Goal: Task Accomplishment & Management: Use online tool/utility

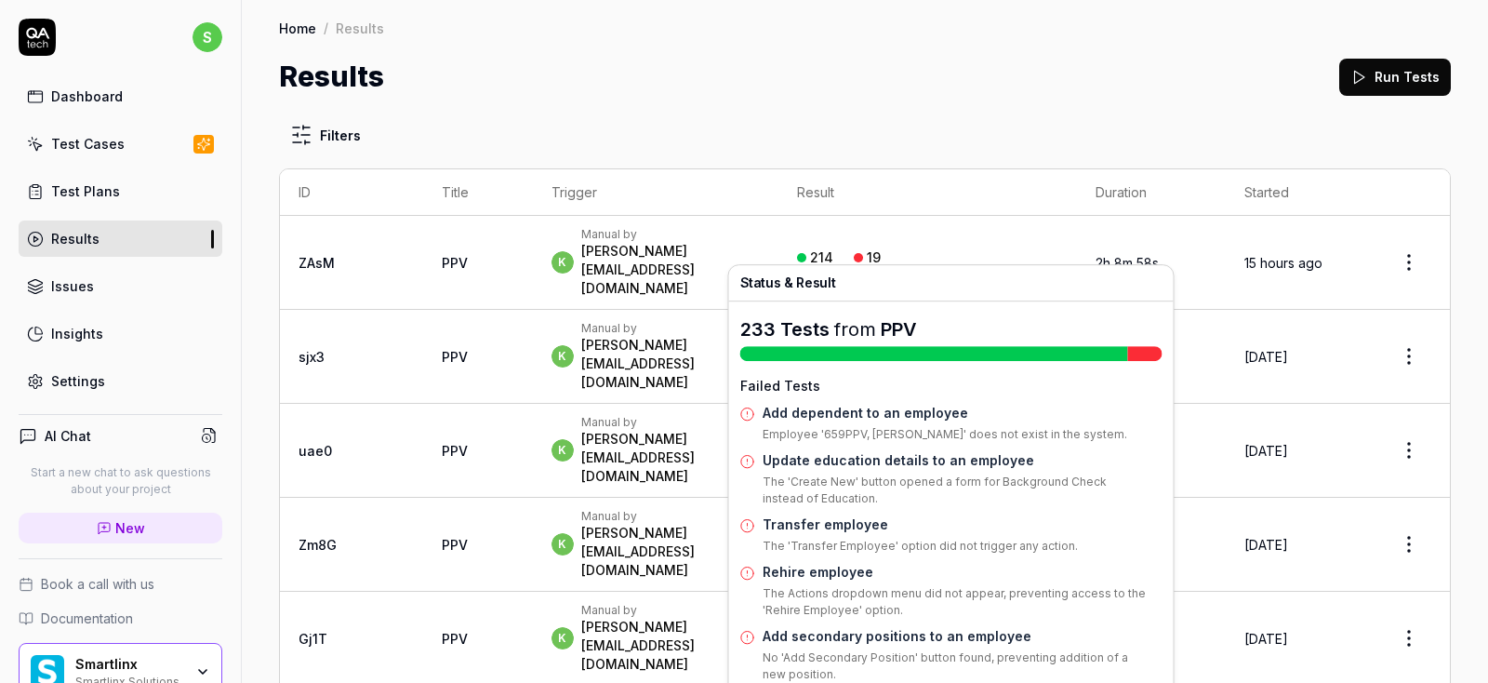
click at [863, 253] on div at bounding box center [858, 257] width 9 height 9
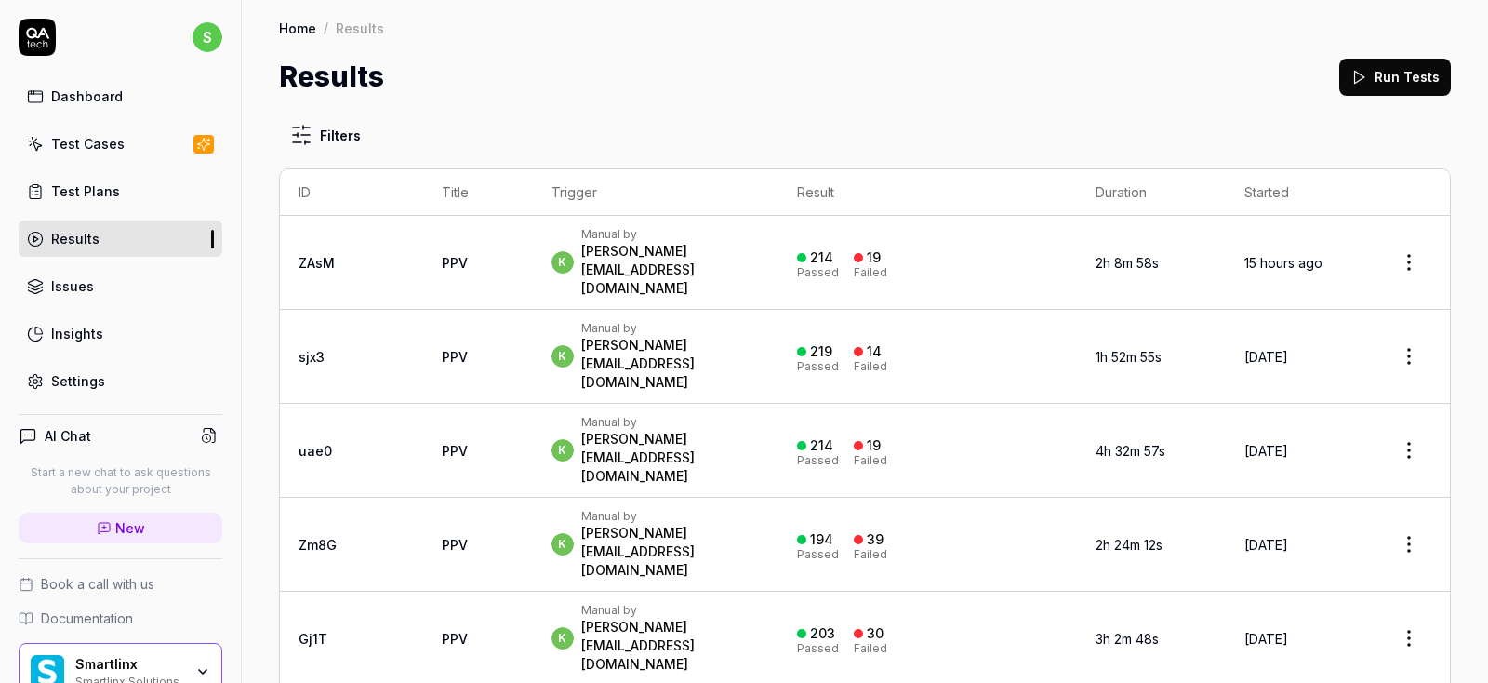
click at [863, 253] on div at bounding box center [858, 257] width 9 height 9
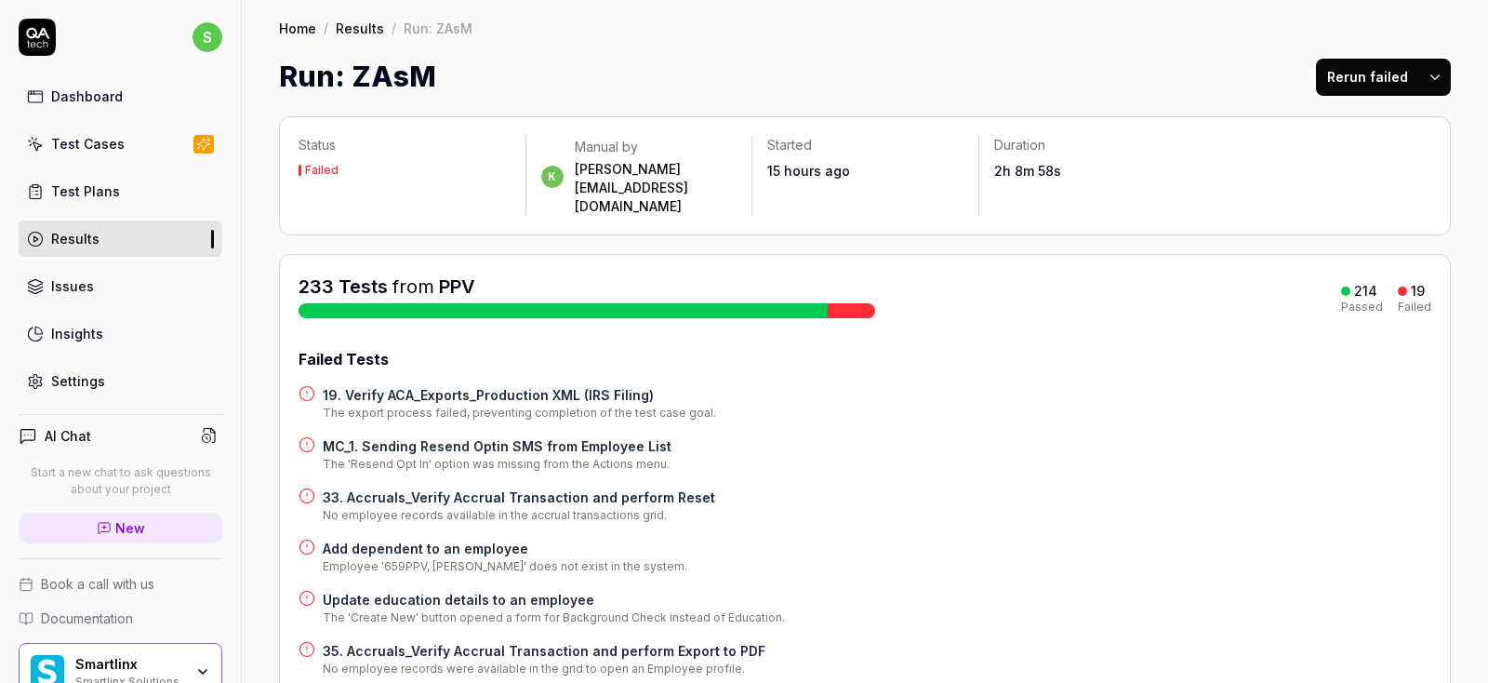
click at [500, 385] on h4 "19. Verify ACA_Exports_Production XML (IRS Filing)" at bounding box center [519, 395] width 393 height 20
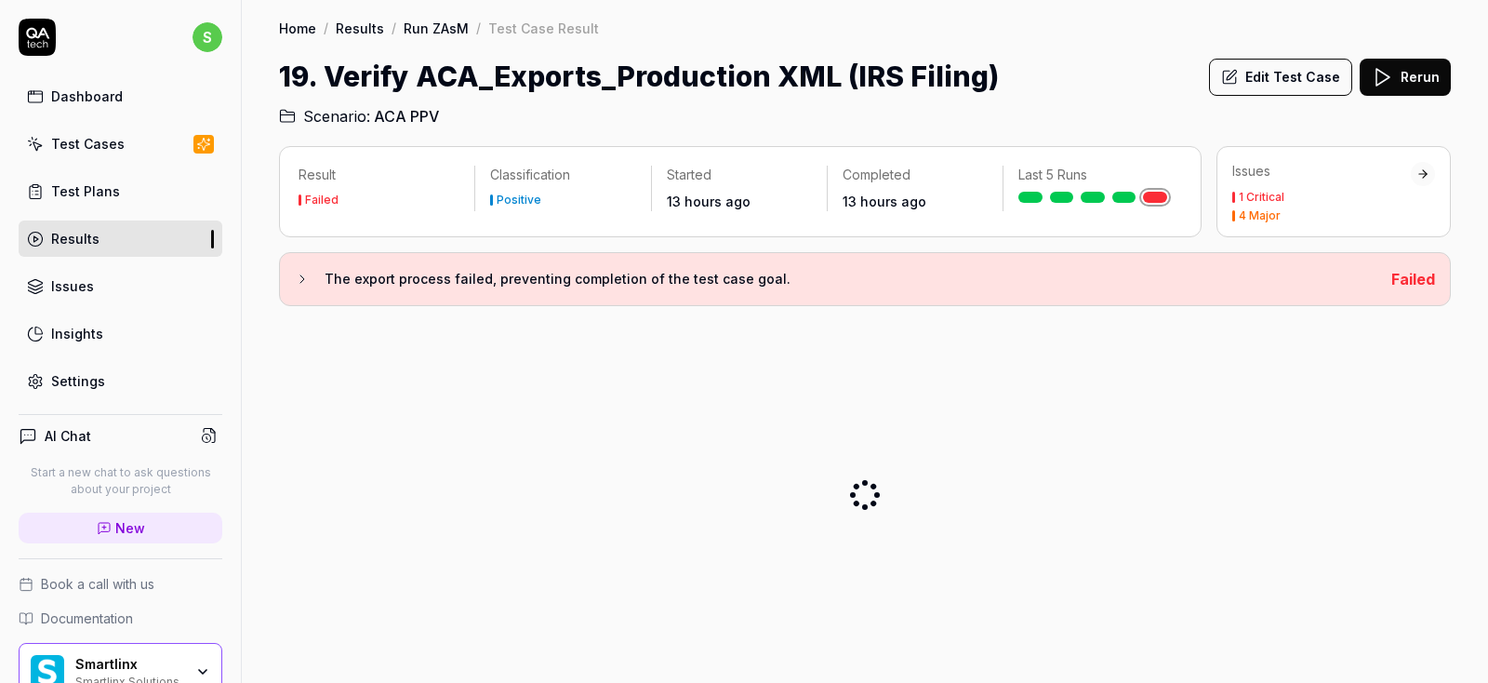
click at [1290, 68] on button "Edit Test Case" at bounding box center [1280, 77] width 143 height 37
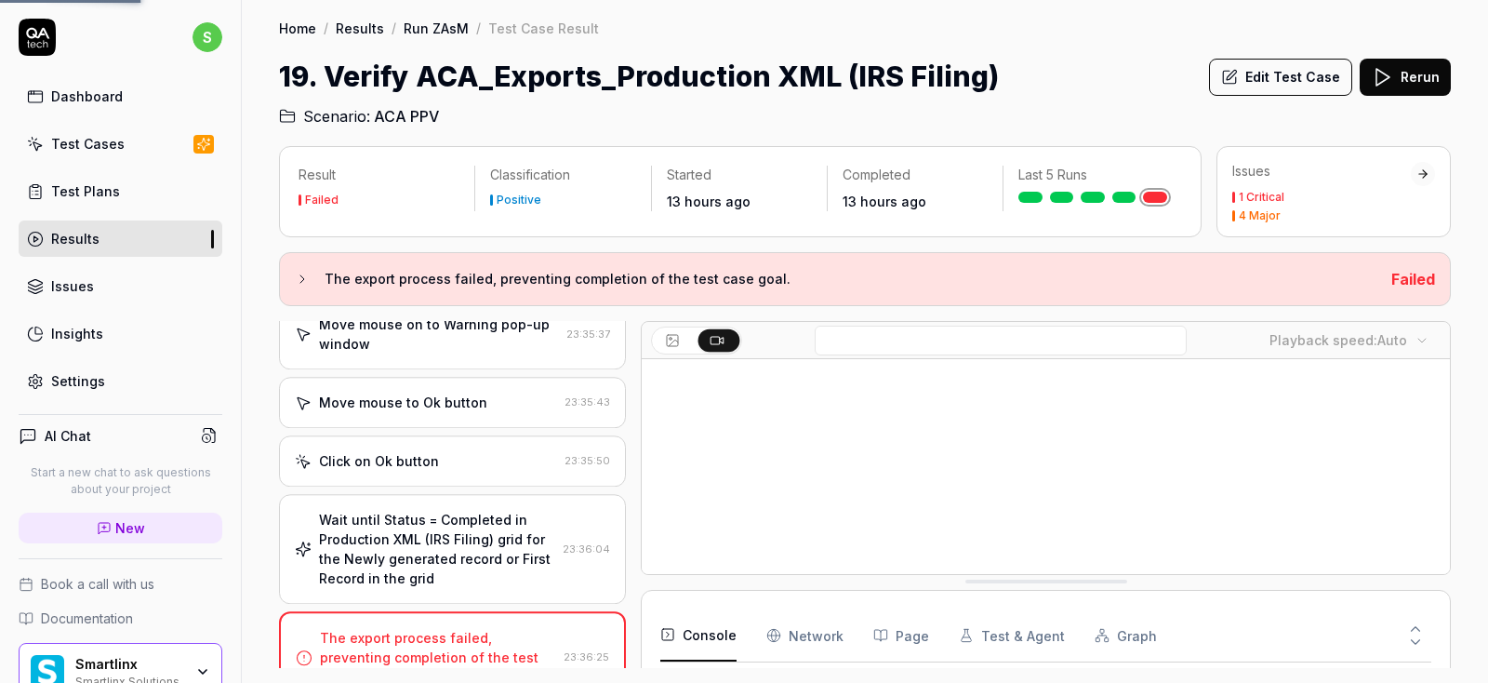
scroll to position [1693, 0]
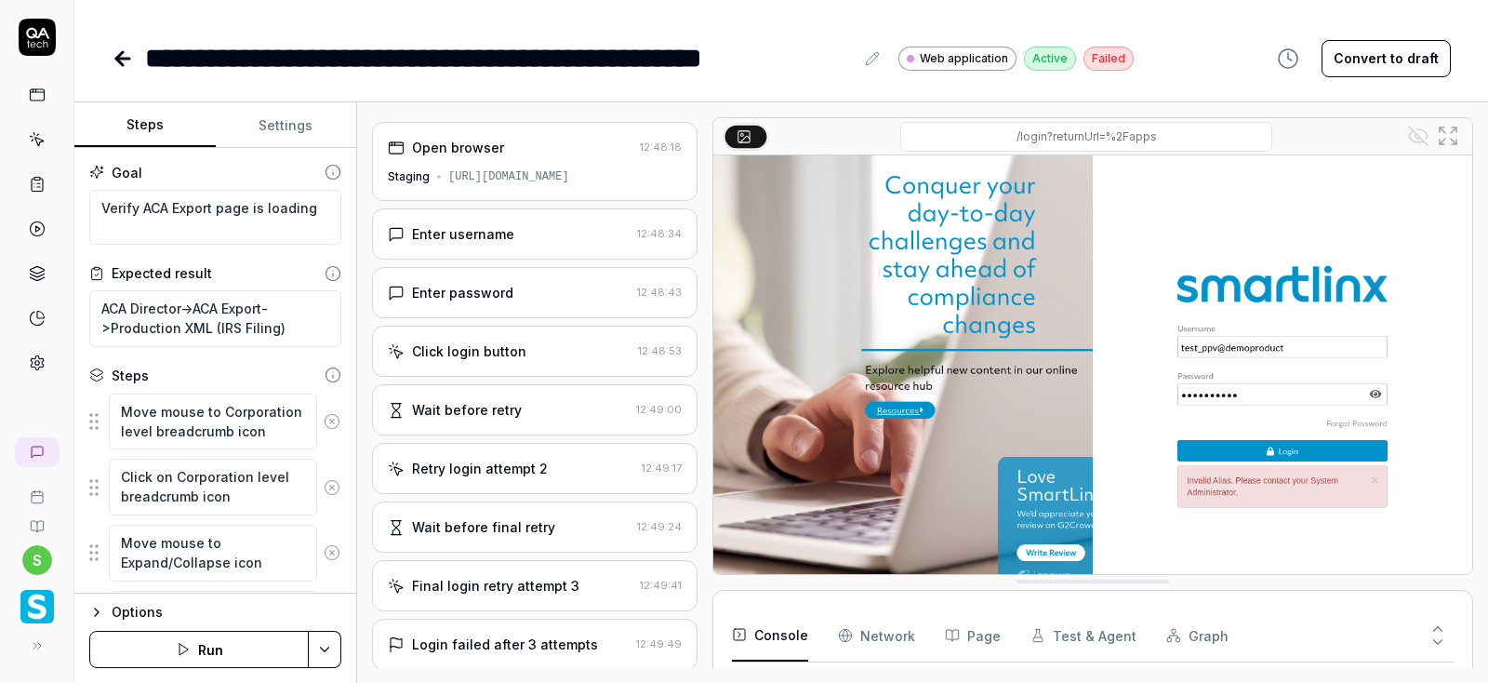
scroll to position [322, 0]
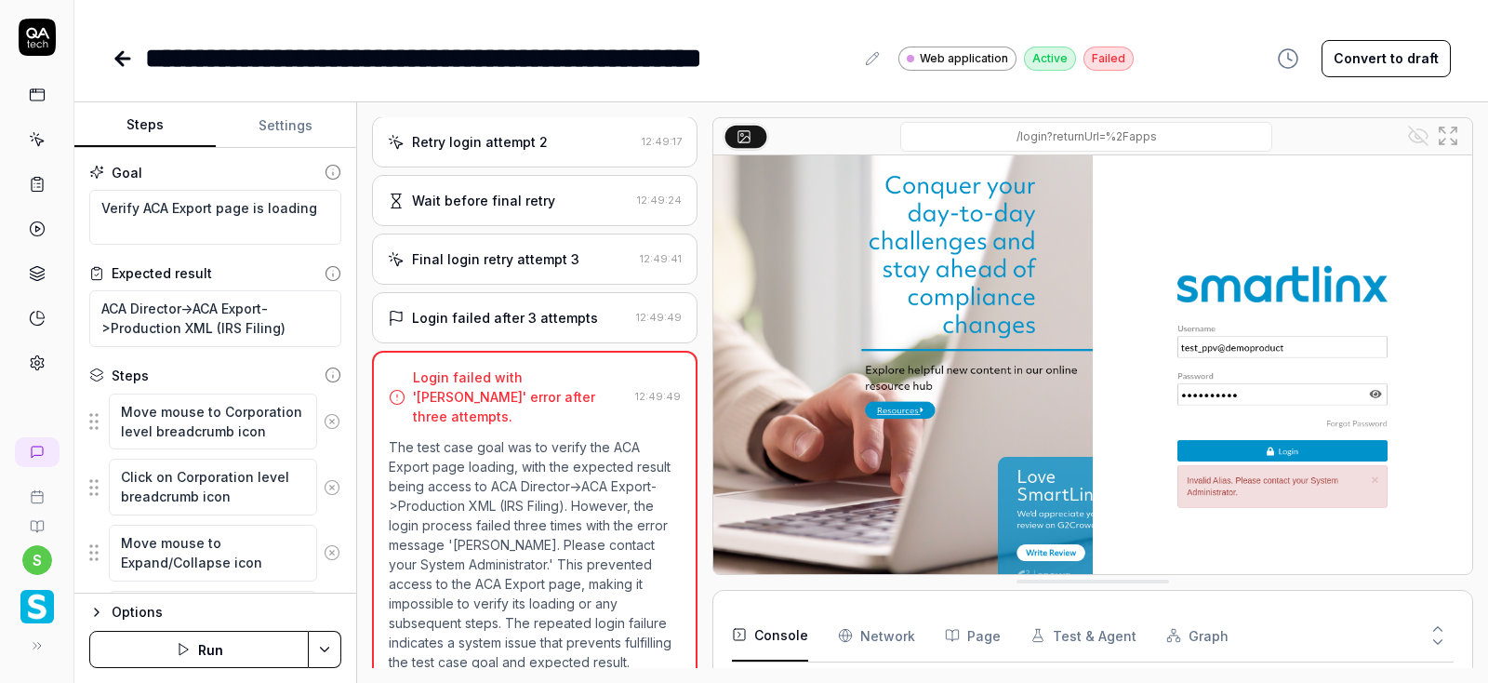
click at [283, 117] on button "Settings" at bounding box center [286, 125] width 141 height 45
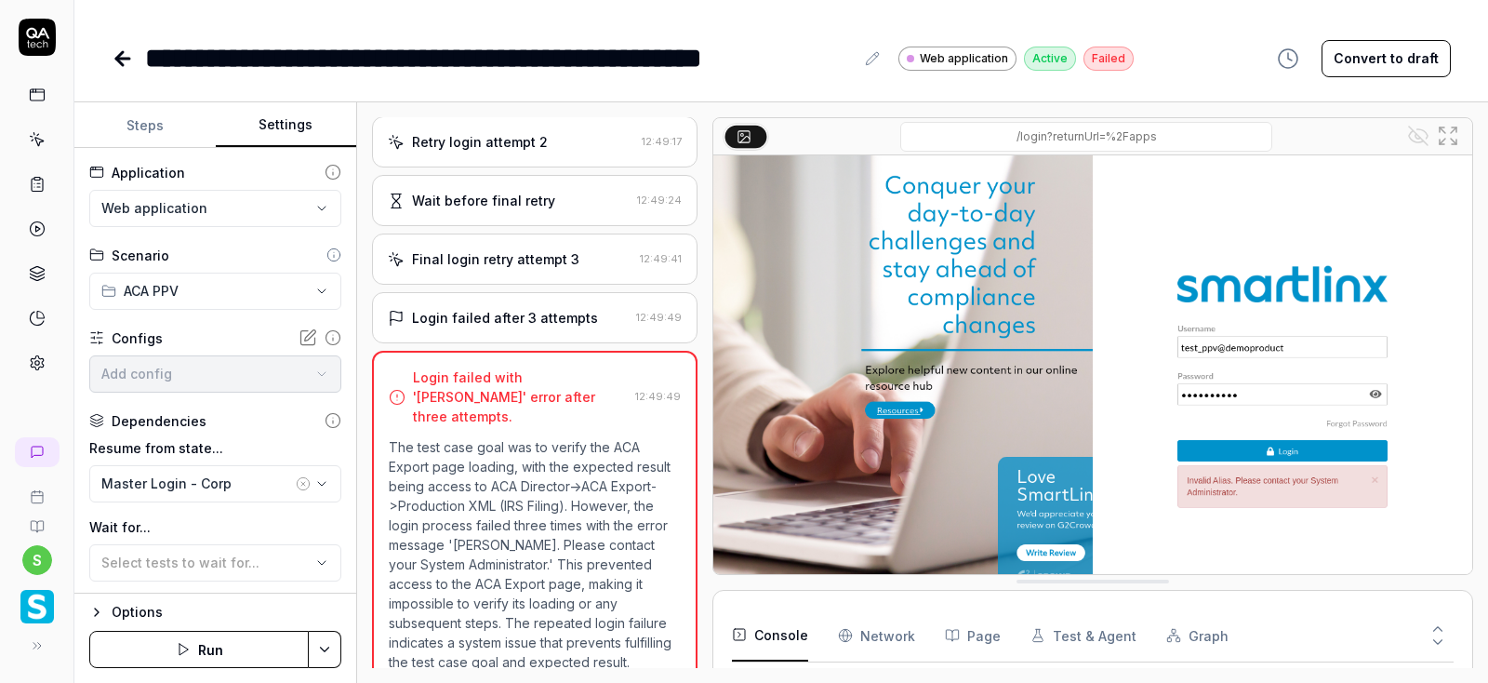
type textarea "*"
click at [315, 203] on html "**********" at bounding box center [744, 341] width 1488 height 683
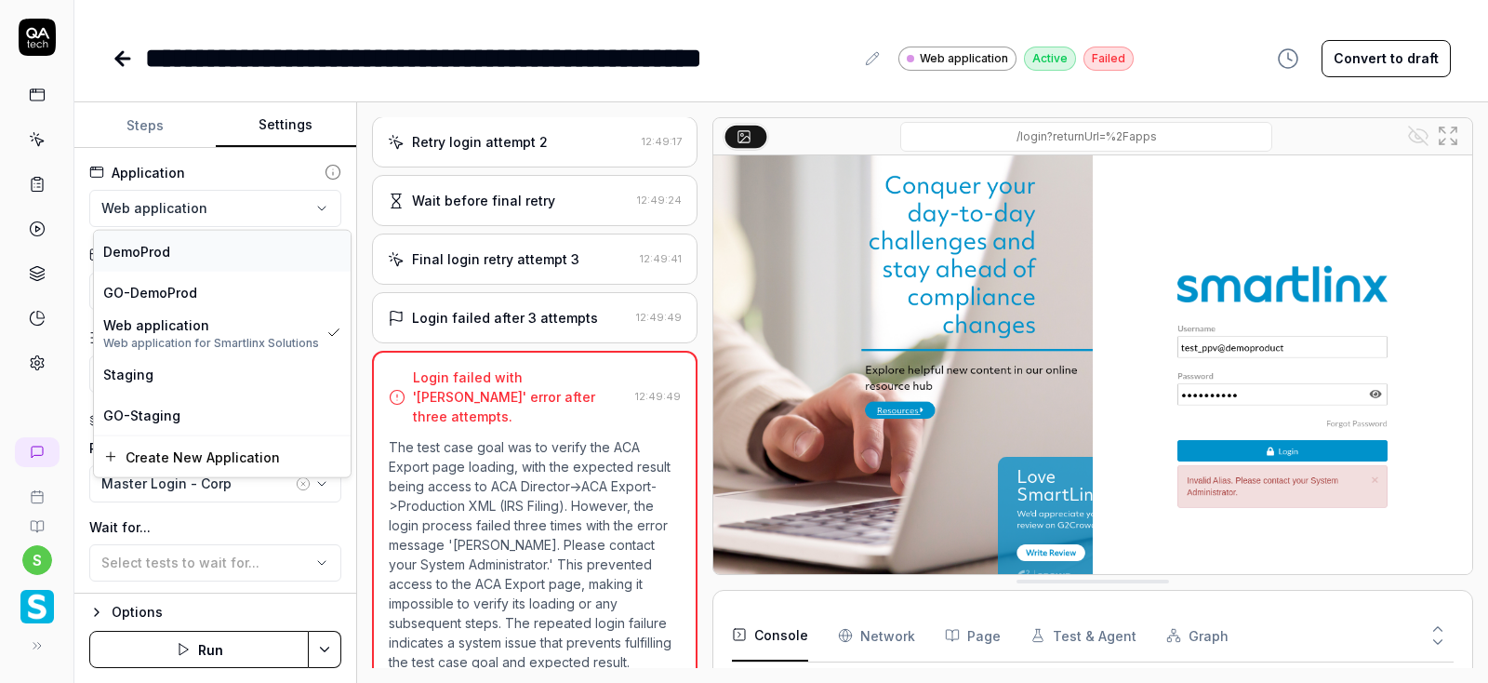
click at [154, 249] on span "DemoProd" at bounding box center [136, 251] width 67 height 20
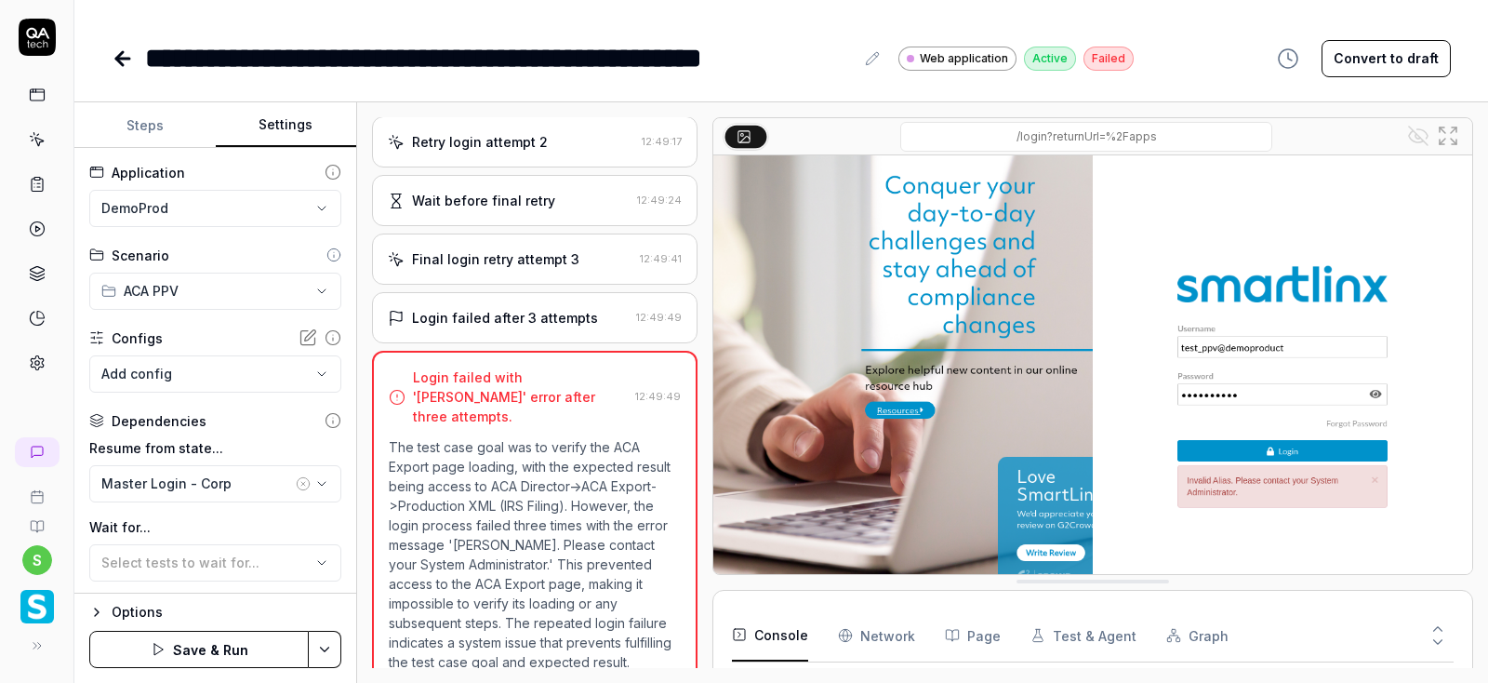
click at [318, 648] on html "**********" at bounding box center [744, 341] width 1488 height 683
click at [168, 511] on div "Save" at bounding box center [232, 520] width 237 height 41
click at [230, 645] on button "Run" at bounding box center [198, 649] width 219 height 37
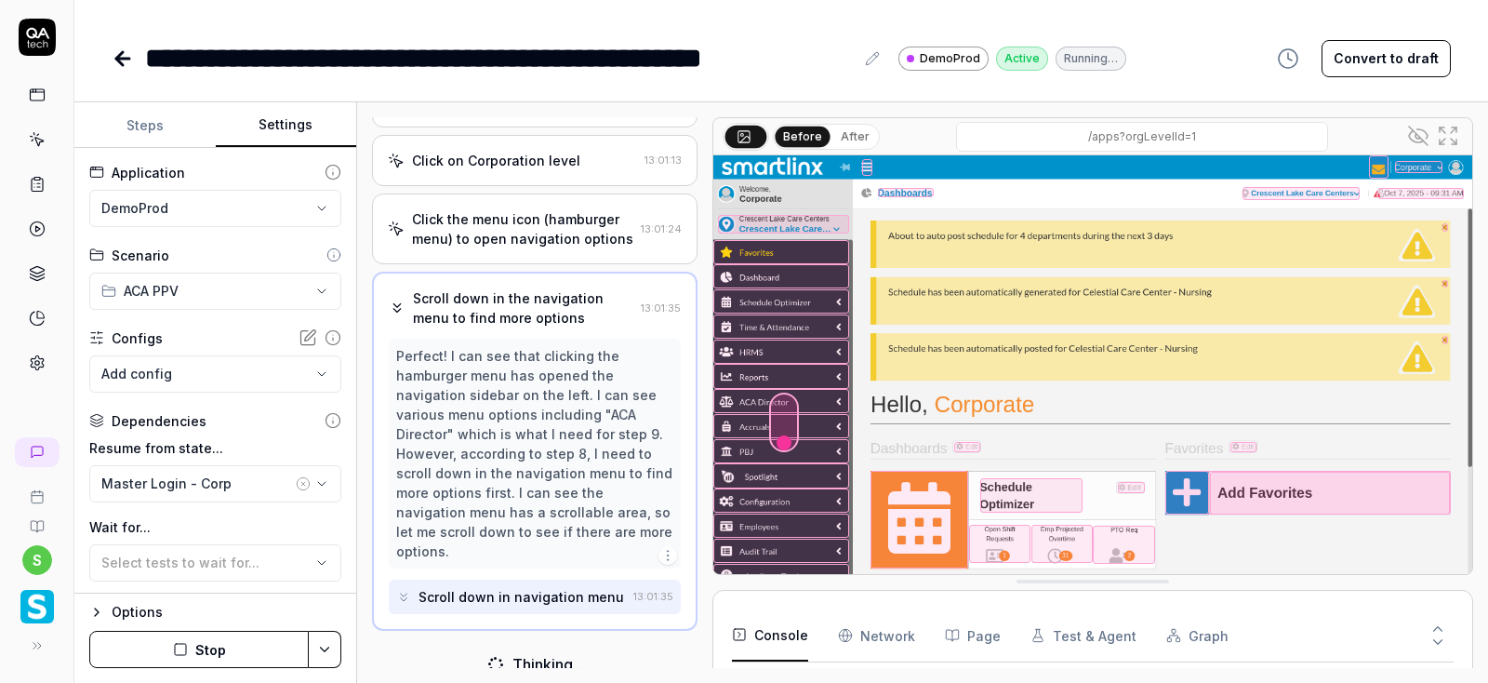
scroll to position [205, 0]
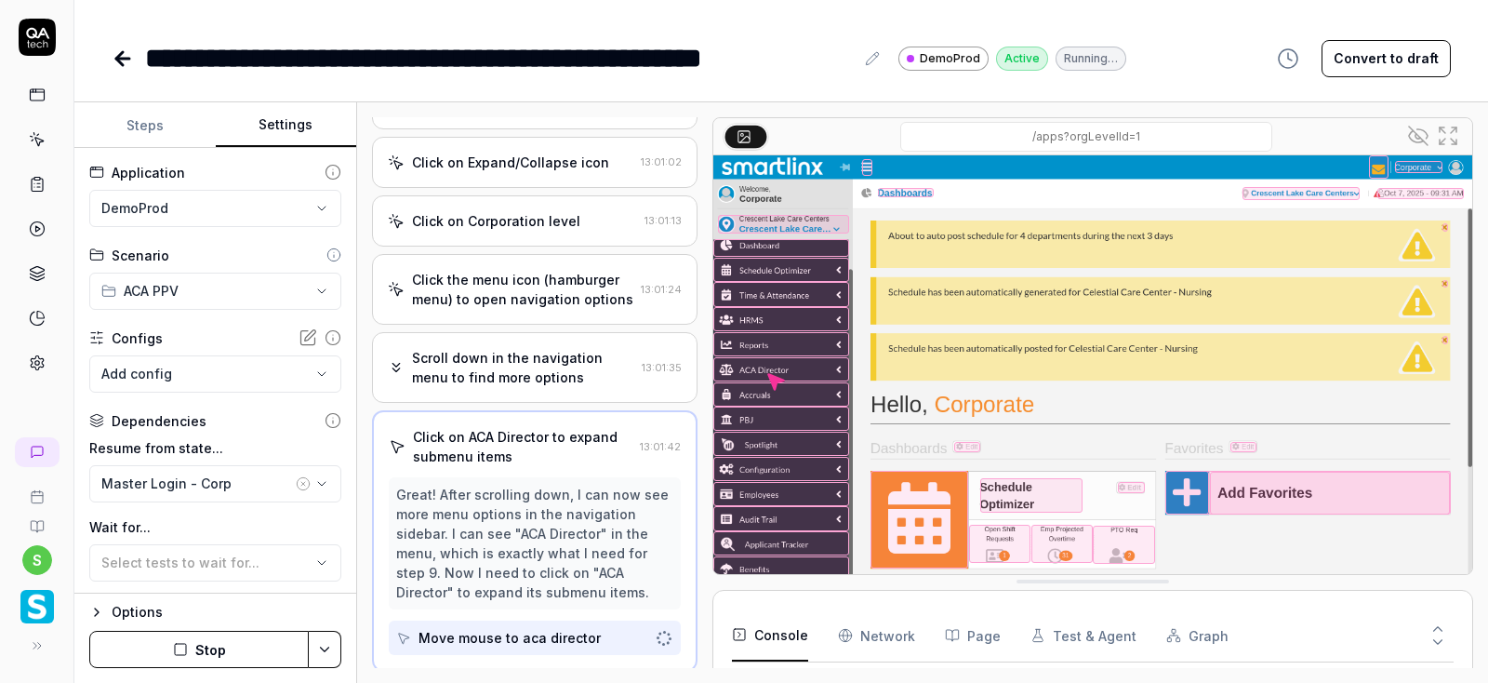
click at [1486, 458] on div "Open browser 13:00:25 Production https://www.smartlinx6.com/#/apps?orgLevelId=1…" at bounding box center [922, 392] width 1131 height 580
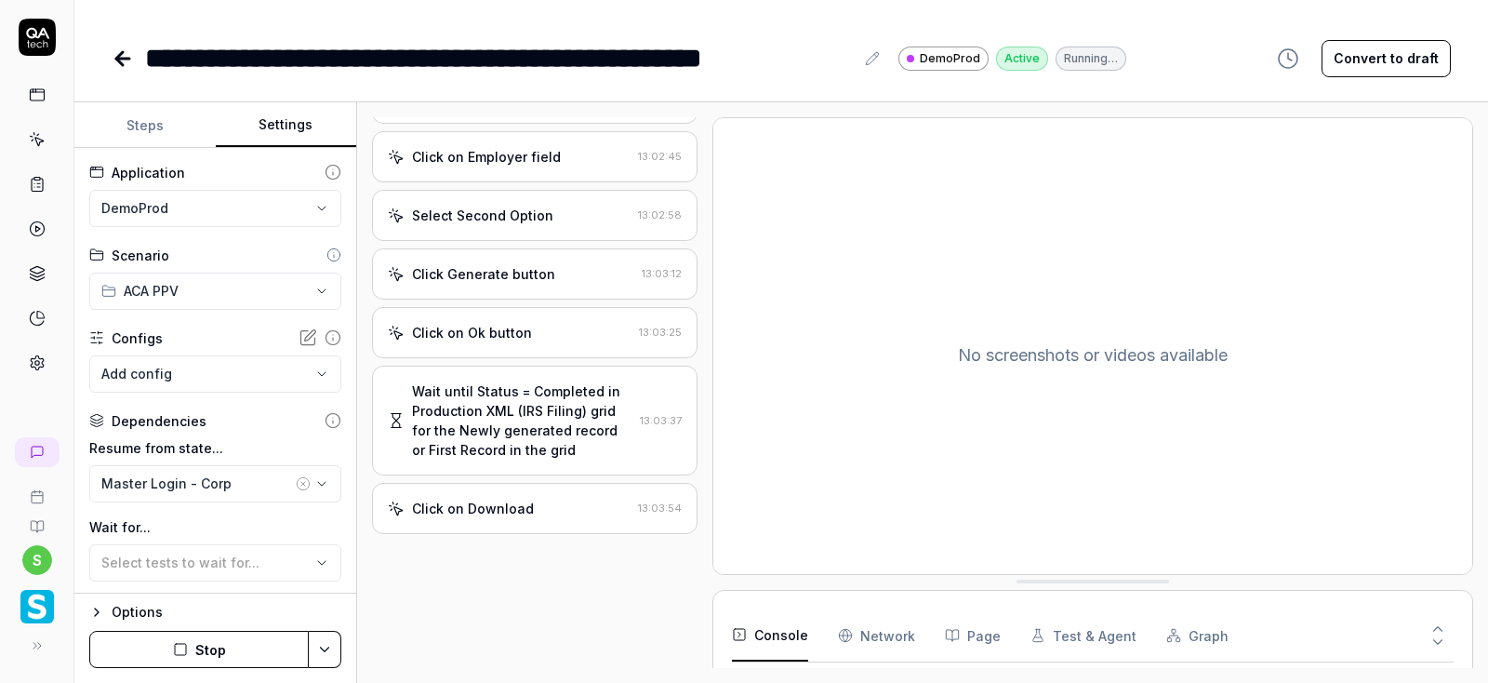
scroll to position [773, 0]
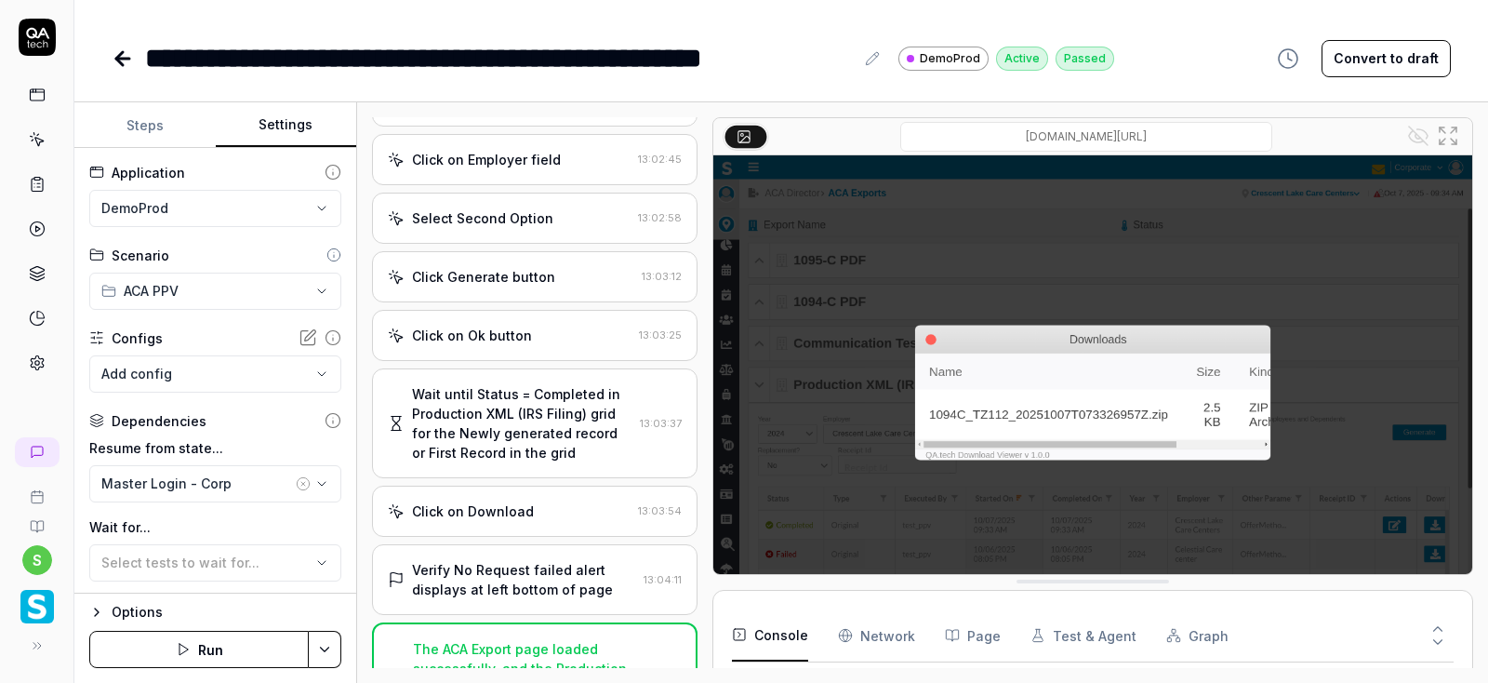
click at [121, 59] on icon at bounding box center [122, 59] width 13 height 0
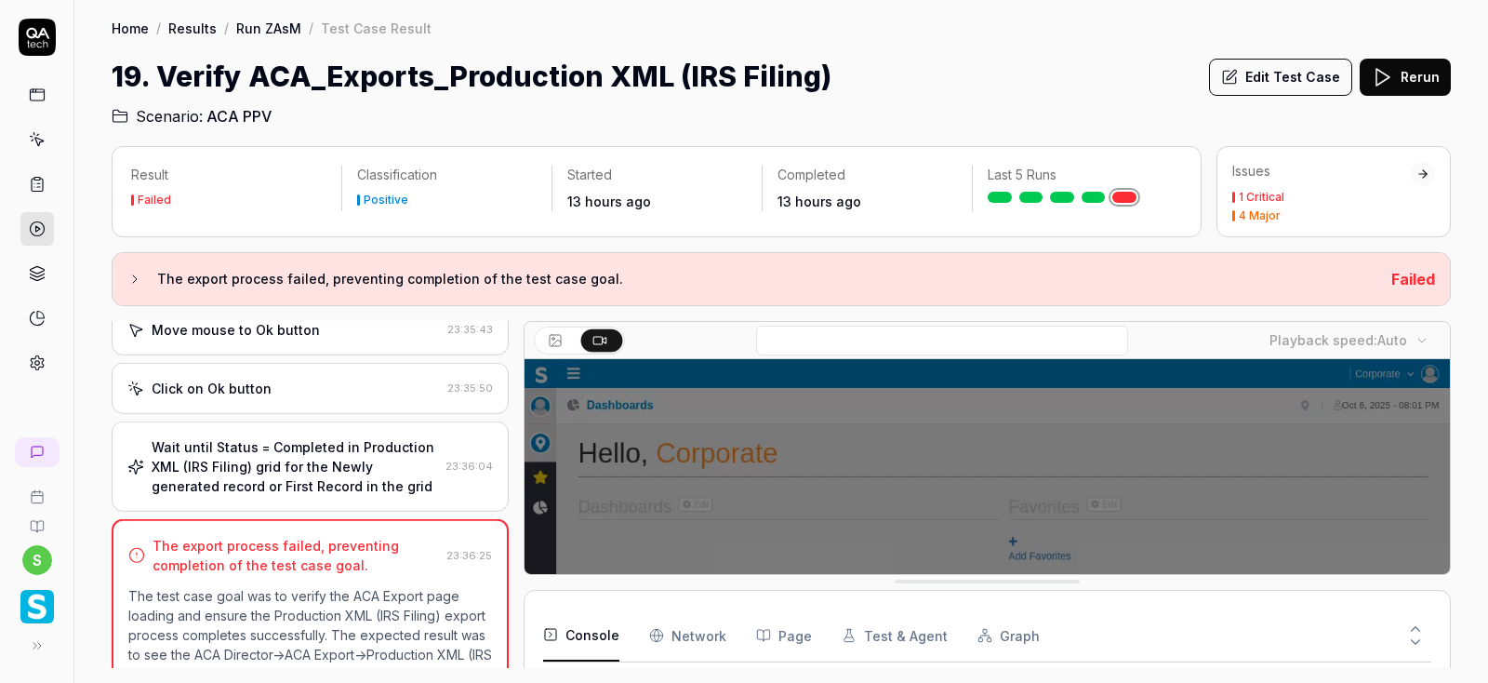
scroll to position [1556, 0]
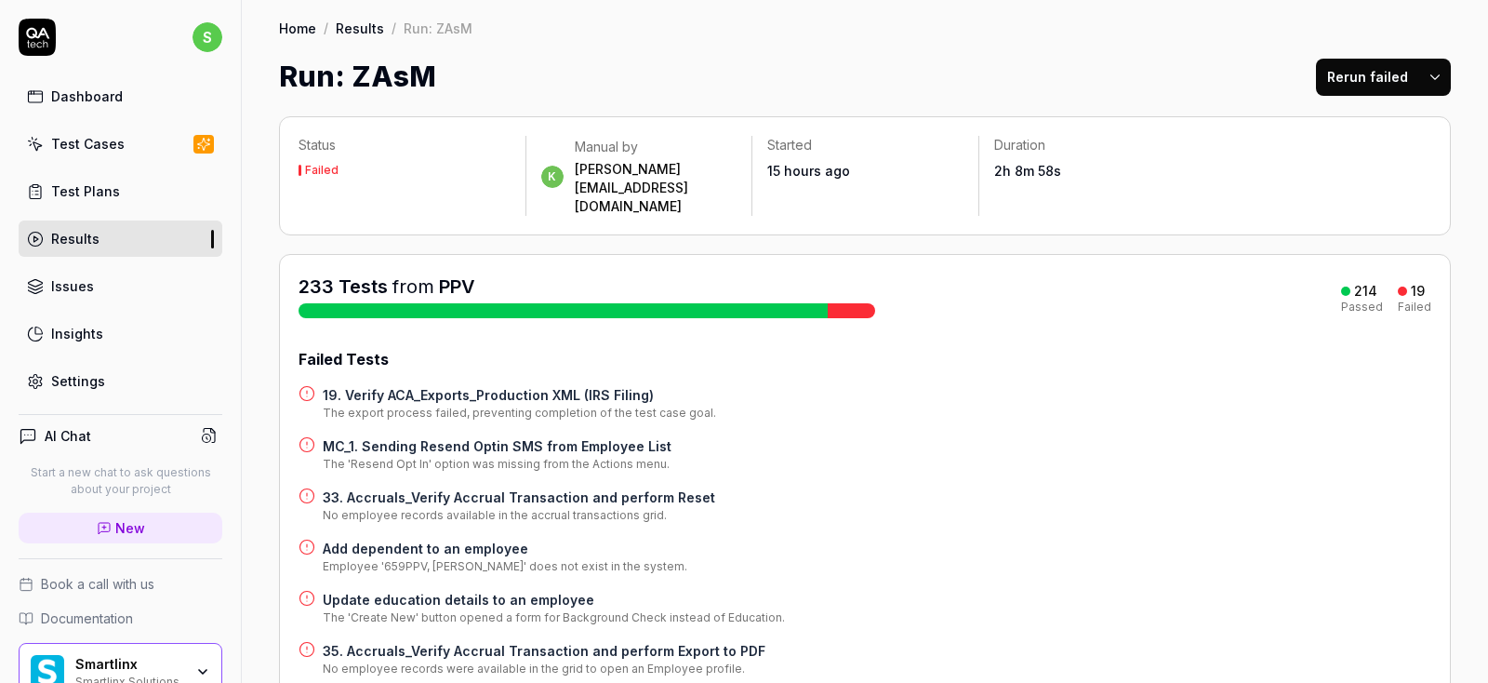
click at [503, 385] on h4 "19. Verify ACA_Exports_Production XML (IRS Filing)" at bounding box center [519, 395] width 393 height 20
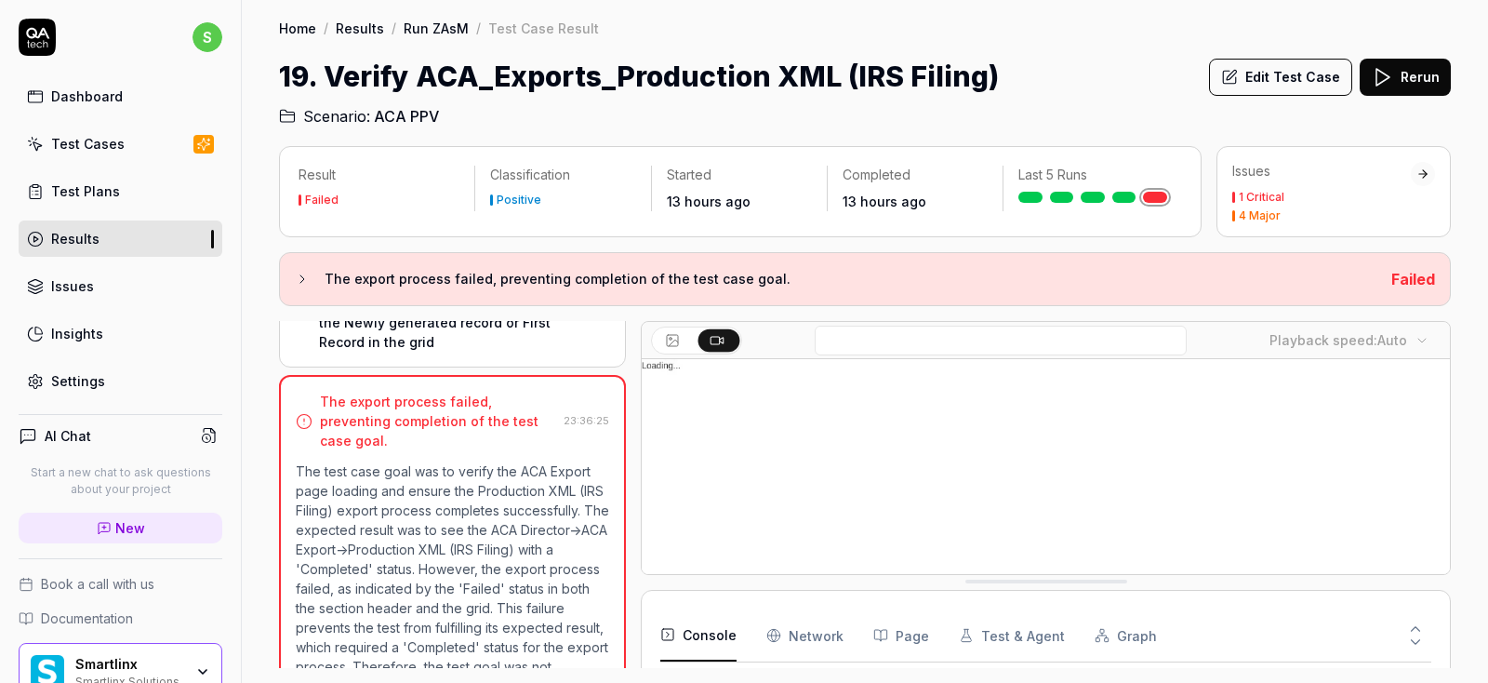
scroll to position [1693, 0]
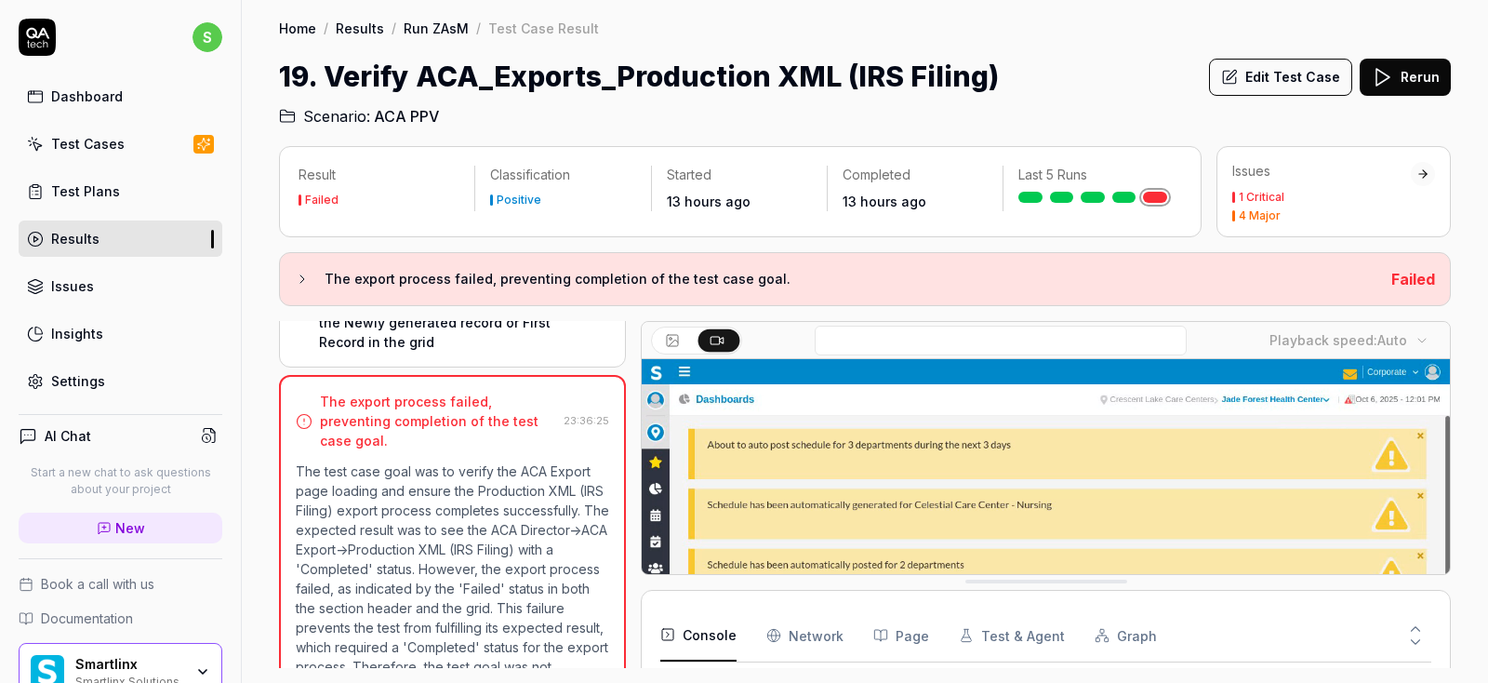
click at [1268, 85] on button "Edit Test Case" at bounding box center [1280, 77] width 143 height 37
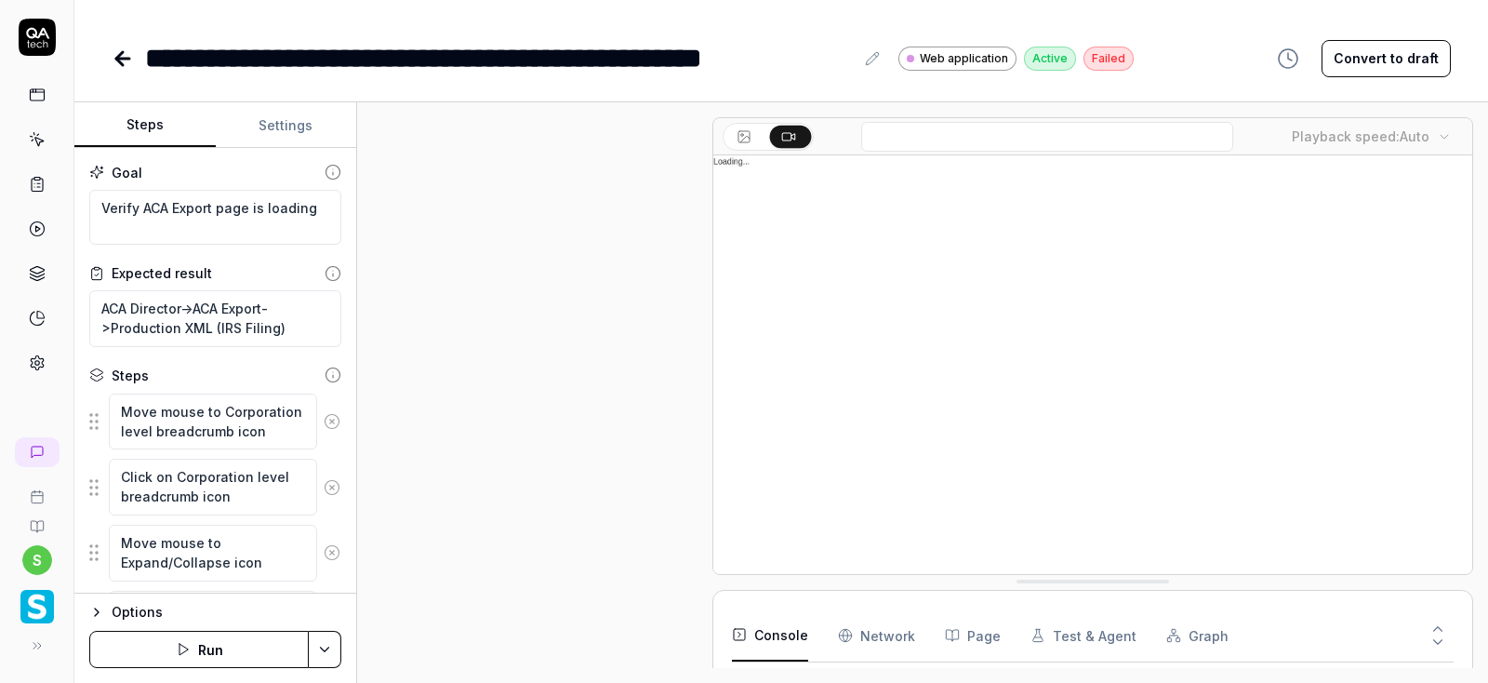
scroll to position [1548, 0]
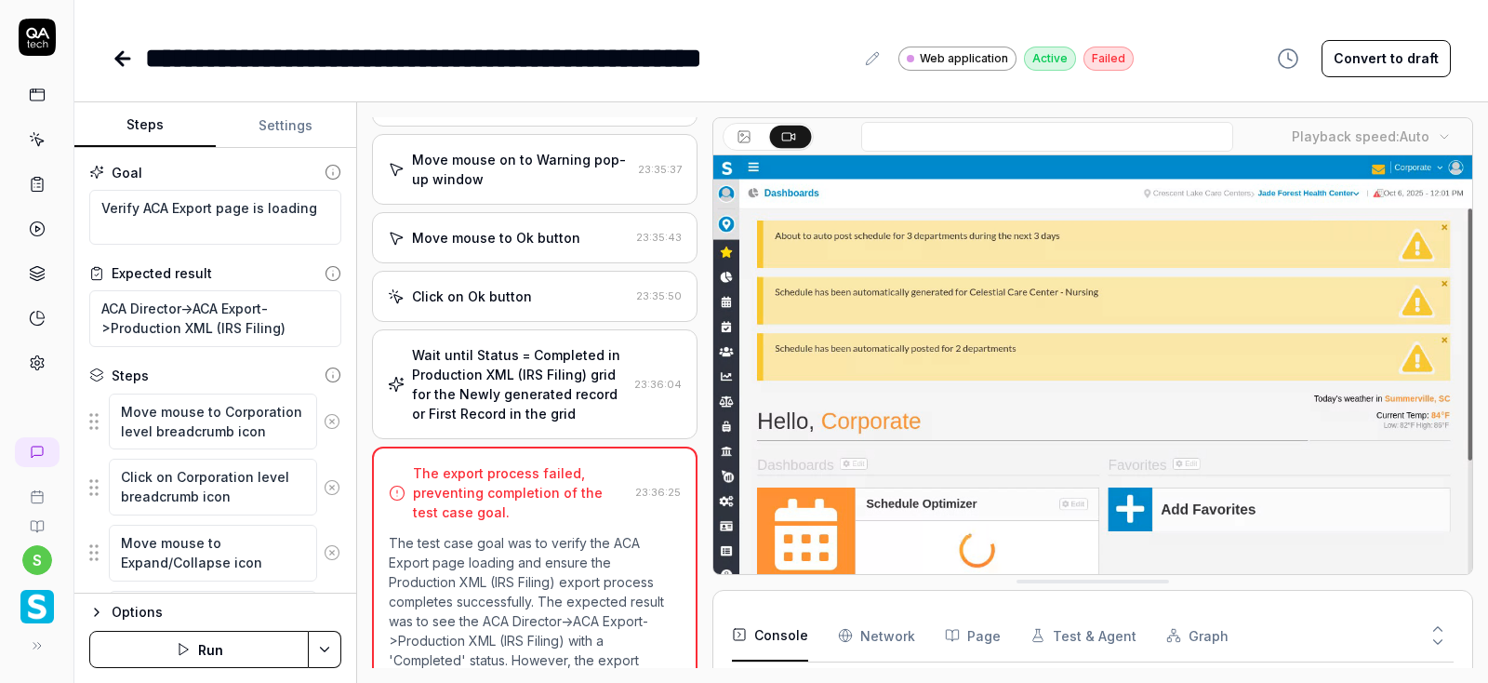
scroll to position [1436, 0]
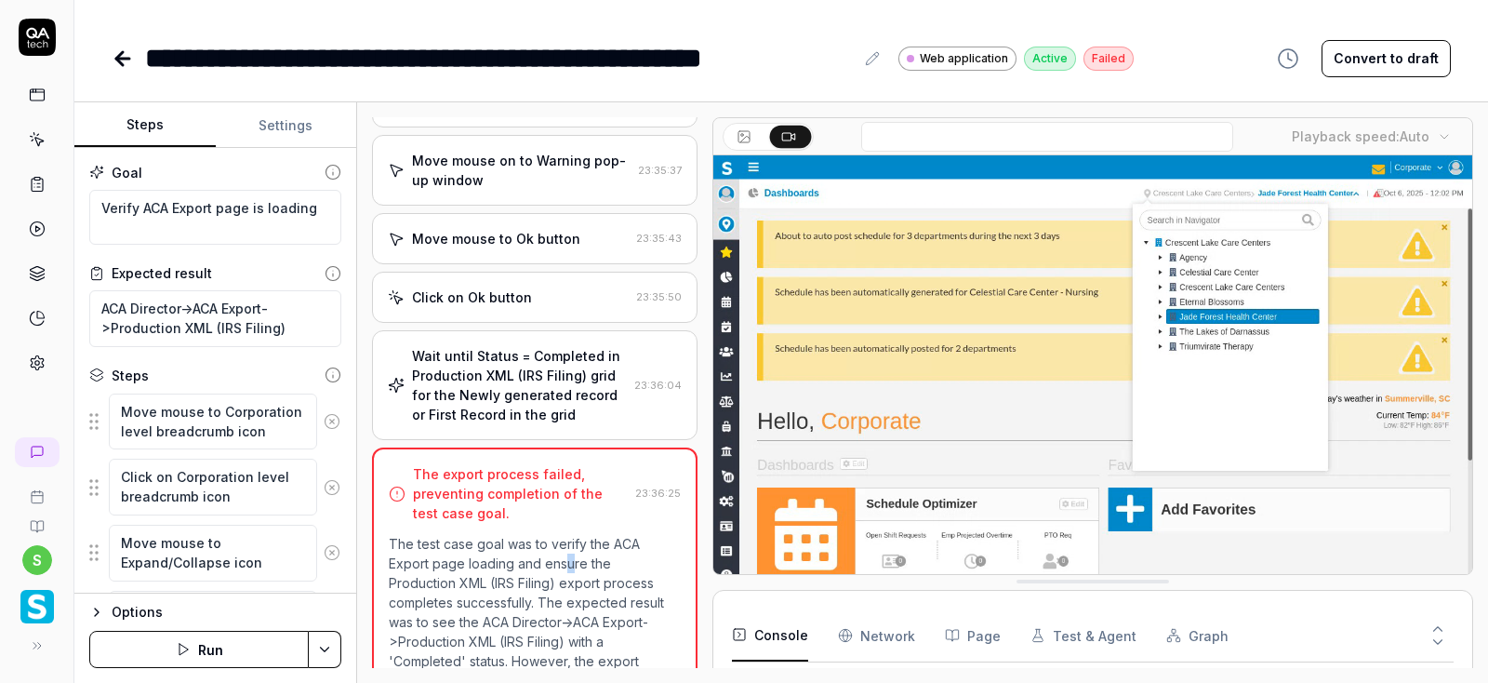
click at [569, 534] on p "The test case goal was to verify the ACA Export page loading and ensure the Pro…" at bounding box center [535, 661] width 292 height 254
click at [528, 361] on div "Wait until Status = Completed in Production XML (IRS Filing) grid for the Newly…" at bounding box center [519, 385] width 215 height 78
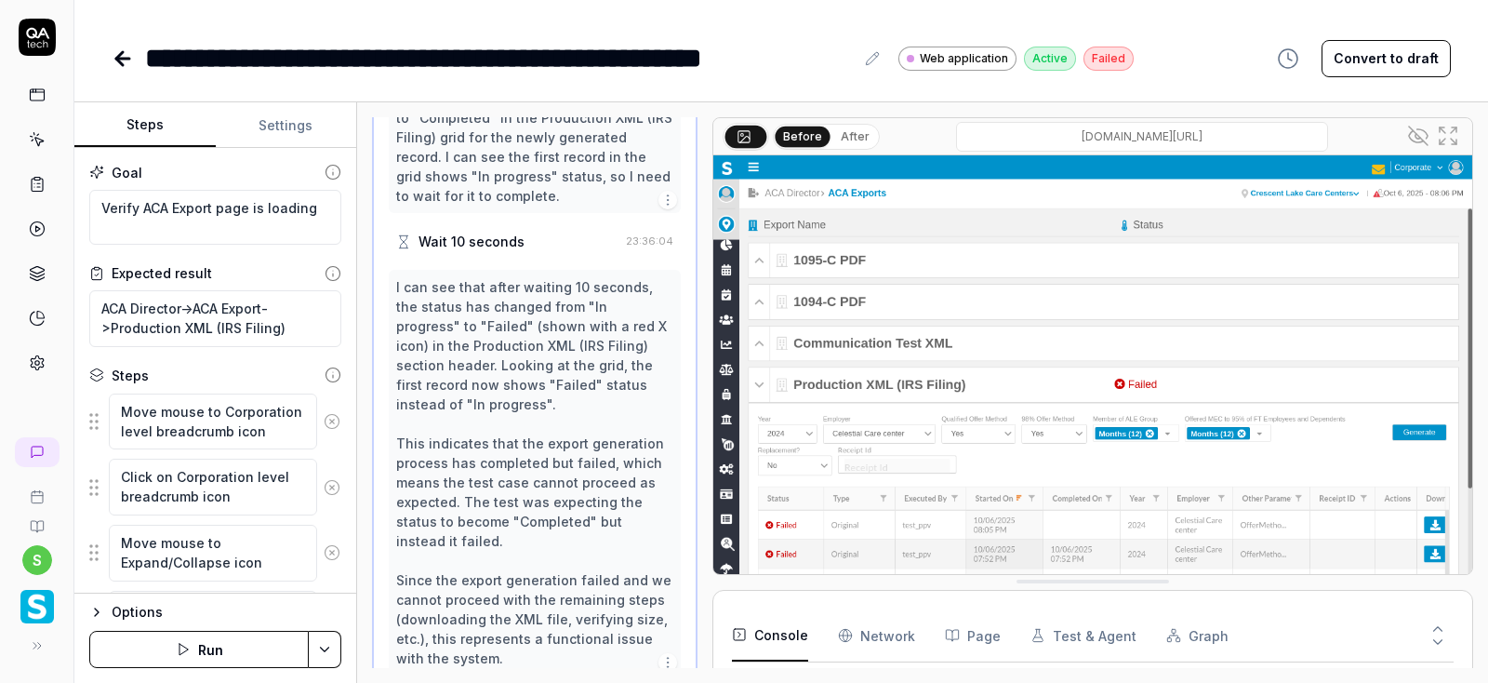
scroll to position [2125, 0]
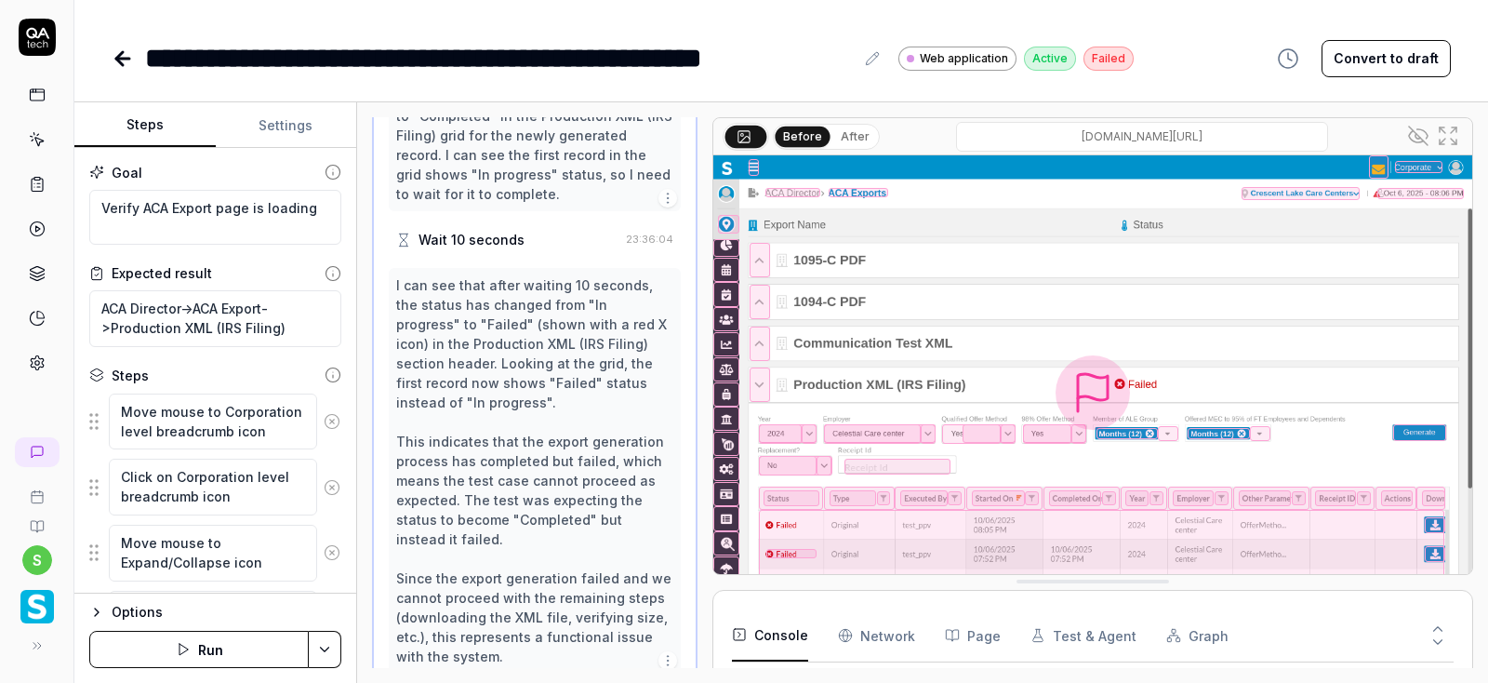
click at [272, 121] on button "Settings" at bounding box center [286, 125] width 141 height 45
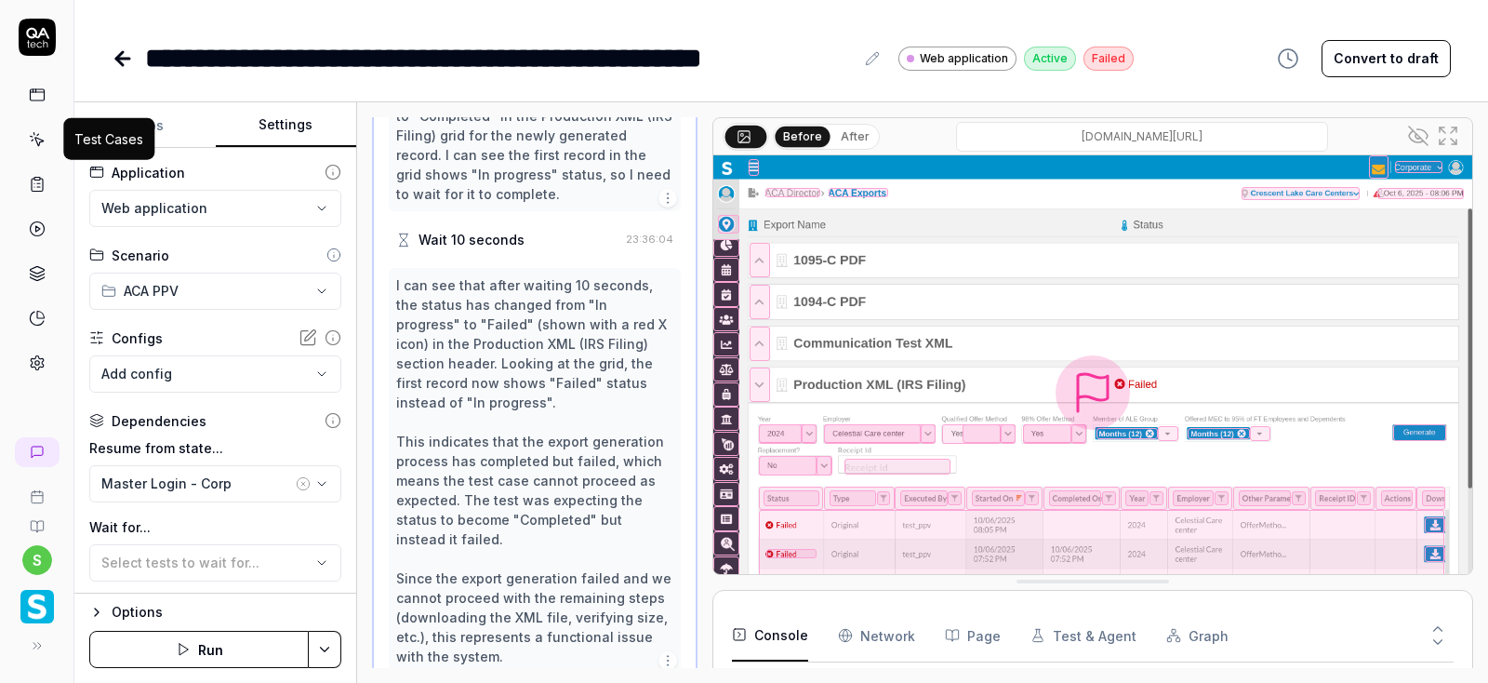
click at [42, 139] on icon at bounding box center [37, 139] width 17 height 17
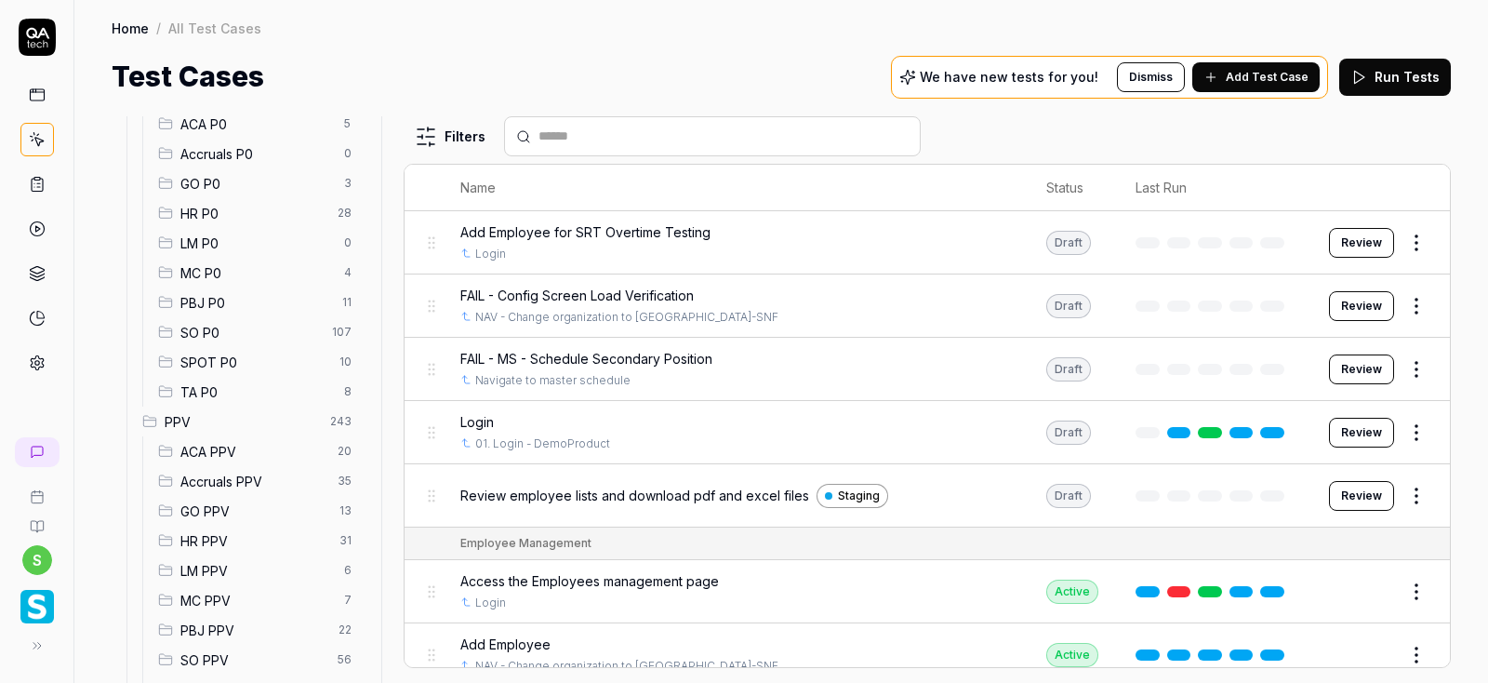
scroll to position [335, 0]
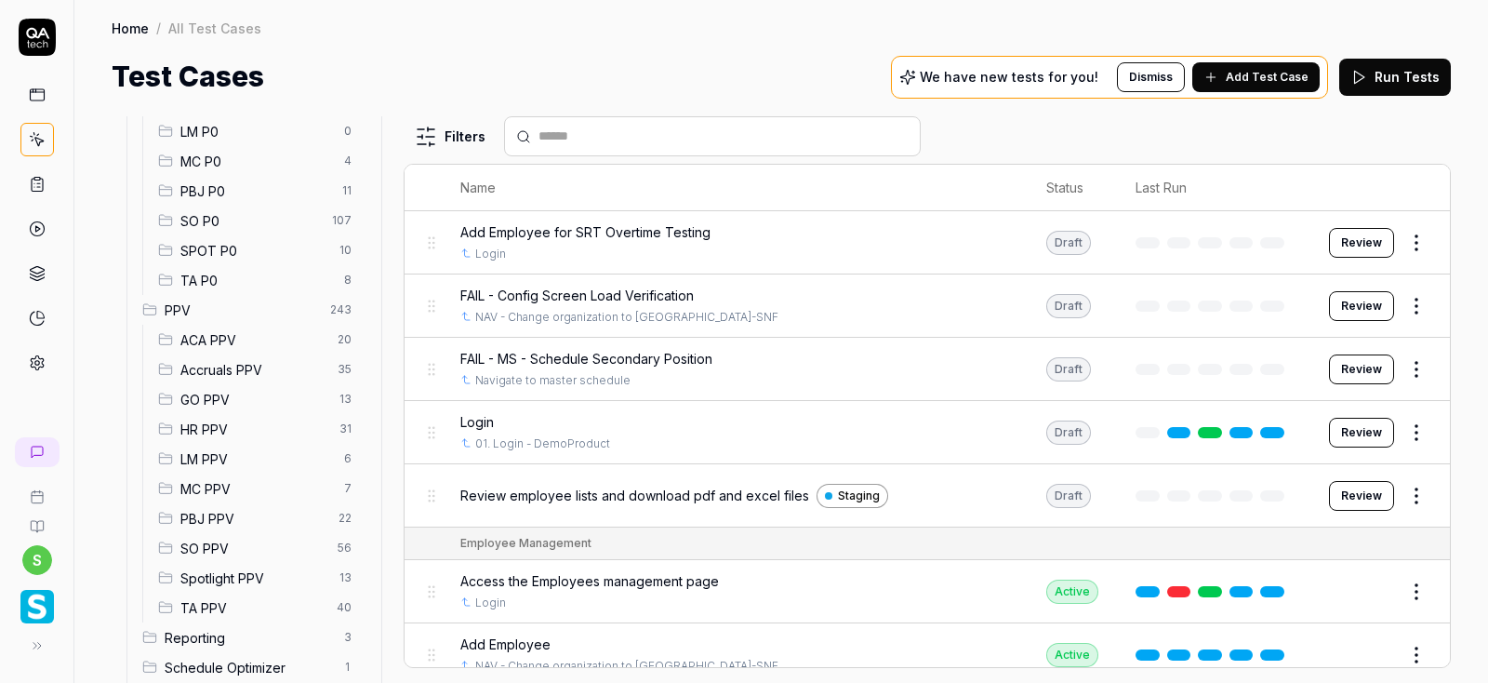
click at [211, 339] on span "ACA PPV" at bounding box center [253, 340] width 146 height 20
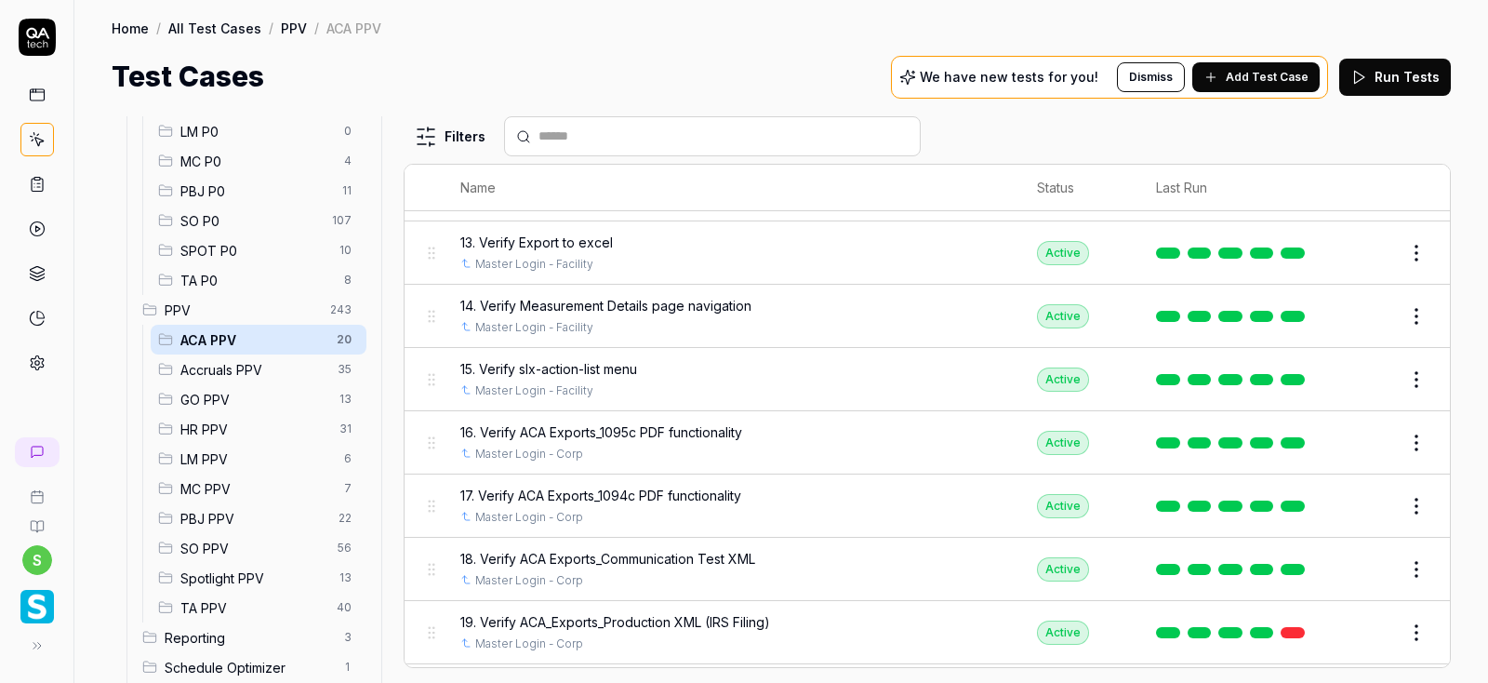
scroll to position [836, 0]
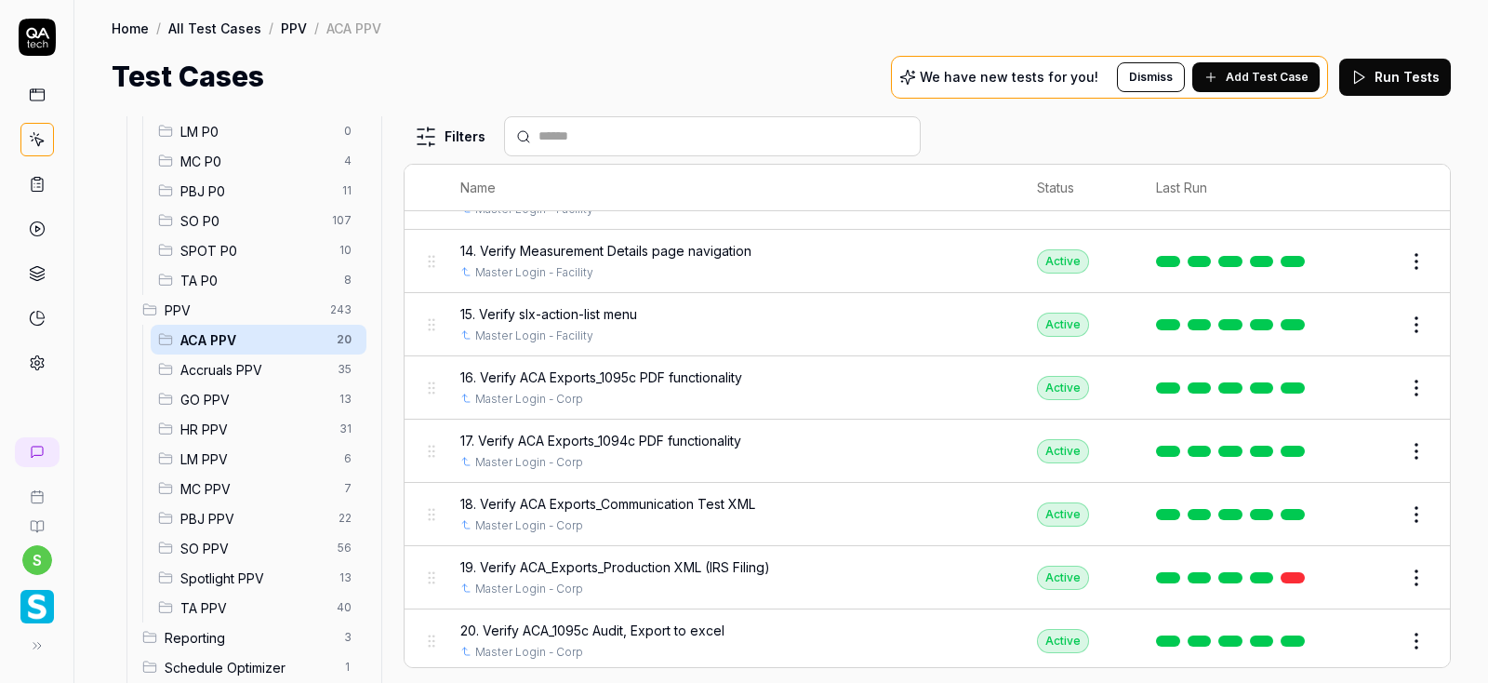
click at [686, 565] on span "19. Verify ACA_Exports_Production XML (IRS Filing)" at bounding box center [615, 567] width 310 height 20
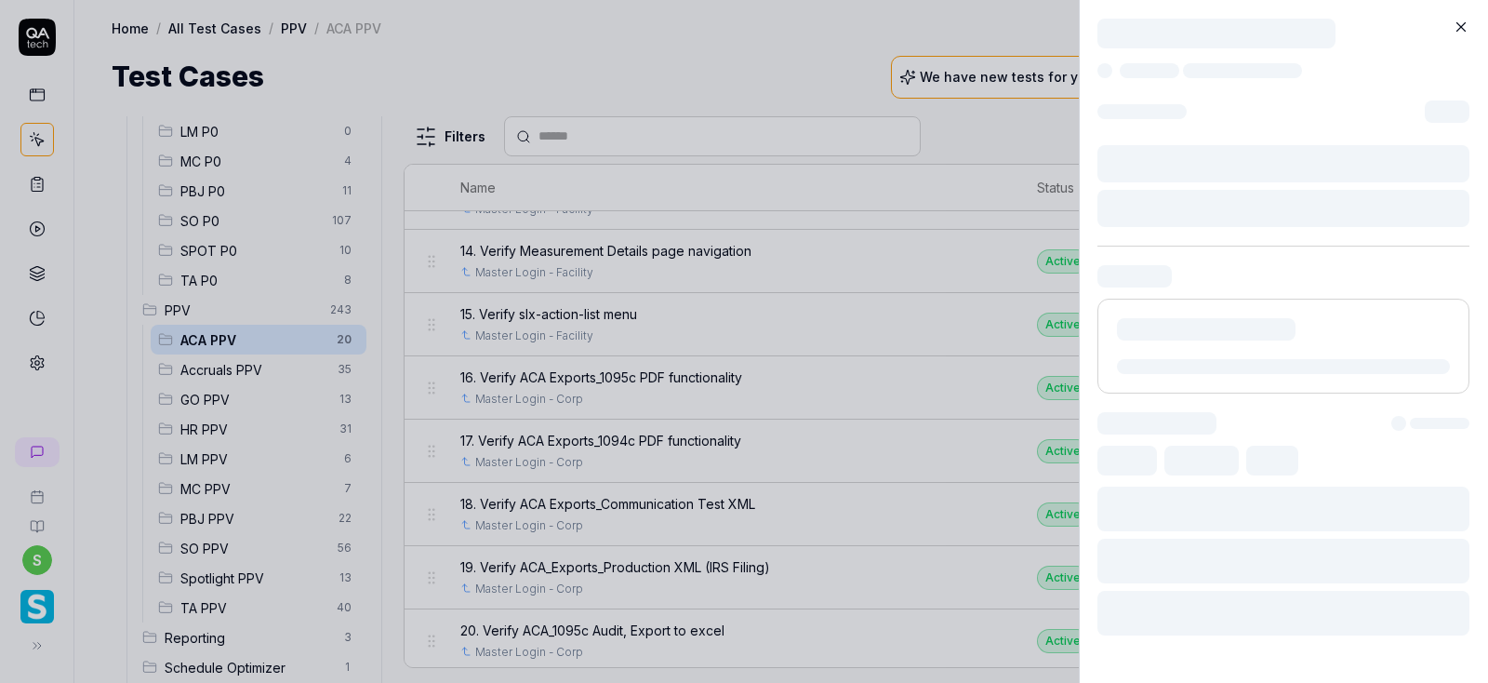
scroll to position [836, 0]
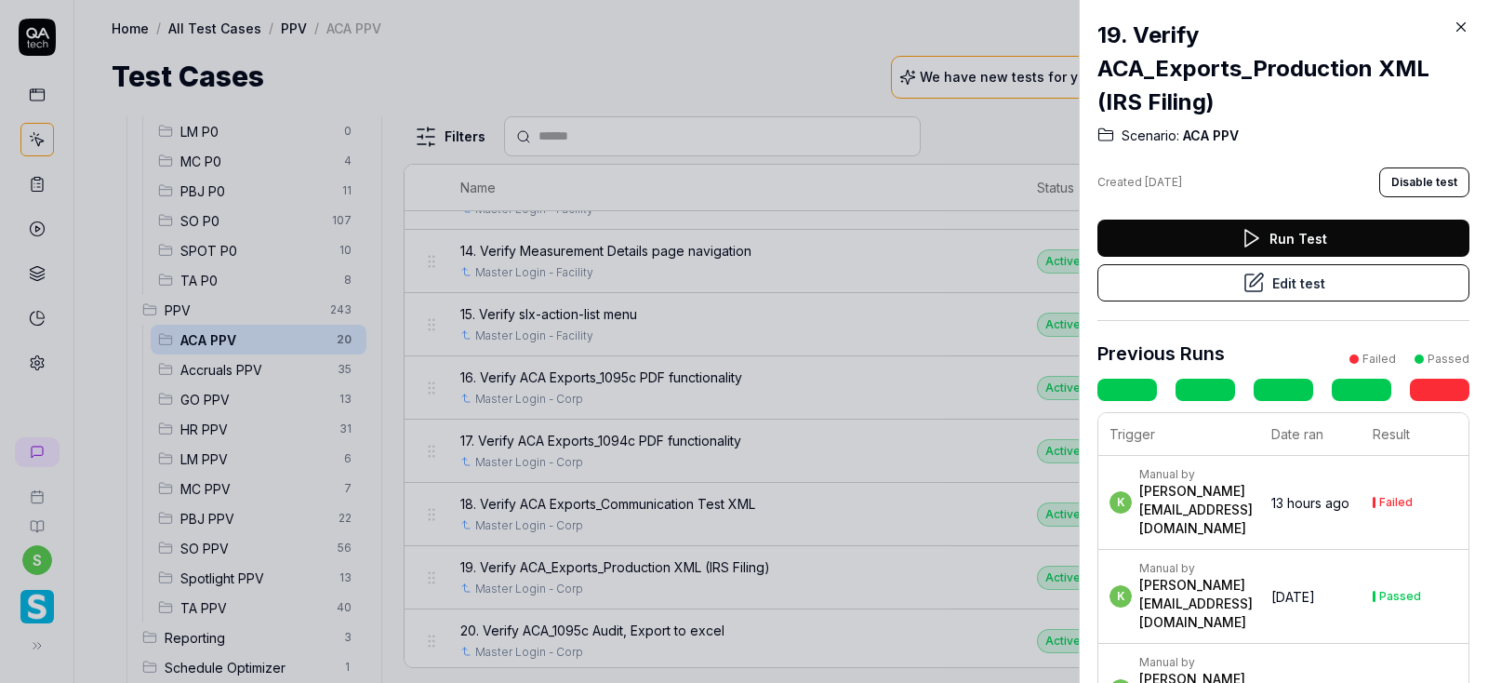
click at [1286, 286] on button "Edit test" at bounding box center [1283, 282] width 372 height 37
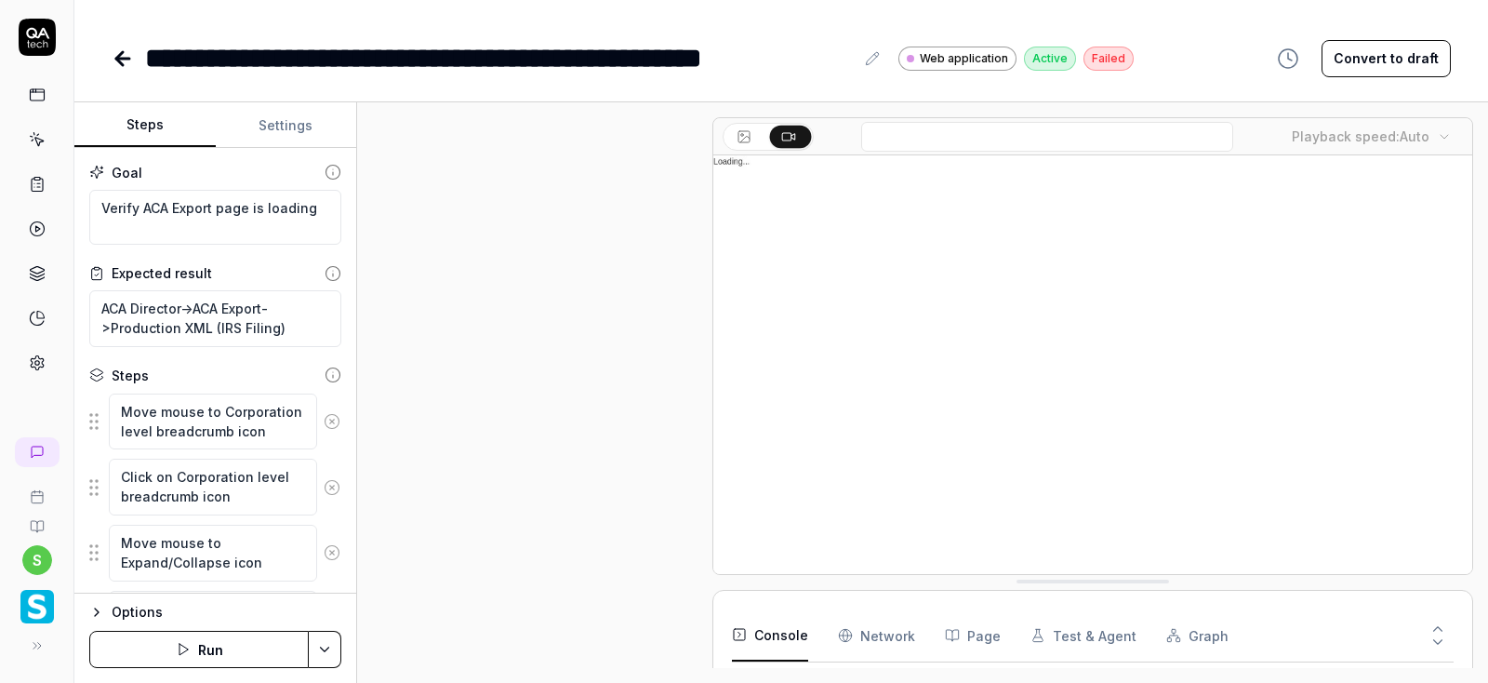
scroll to position [1548, 0]
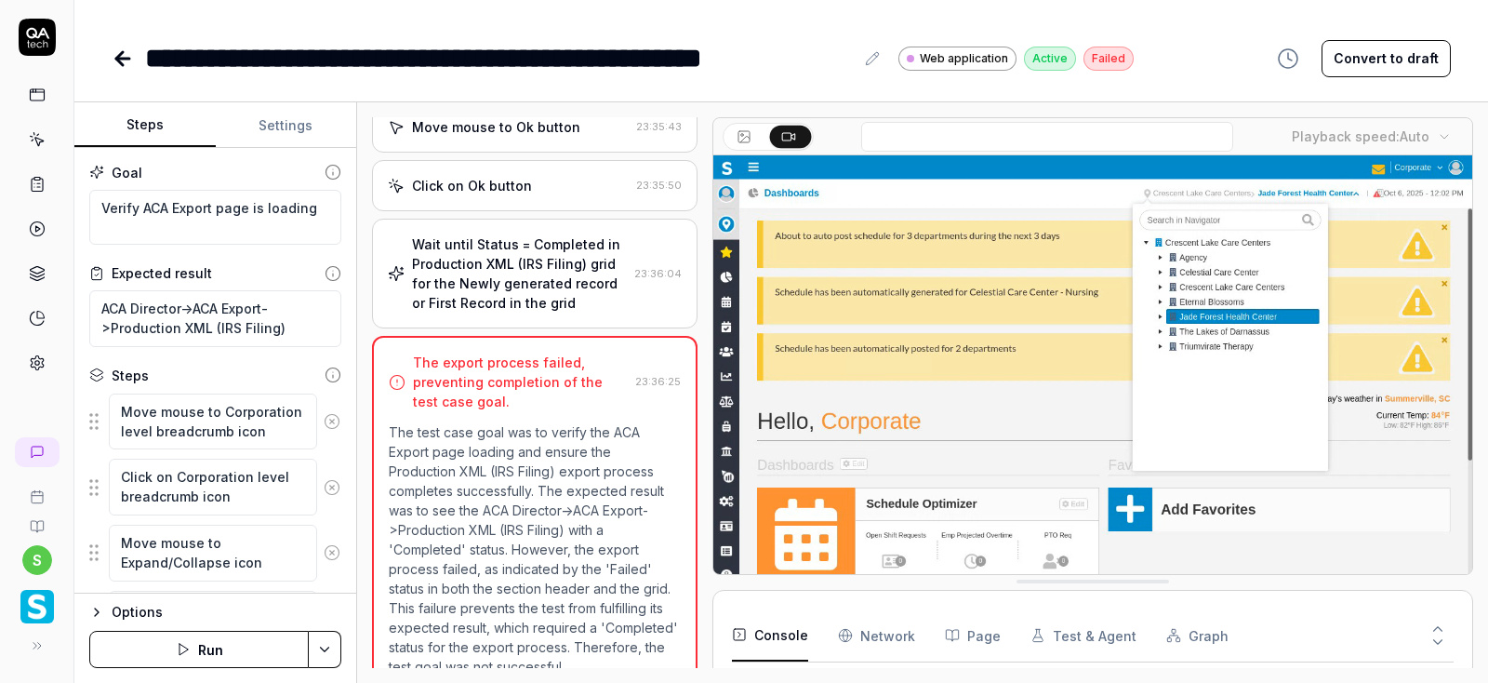
click at [303, 123] on button "Settings" at bounding box center [286, 125] width 141 height 45
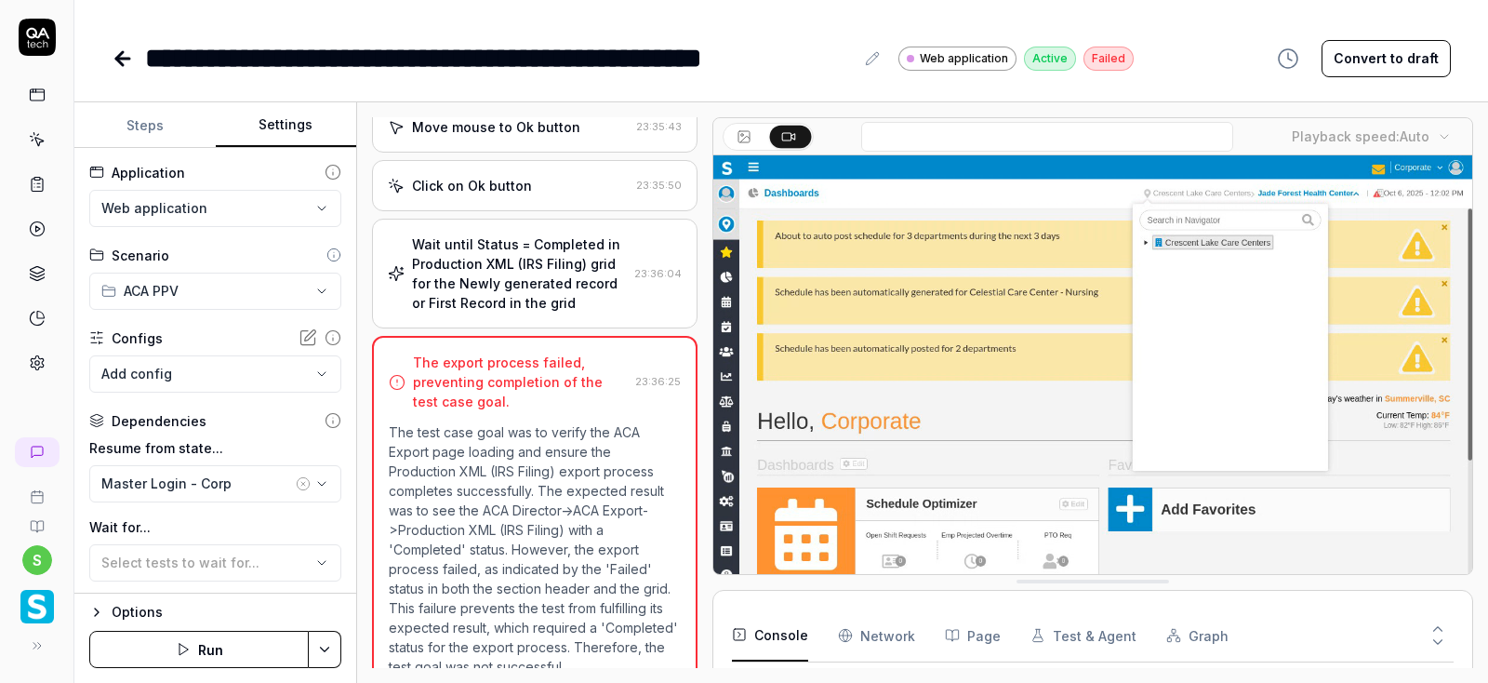
click at [147, 122] on button "Steps" at bounding box center [144, 125] width 141 height 45
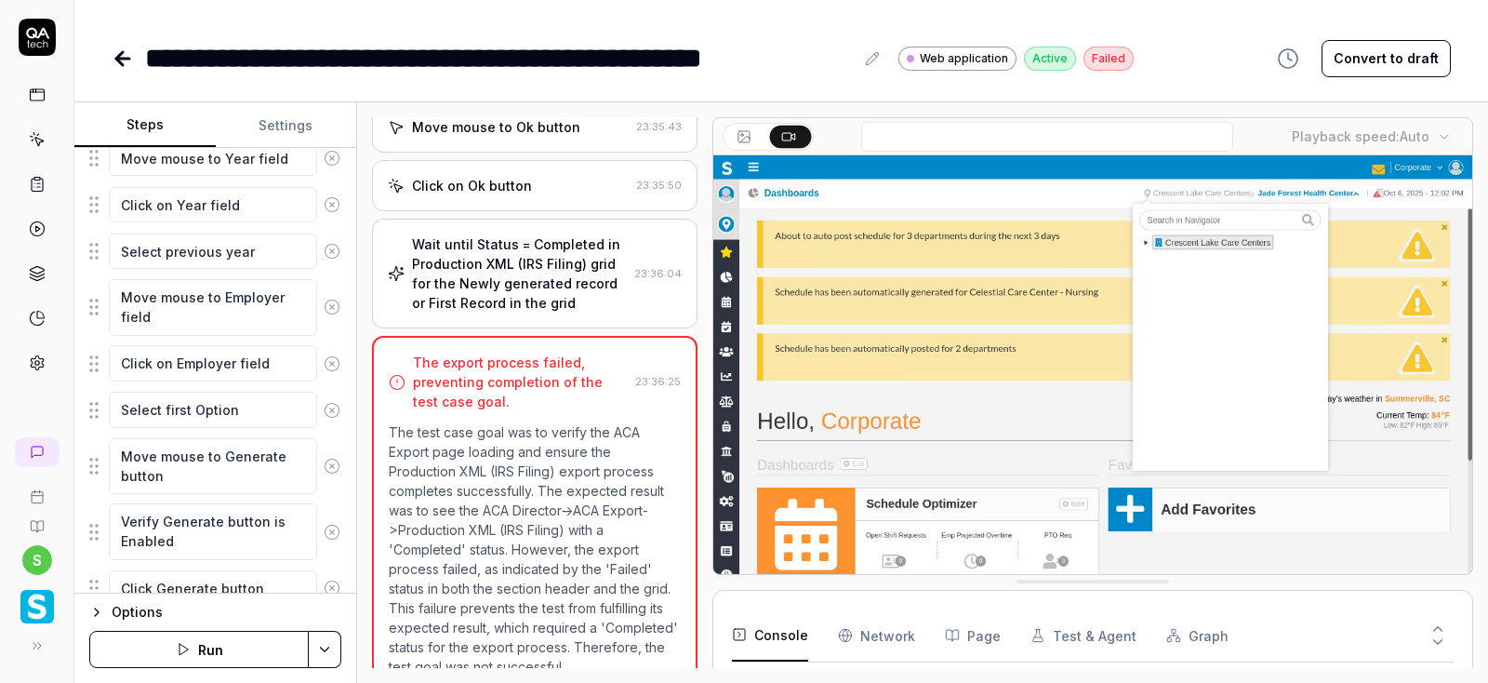
scroll to position [1004, 0]
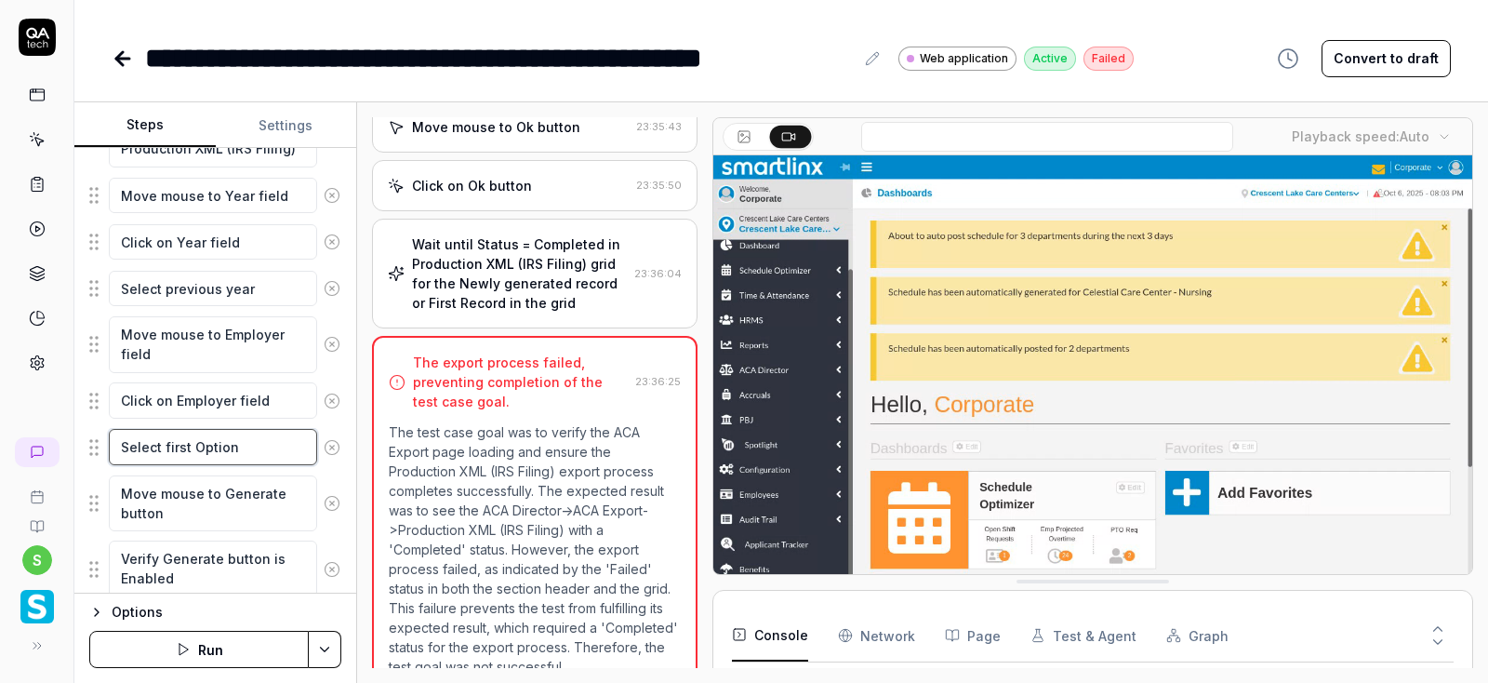
click at [173, 440] on textarea "Select first Option" at bounding box center [213, 447] width 208 height 36
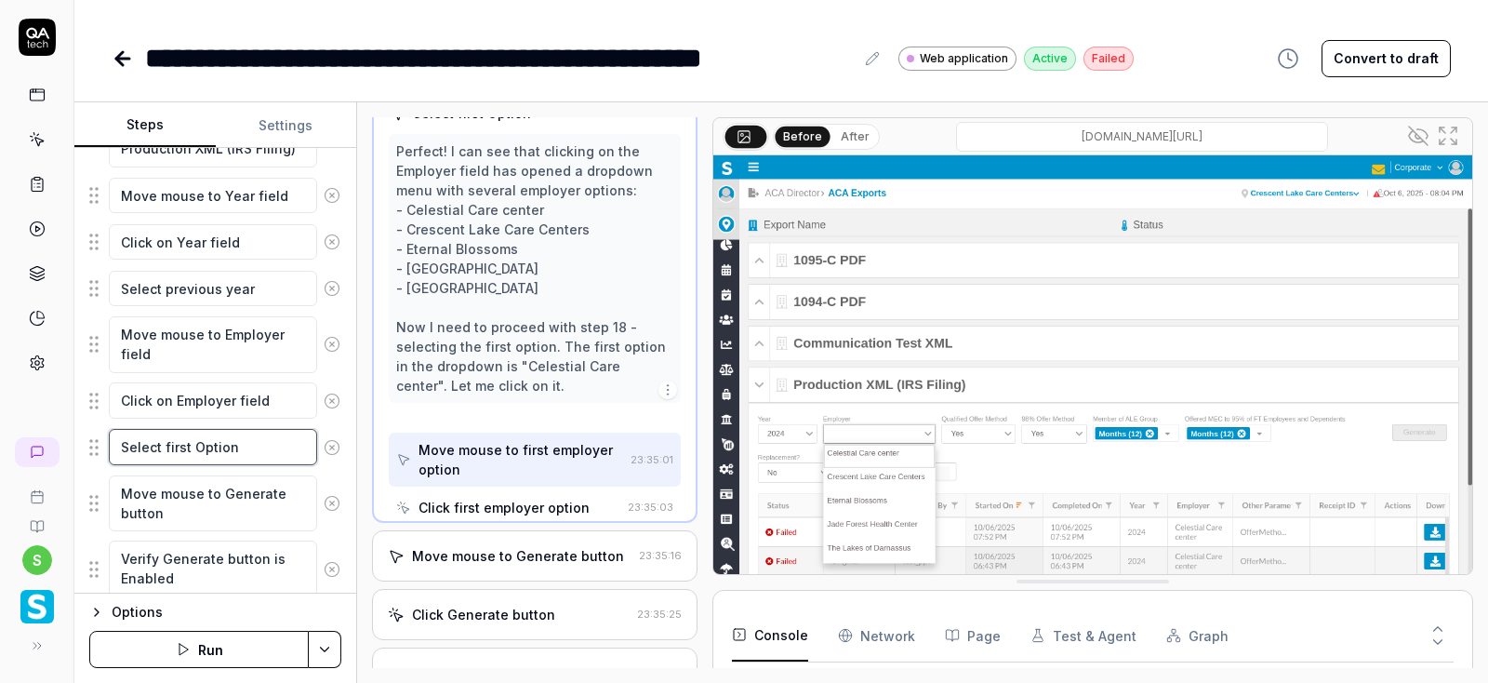
click at [173, 440] on textarea "Select first Option" at bounding box center [213, 447] width 208 height 36
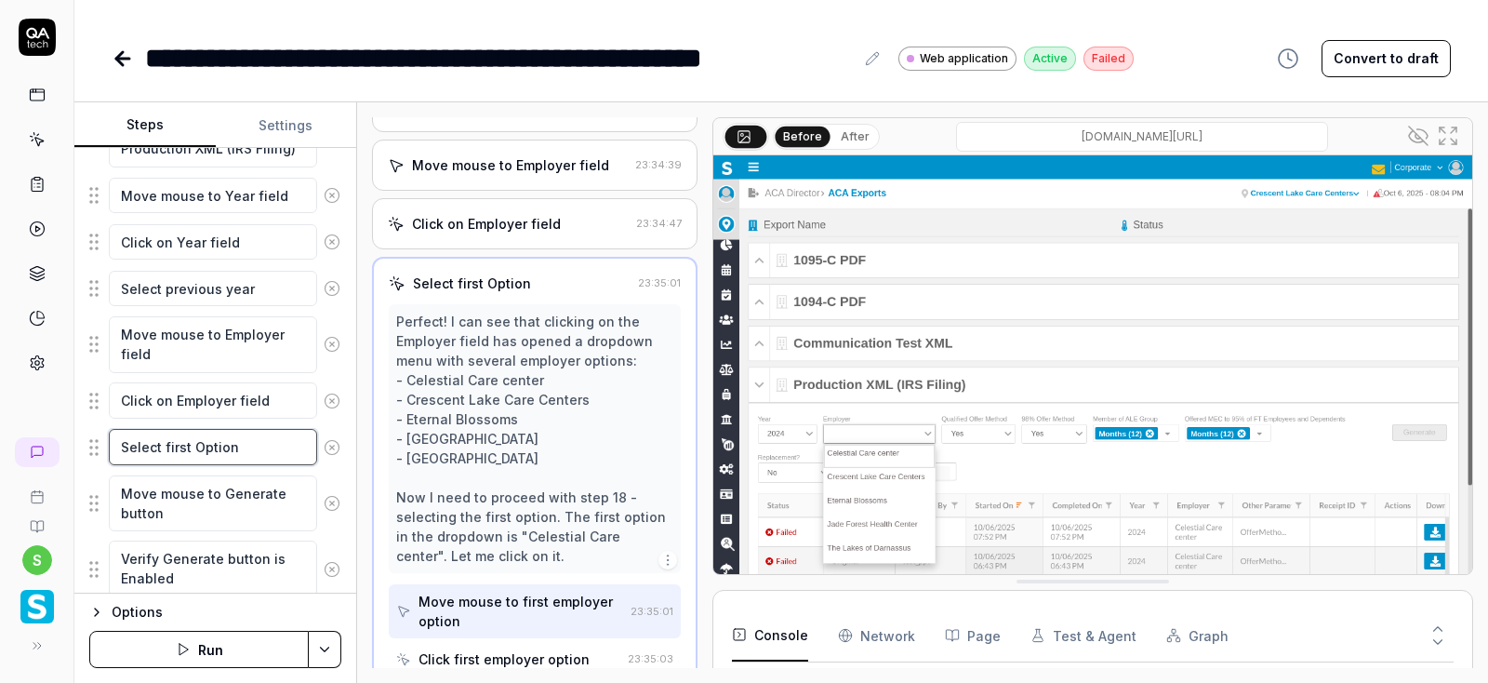
scroll to position [1137, 0]
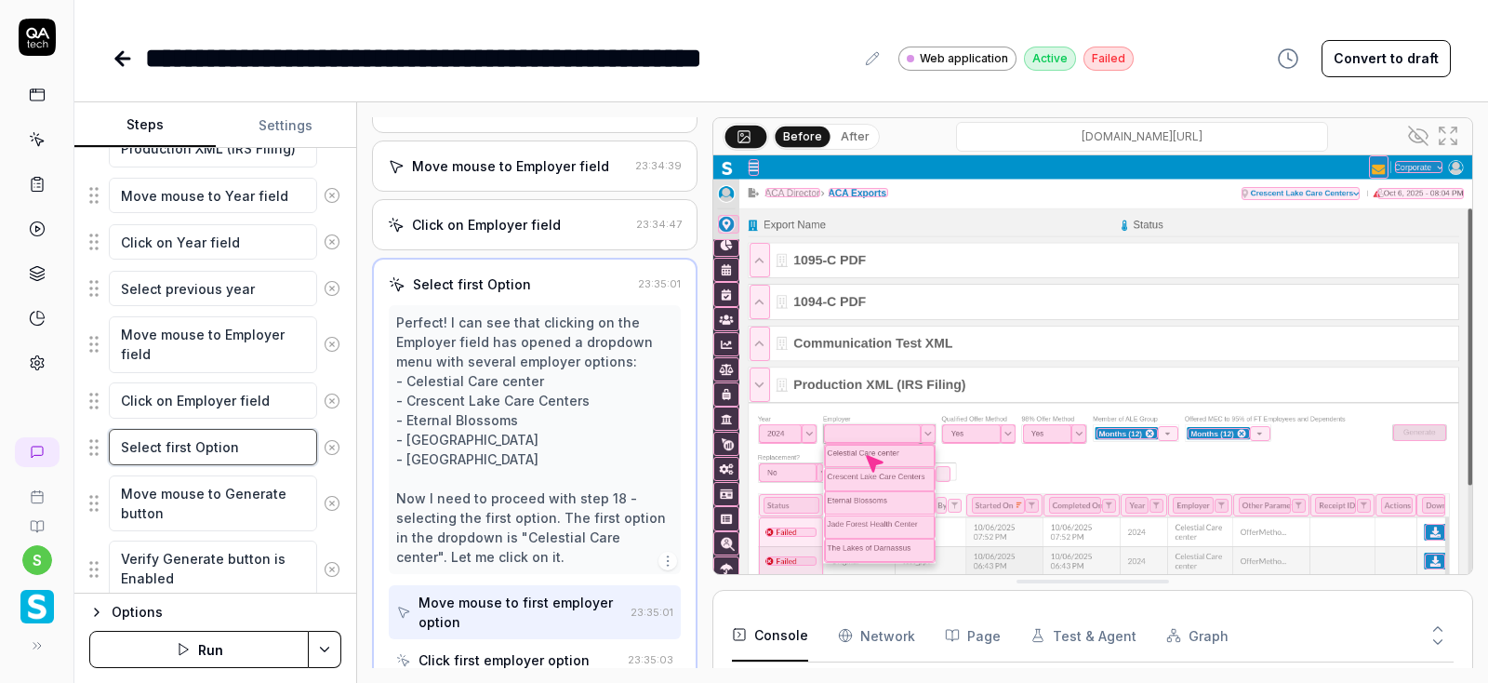
type textarea "*"
type textarea "Select SOption"
type textarea "*"
type textarea "Select SeOption"
type textarea "*"
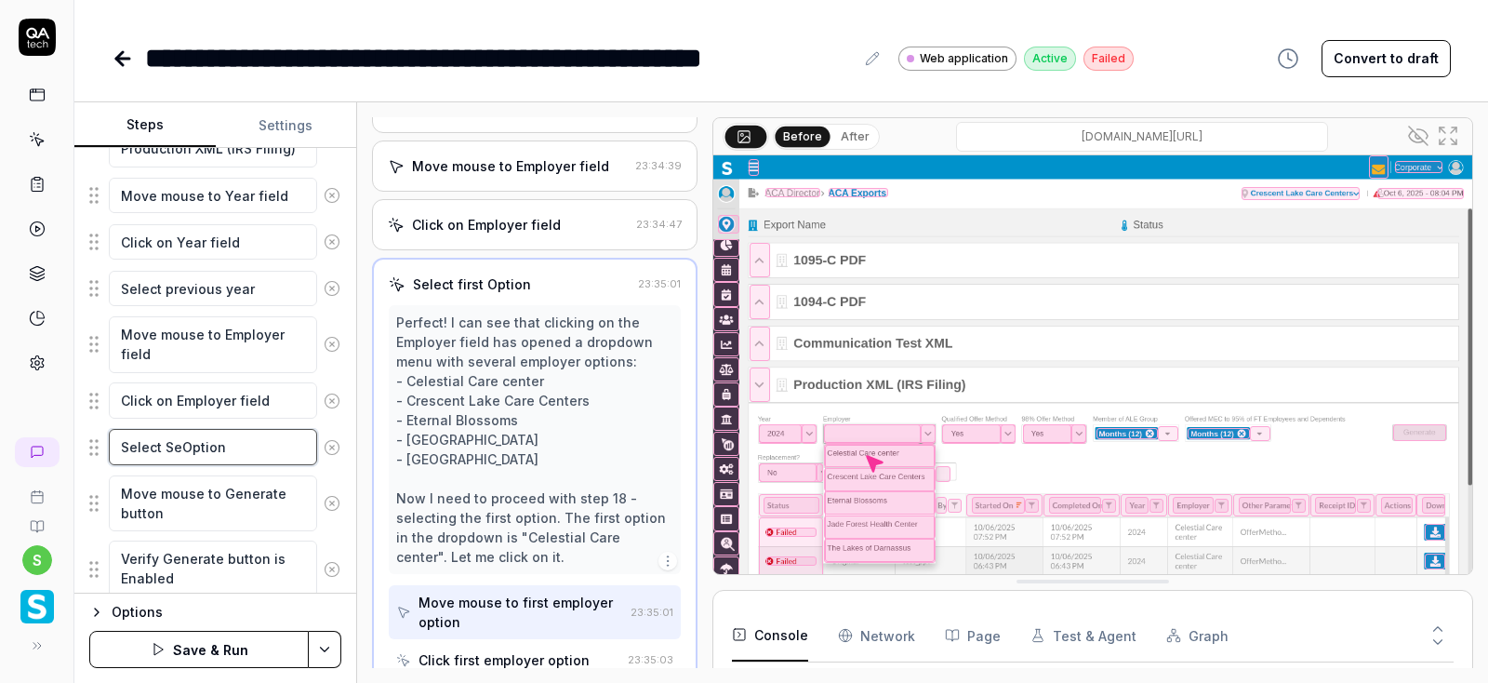
type textarea "Select SecOption"
type textarea "*"
type textarea "Select SecoOption"
type textarea "*"
type textarea "Select SeconOption"
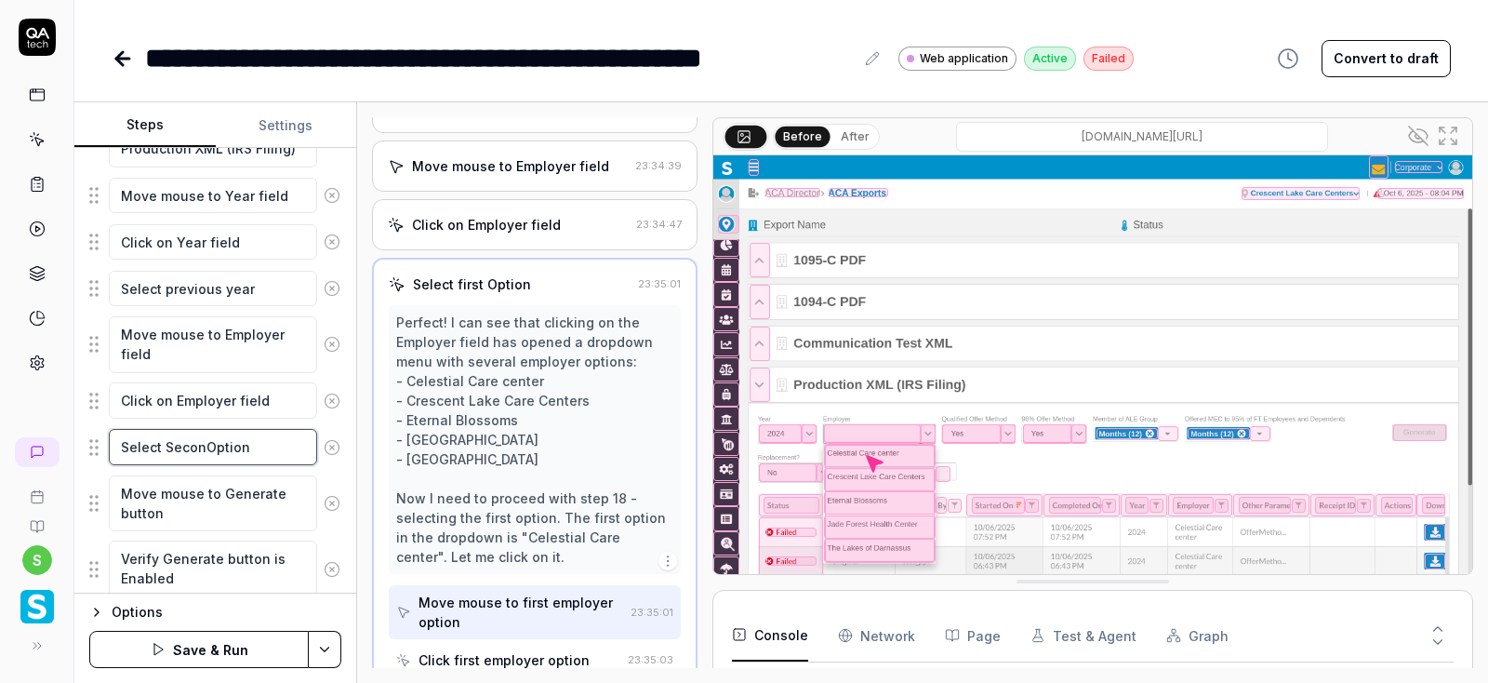
type textarea "*"
type textarea "Select SecondOption"
type textarea "*"
type textarea "Select Second Option"
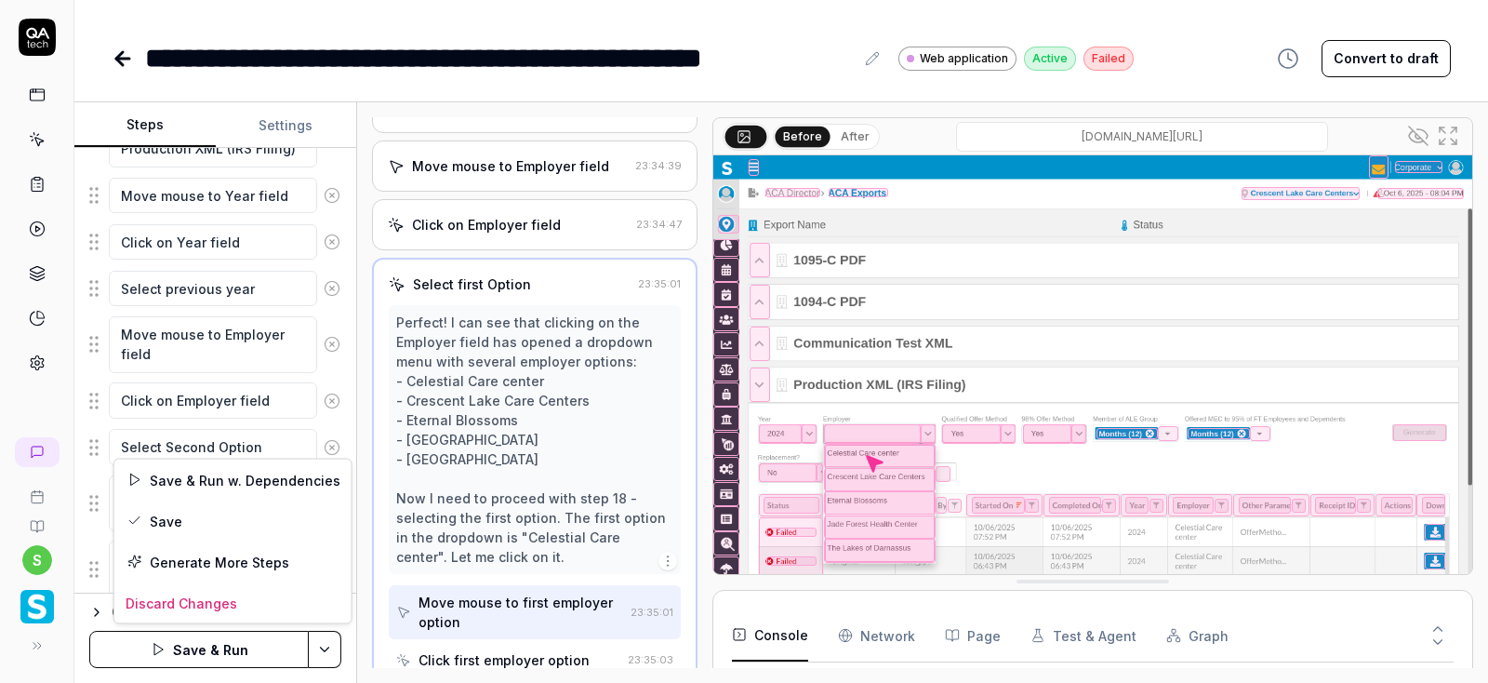
click at [337, 657] on html "**********" at bounding box center [744, 341] width 1488 height 683
click at [177, 524] on div "Save" at bounding box center [232, 520] width 237 height 41
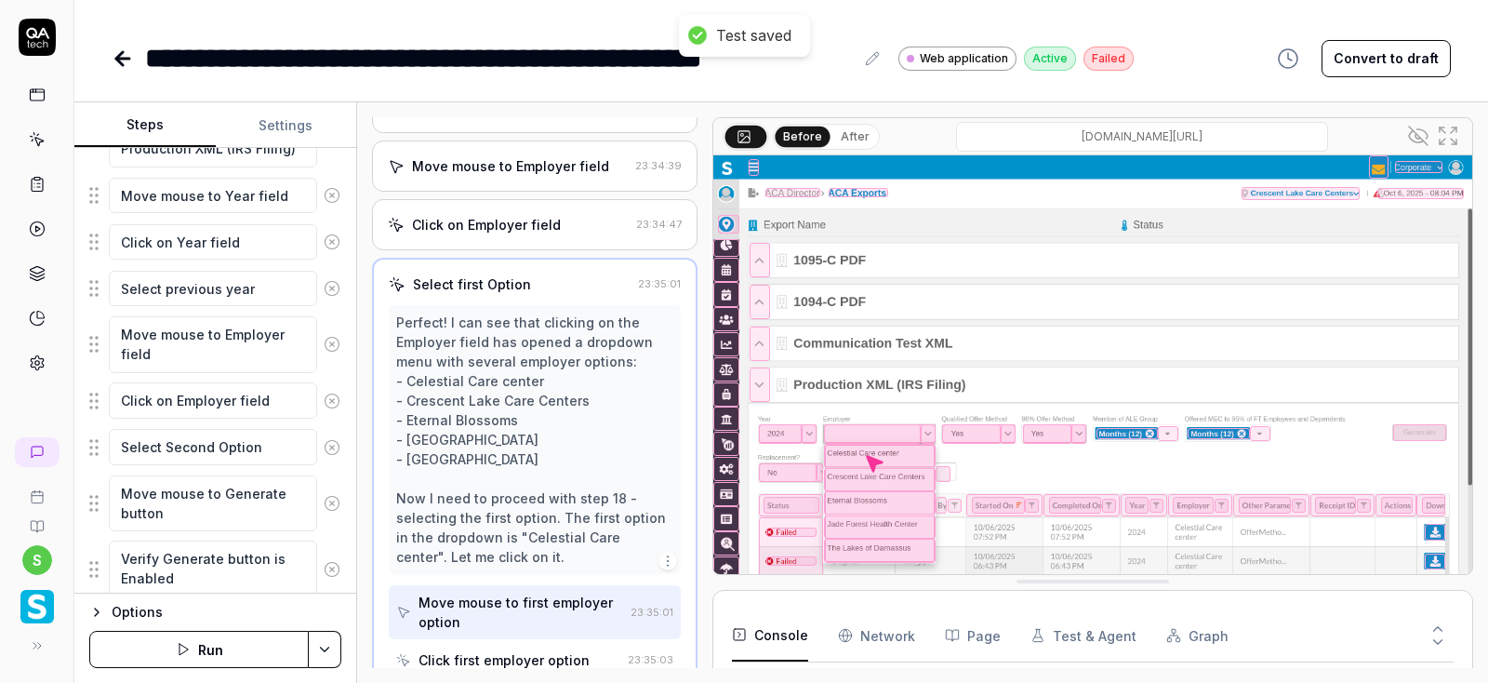
click at [202, 654] on button "Run" at bounding box center [198, 649] width 219 height 37
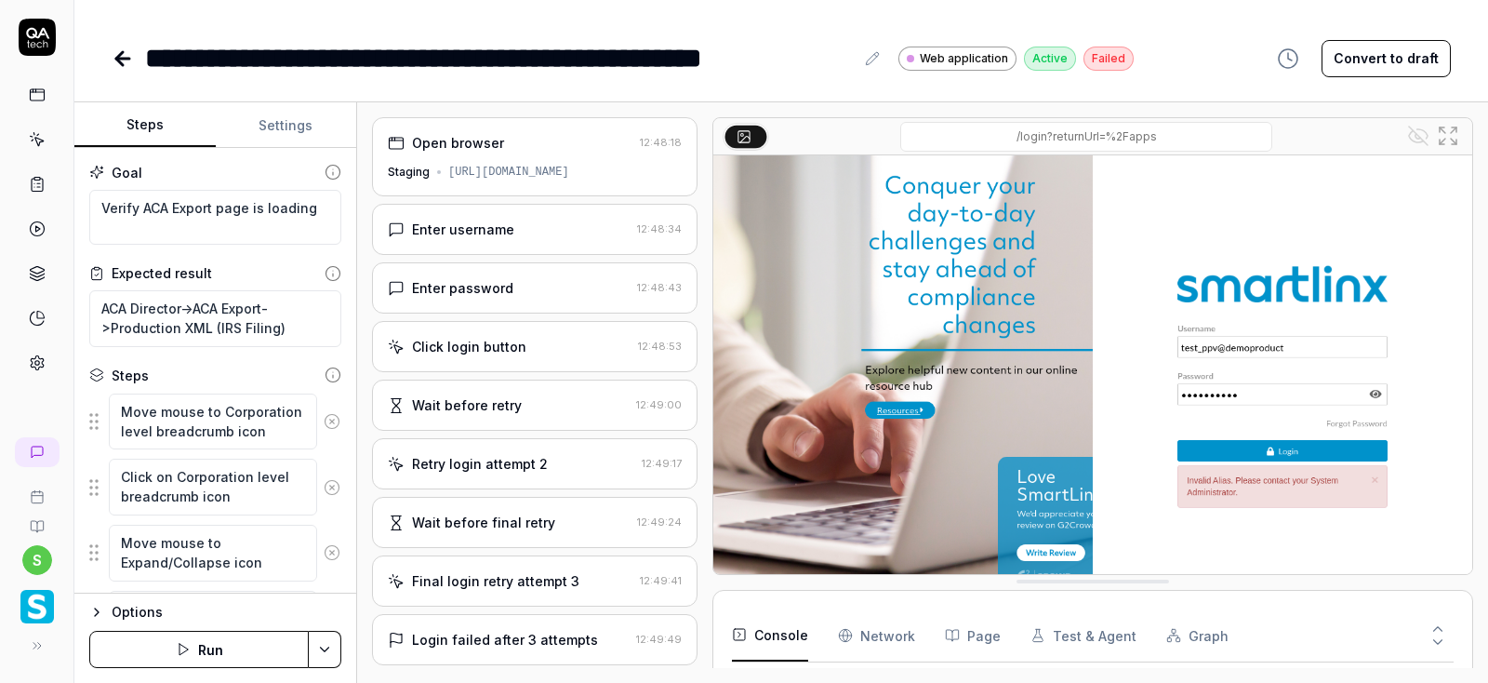
type textarea "*"
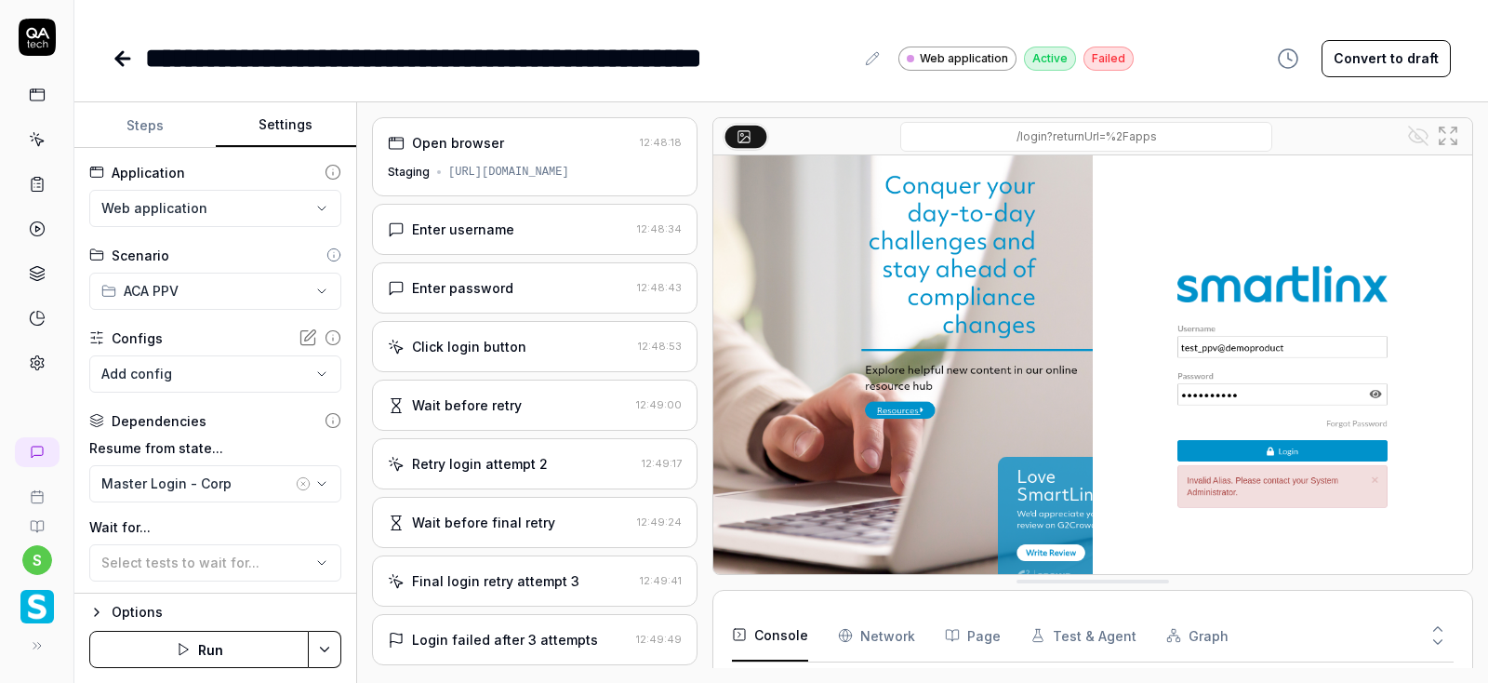
click at [277, 127] on button "Settings" at bounding box center [286, 125] width 141 height 45
click at [113, 60] on icon at bounding box center [123, 58] width 22 height 22
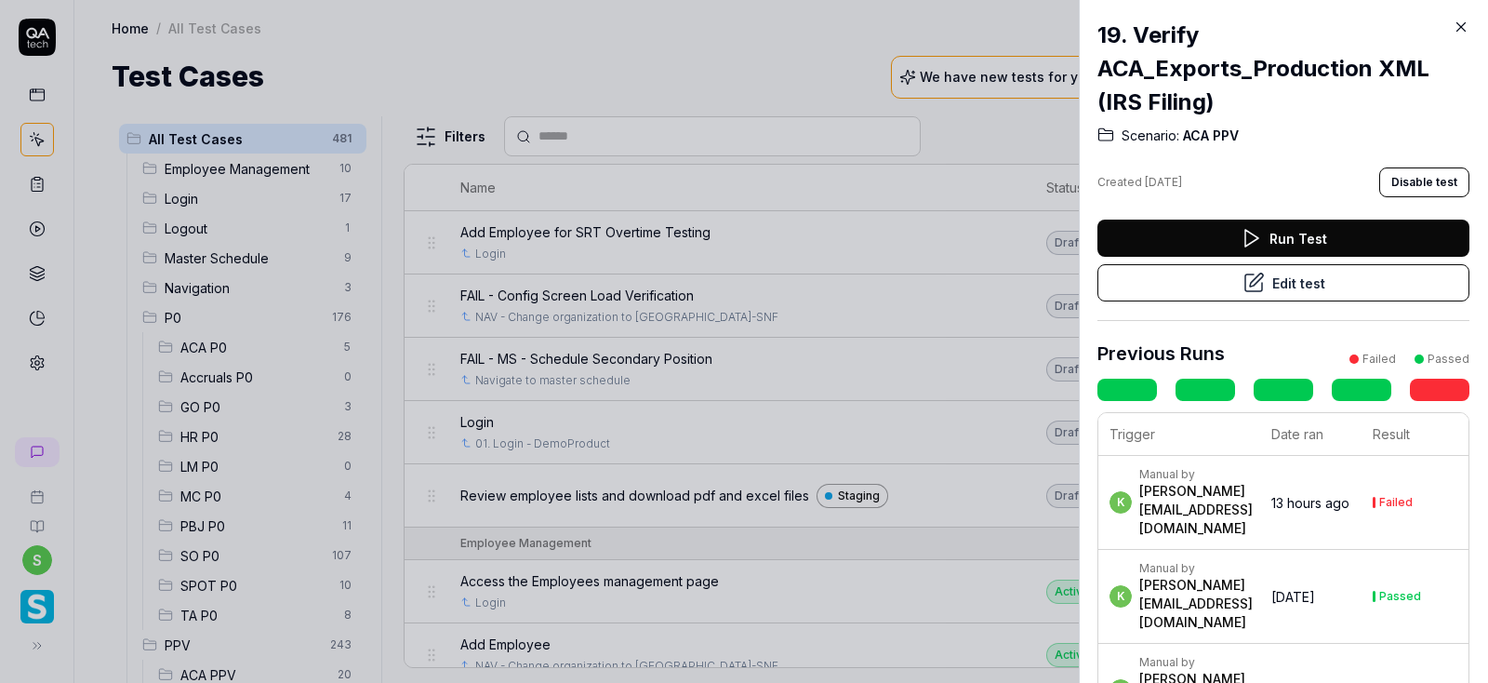
click at [1463, 29] on icon at bounding box center [1461, 27] width 8 height 8
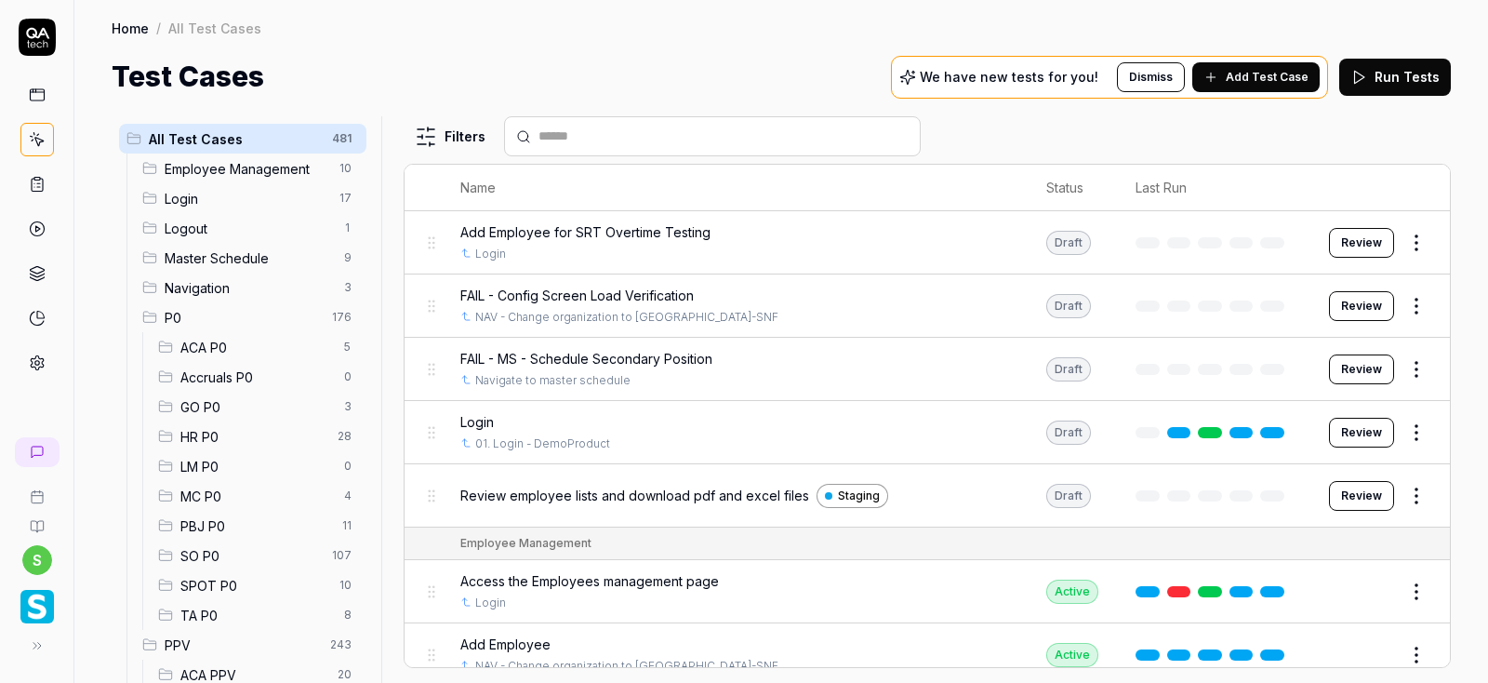
click at [221, 336] on div "ACA P0 5" at bounding box center [259, 347] width 216 height 30
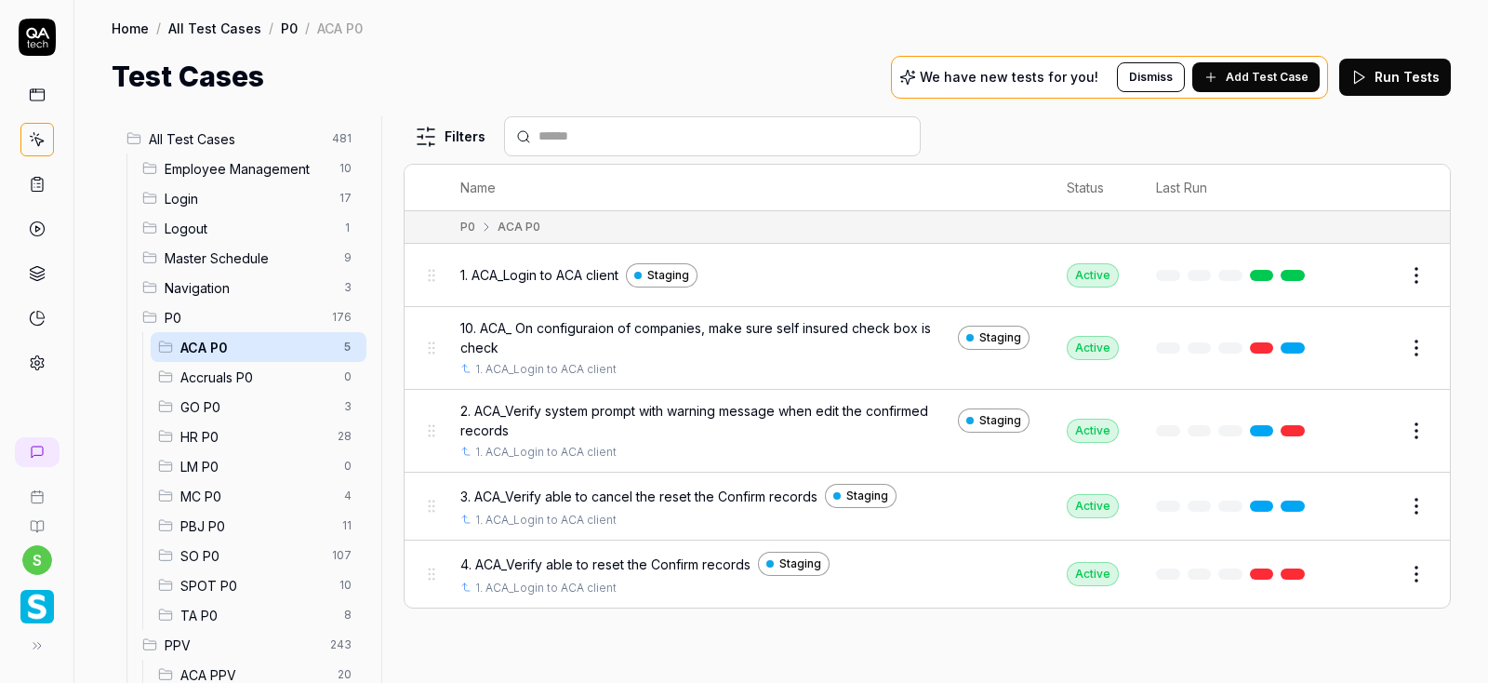
scroll to position [335, 0]
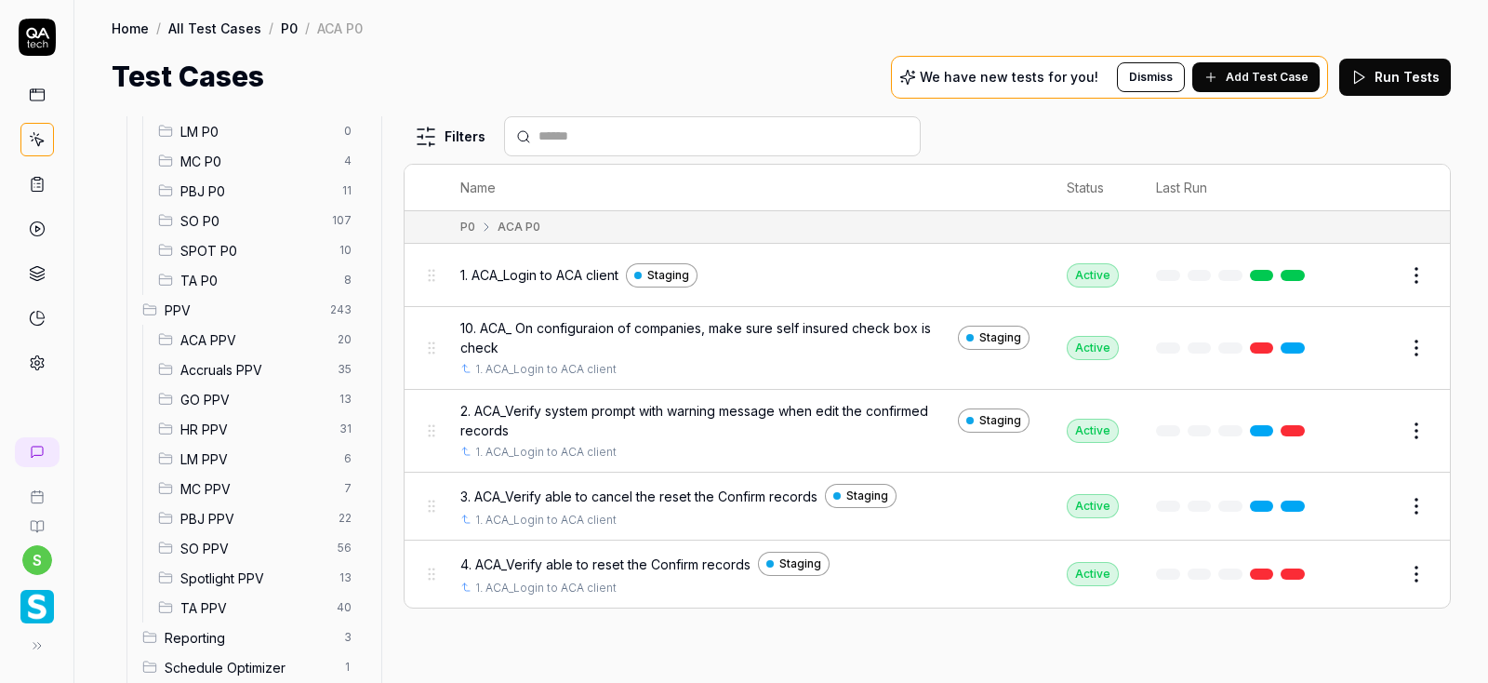
click at [203, 334] on span "ACA PPV" at bounding box center [253, 340] width 146 height 20
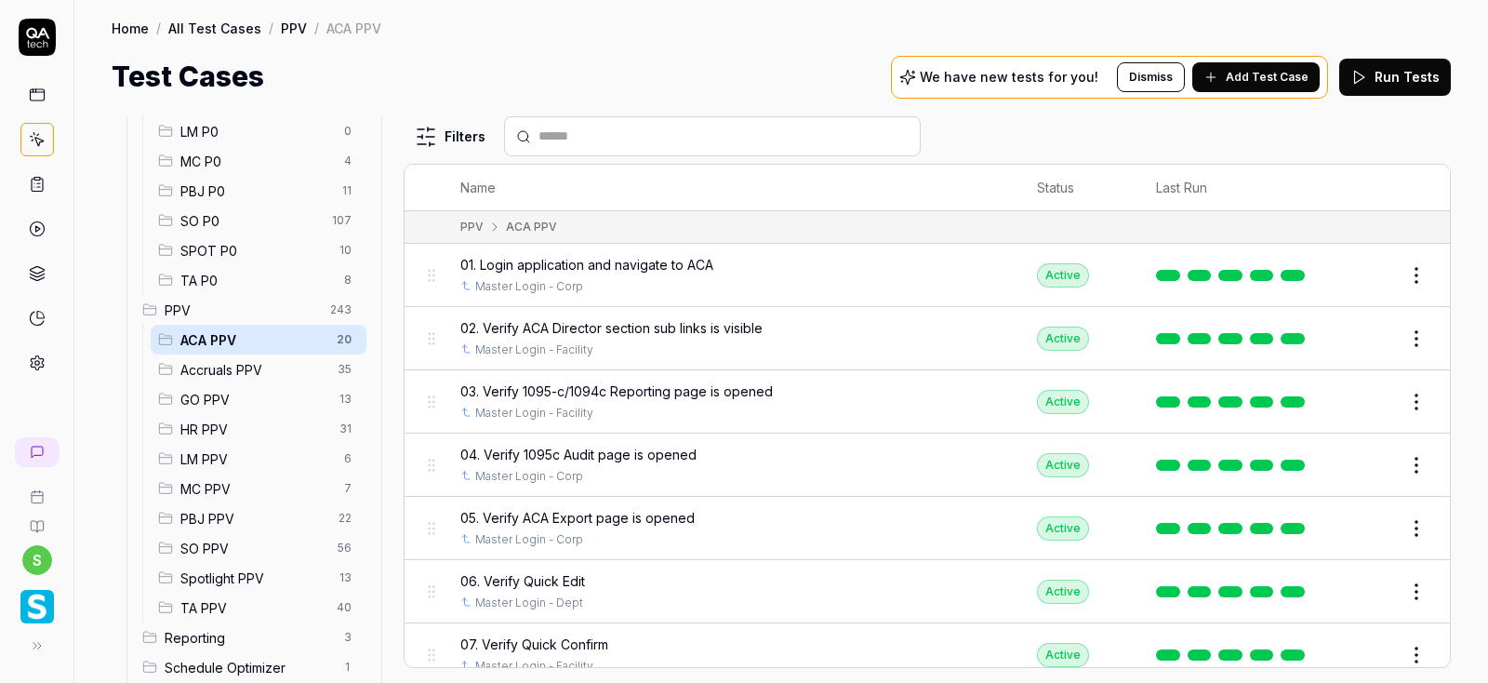
click at [207, 390] on span "GO PPV" at bounding box center [254, 400] width 148 height 20
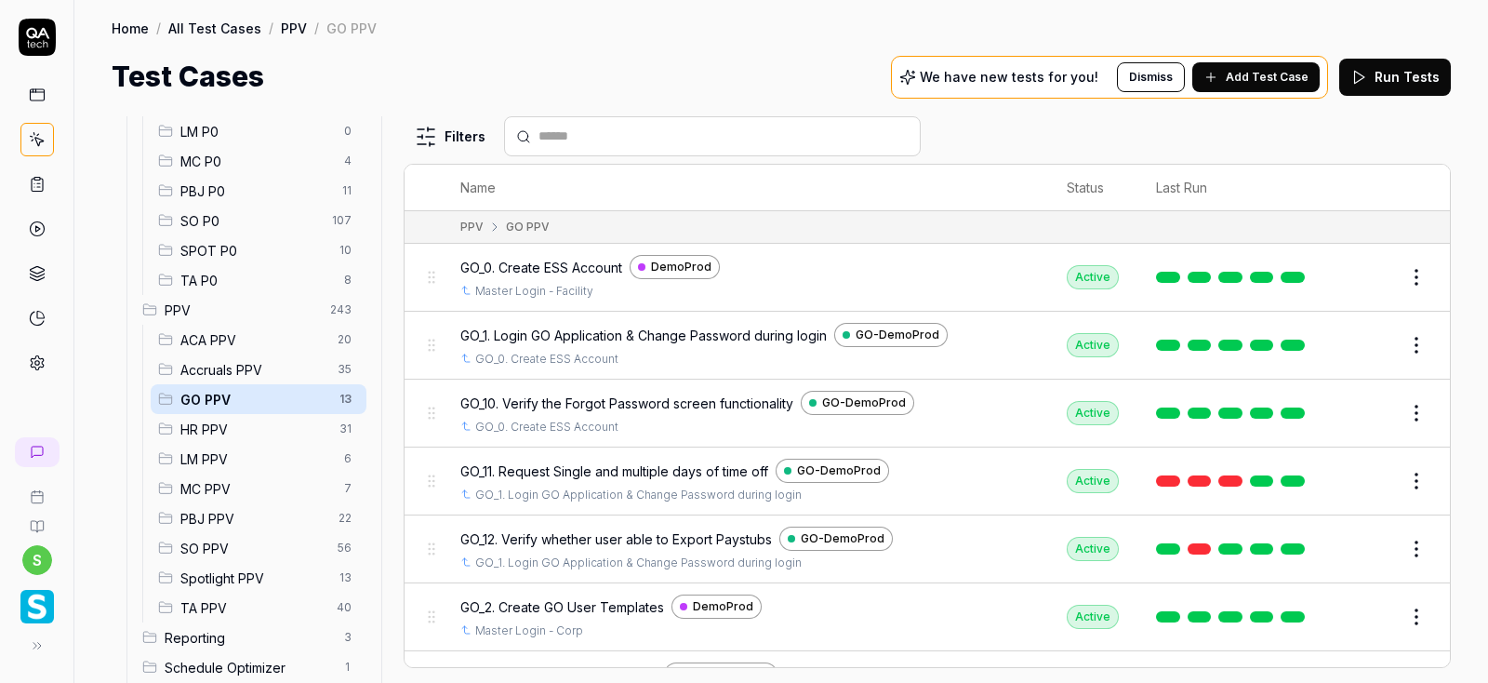
click at [217, 426] on span "HR PPV" at bounding box center [254, 429] width 148 height 20
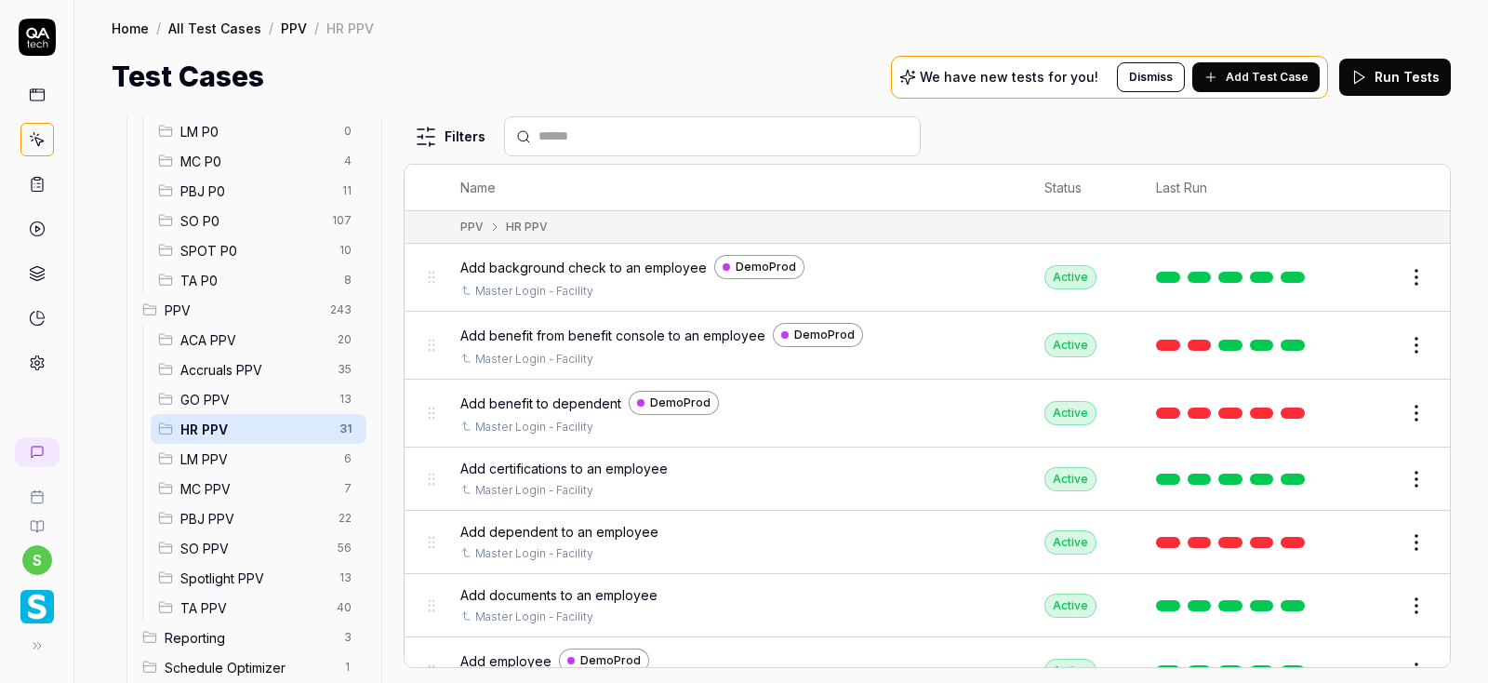
click at [217, 448] on div "LM PPV 6" at bounding box center [259, 459] width 216 height 30
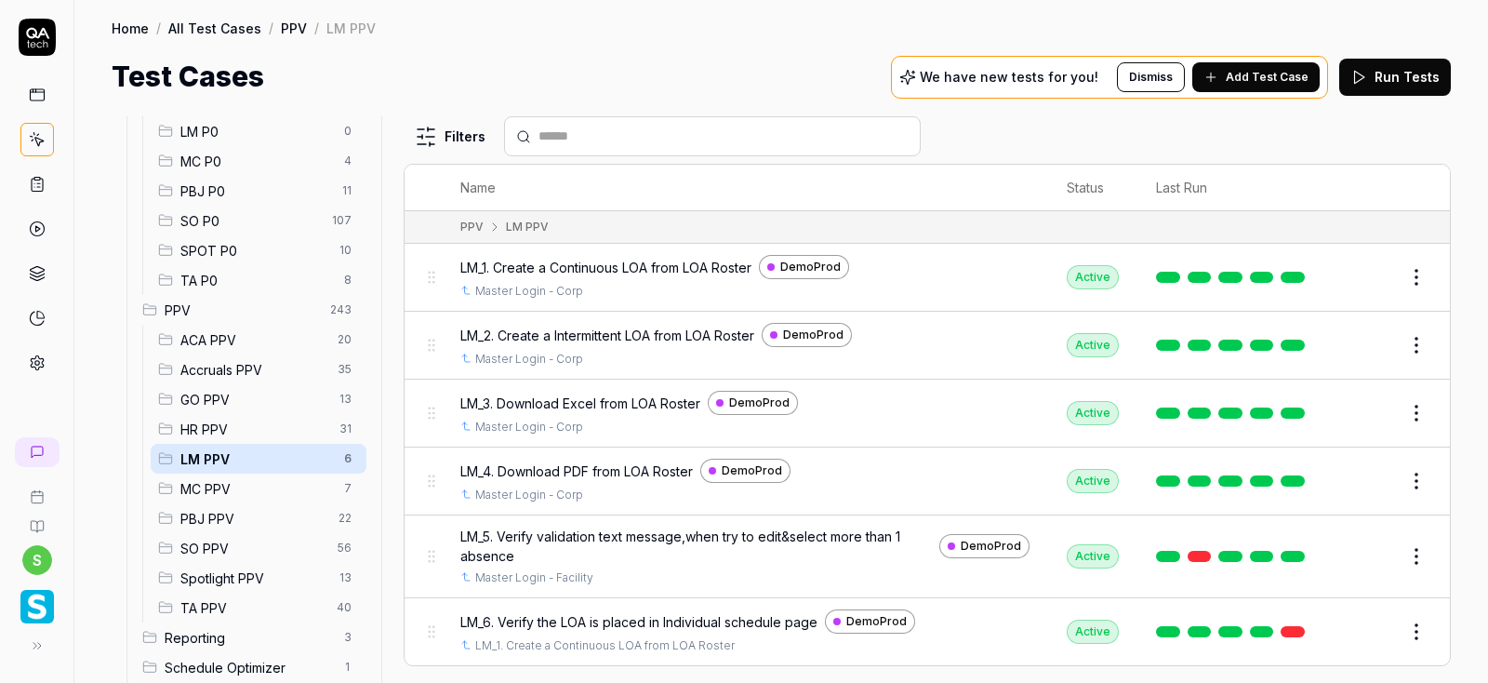
click at [201, 338] on span "ACA PPV" at bounding box center [253, 340] width 146 height 20
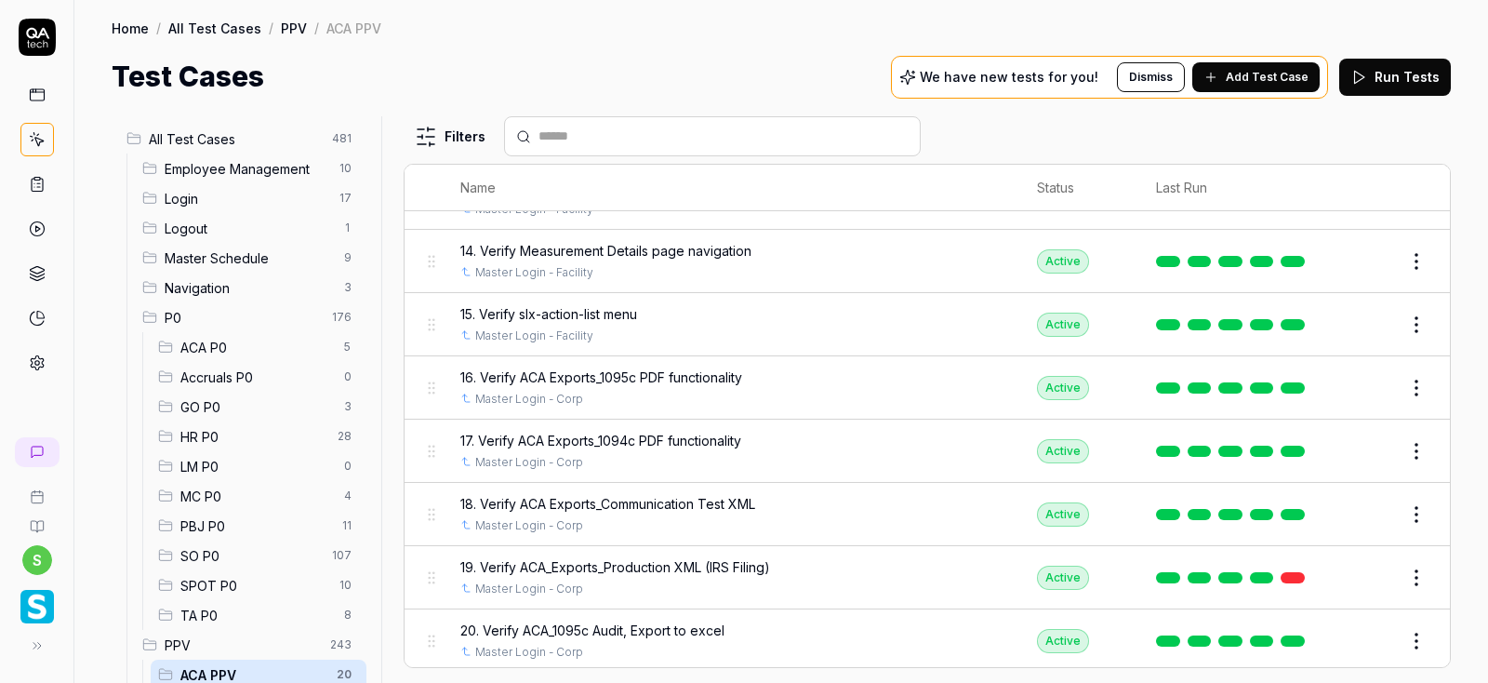
click at [573, 138] on input "text" at bounding box center [723, 136] width 370 height 20
type input "*"
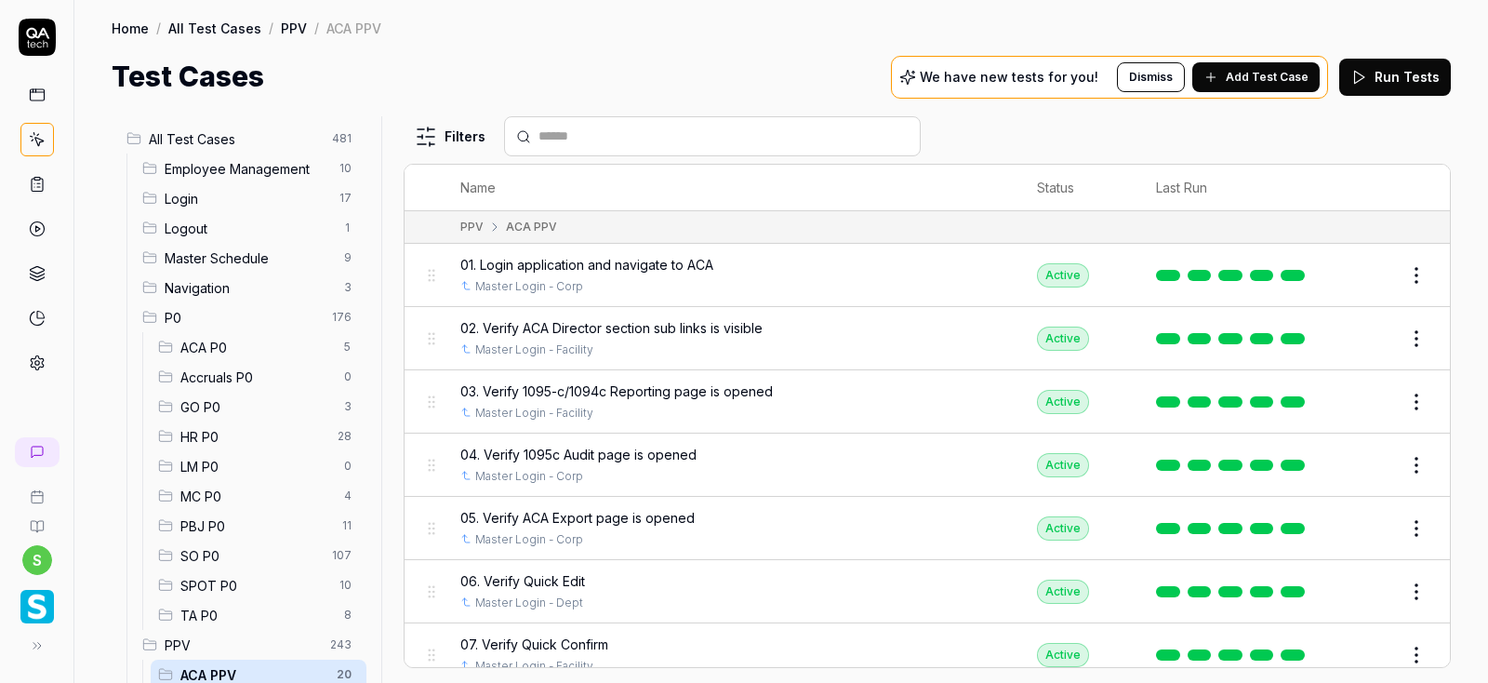
click at [203, 130] on span "All Test Cases" at bounding box center [235, 139] width 172 height 20
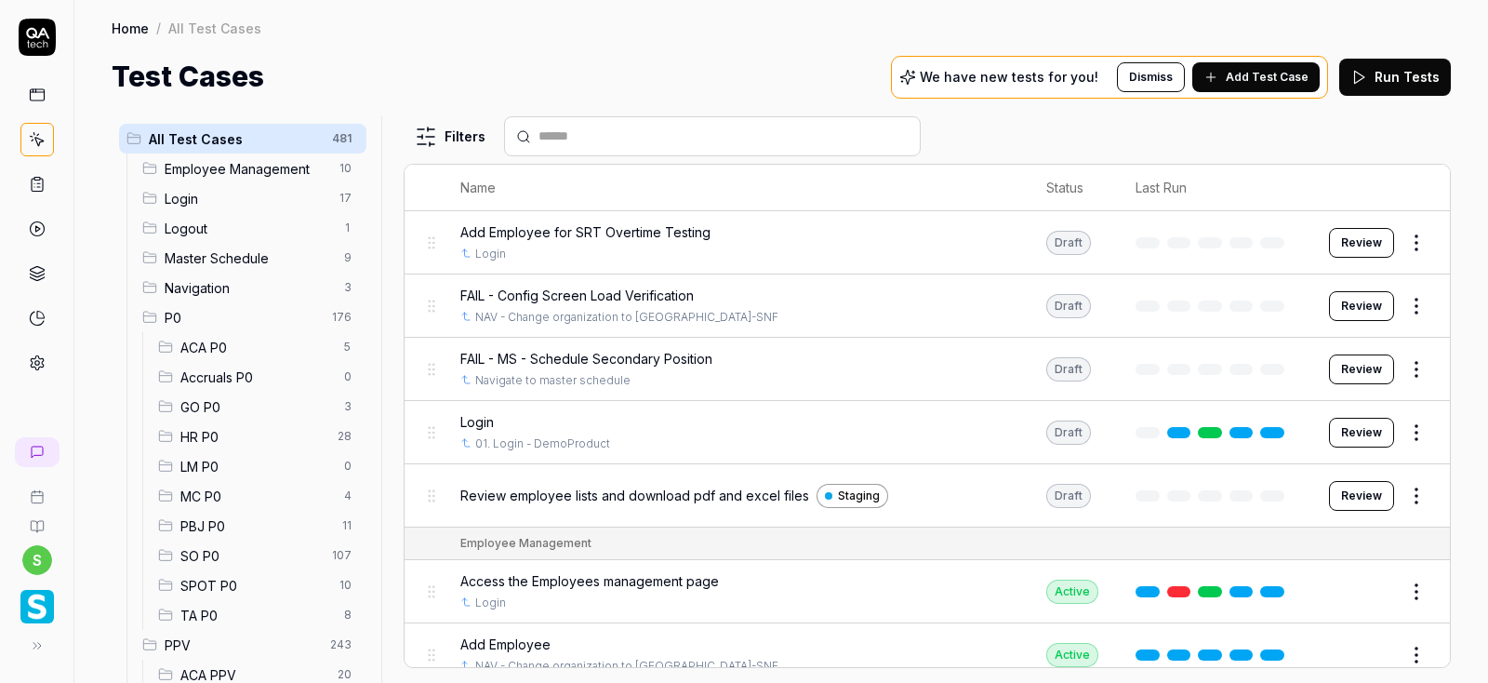
click at [584, 135] on input "text" at bounding box center [723, 136] width 370 height 20
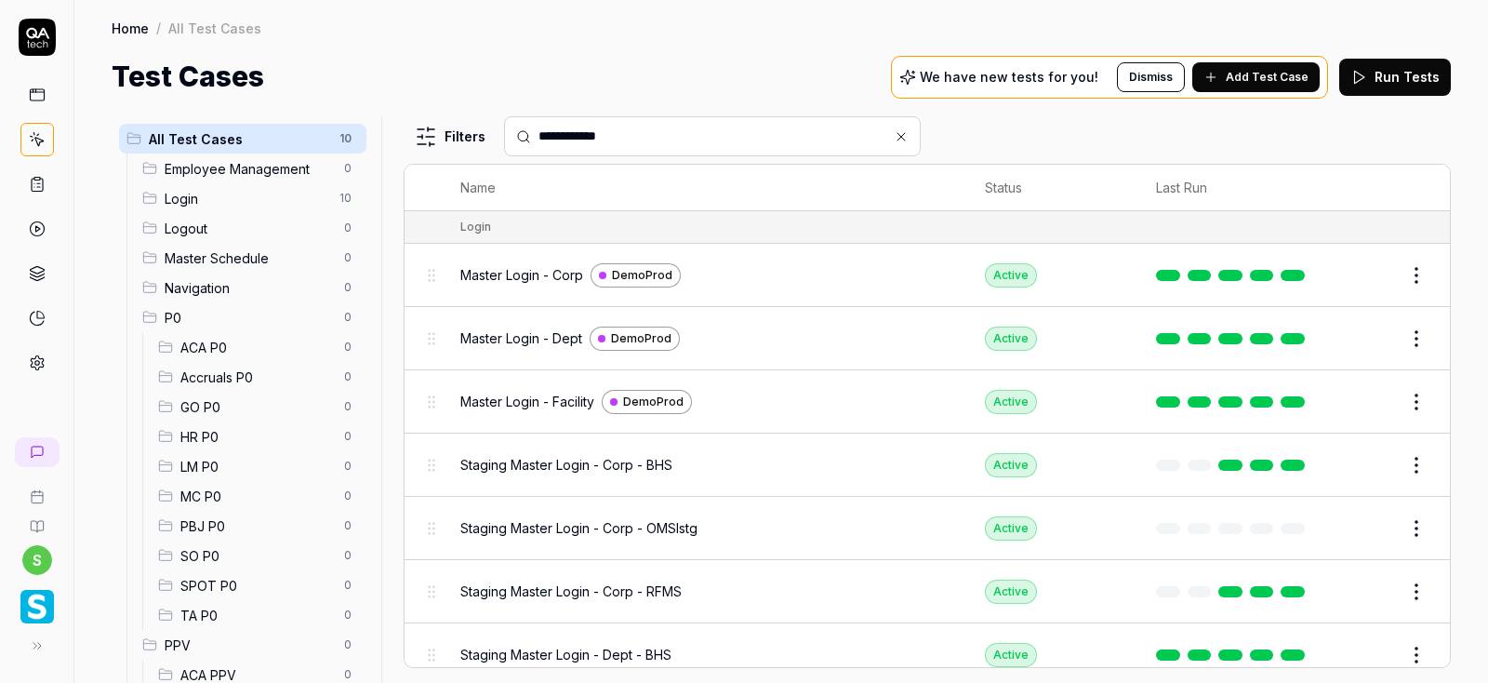
type input "**********"
click at [552, 276] on span "Master Login - Corp" at bounding box center [521, 275] width 123 height 20
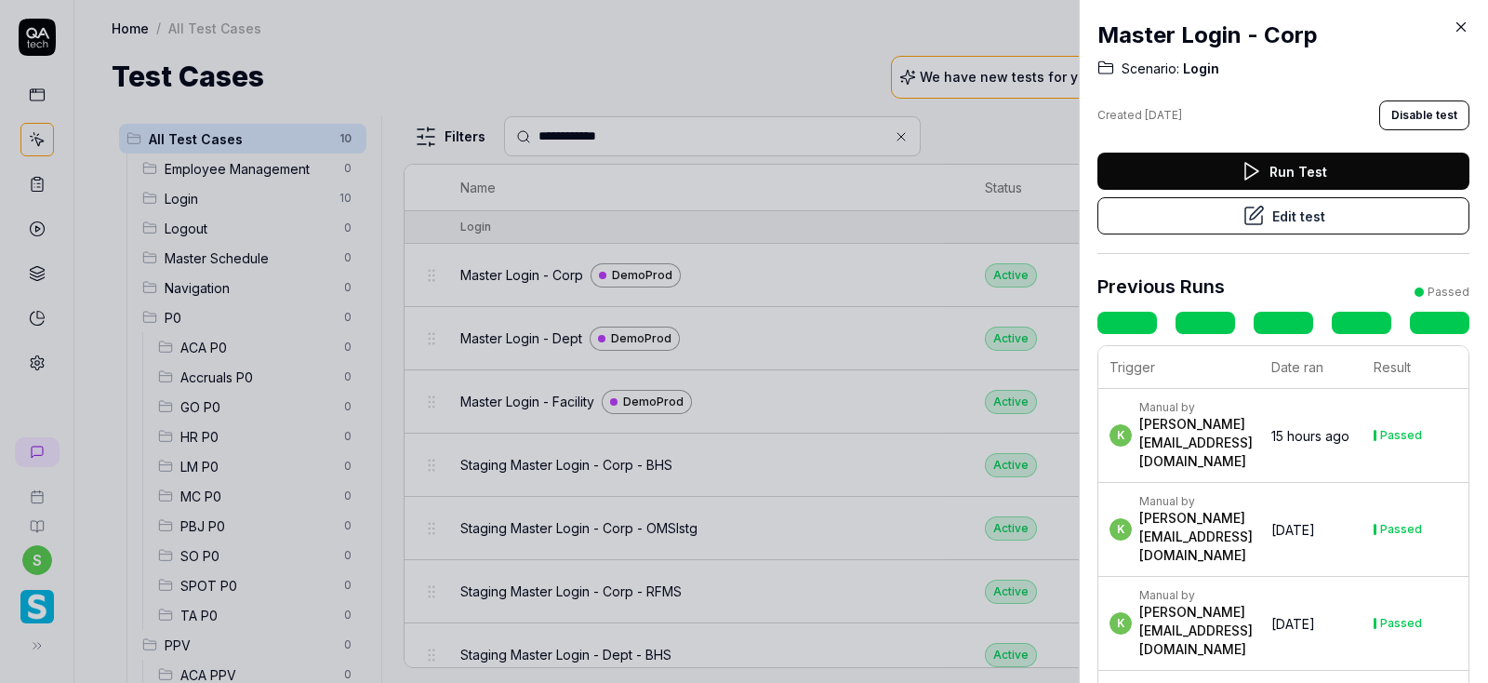
click at [1291, 222] on button "Edit test" at bounding box center [1283, 215] width 372 height 37
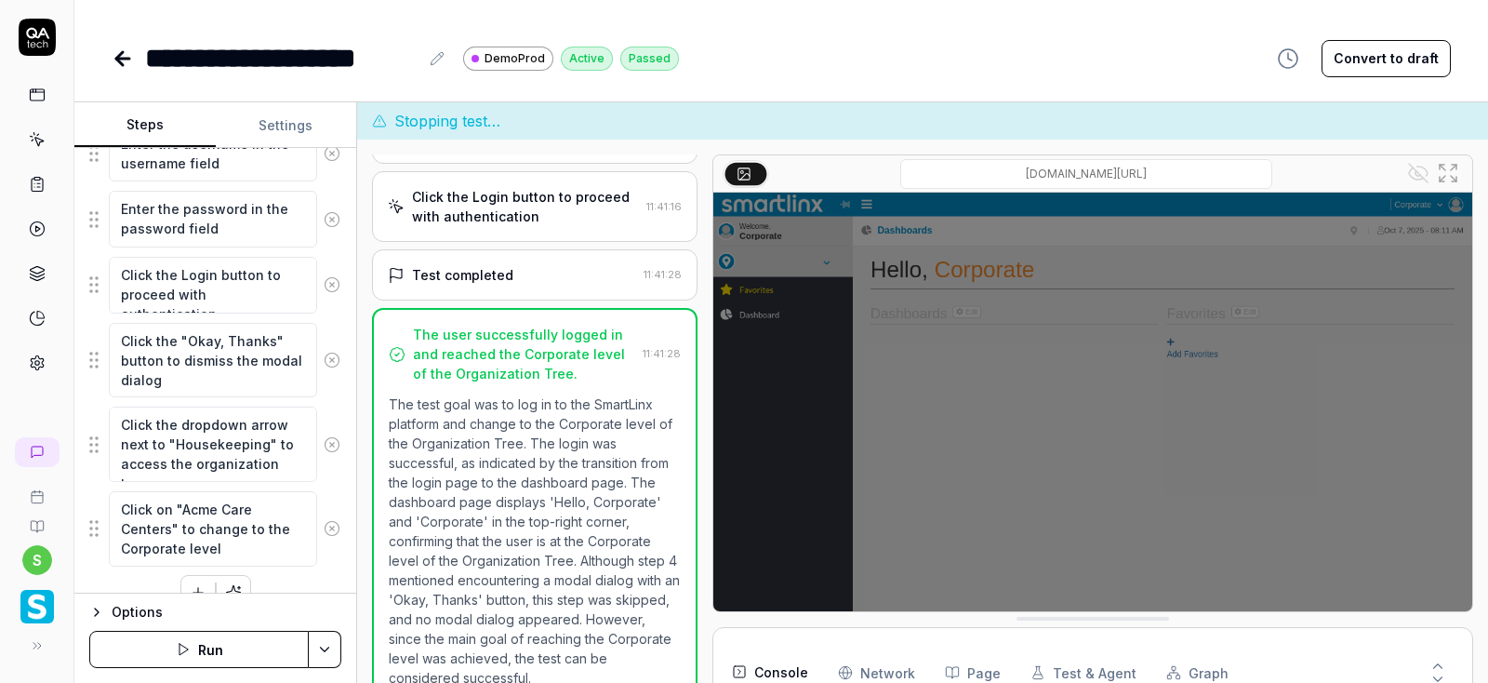
scroll to position [374, 0]
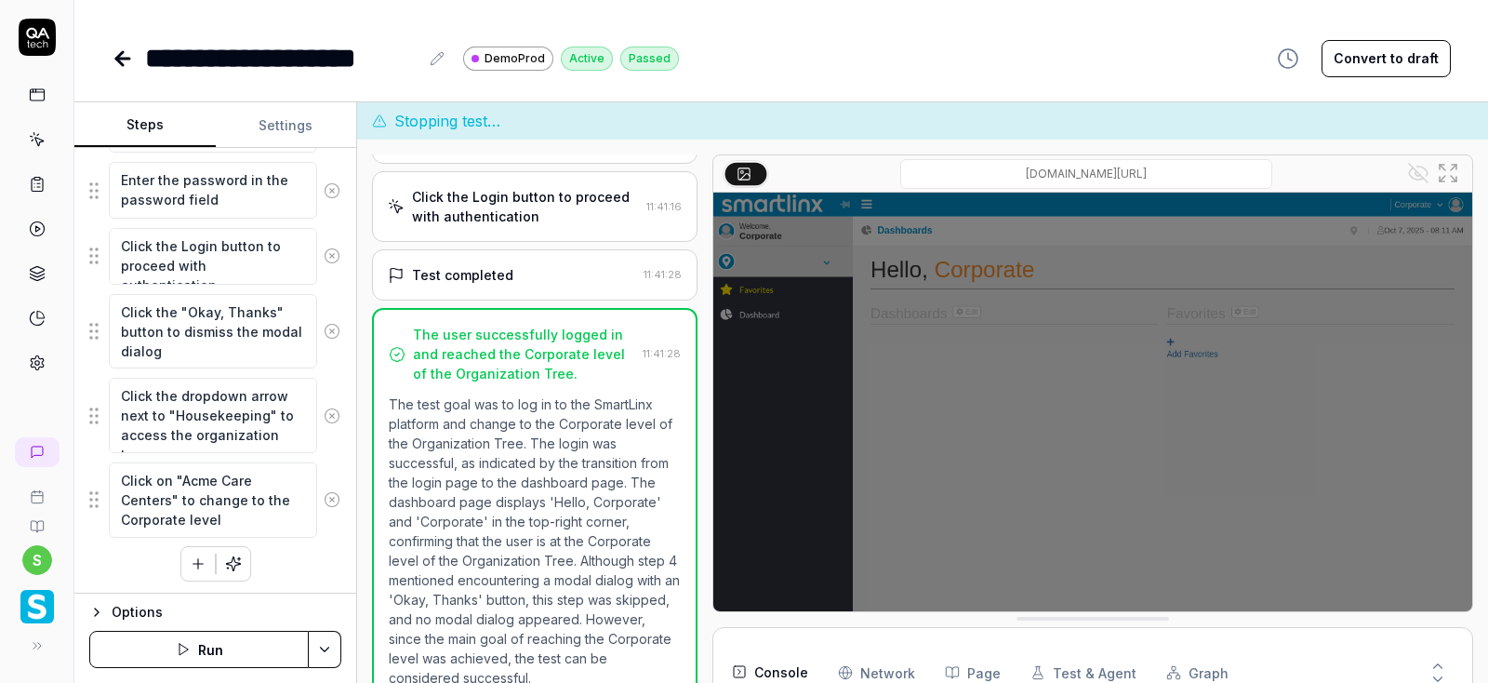
click at [220, 654] on button "Run" at bounding box center [198, 649] width 219 height 37
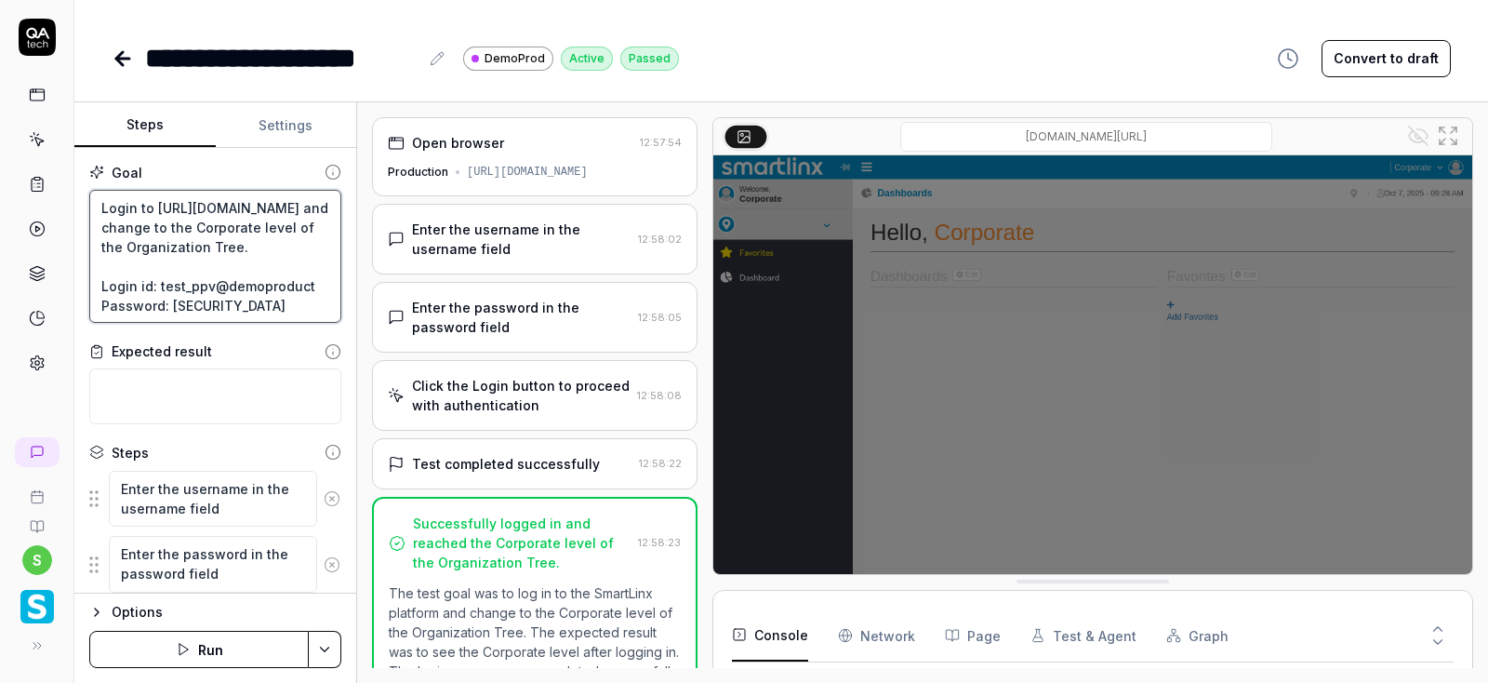
drag, startPoint x: 101, startPoint y: 205, endPoint x: 281, endPoint y: 224, distance: 180.6
click at [281, 224] on textarea "Login to [URL][DOMAIN_NAME] and change to the Corporate level of the Organizati…" at bounding box center [215, 257] width 252 height 134
drag, startPoint x: 156, startPoint y: 275, endPoint x: 305, endPoint y: 284, distance: 149.0
click at [305, 284] on textarea "Login to [URL][DOMAIN_NAME] and change to the Corporate level of the Organizati…" at bounding box center [215, 257] width 252 height 134
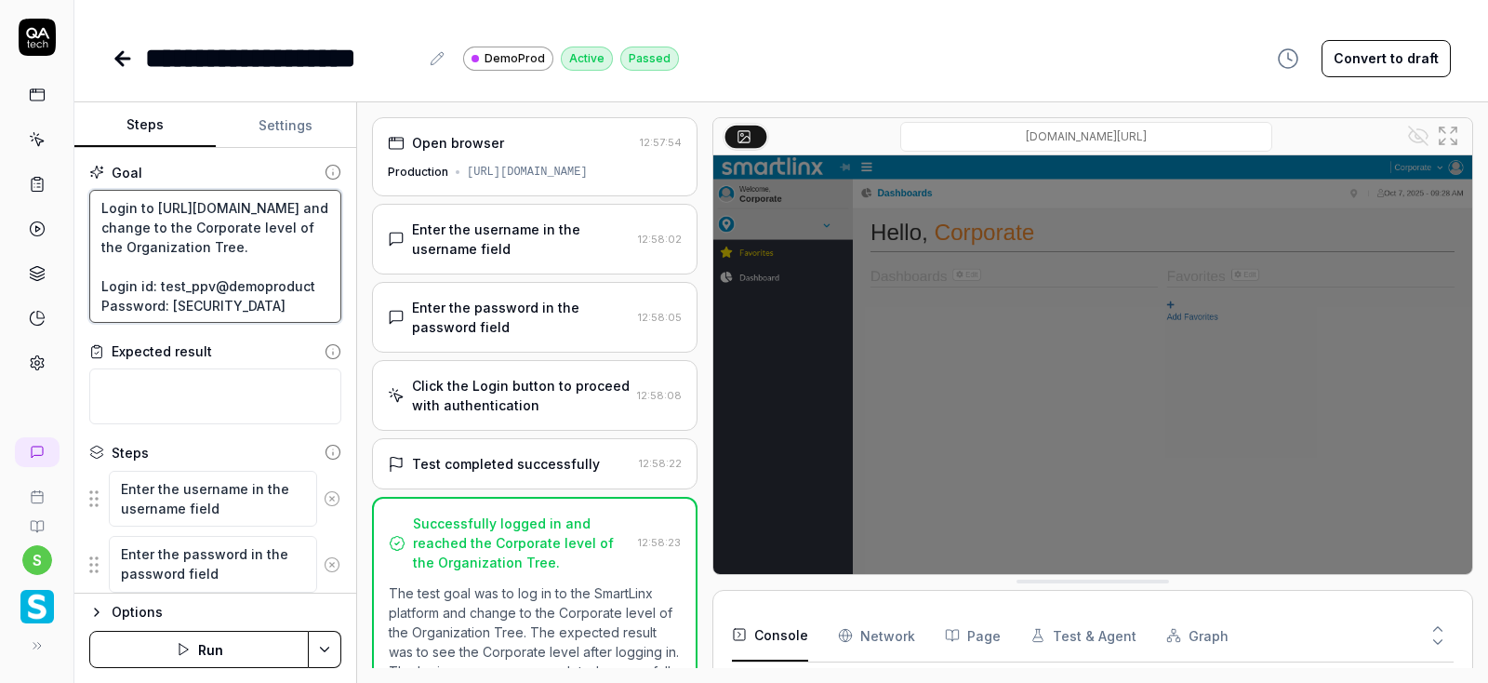
drag, startPoint x: 170, startPoint y: 301, endPoint x: 257, endPoint y: 301, distance: 86.5
click at [257, 301] on textarea "Login to [URL][DOMAIN_NAME] and change to the Corporate level of the Organizati…" at bounding box center [215, 257] width 252 height 134
click at [122, 59] on icon at bounding box center [122, 59] width 13 height 0
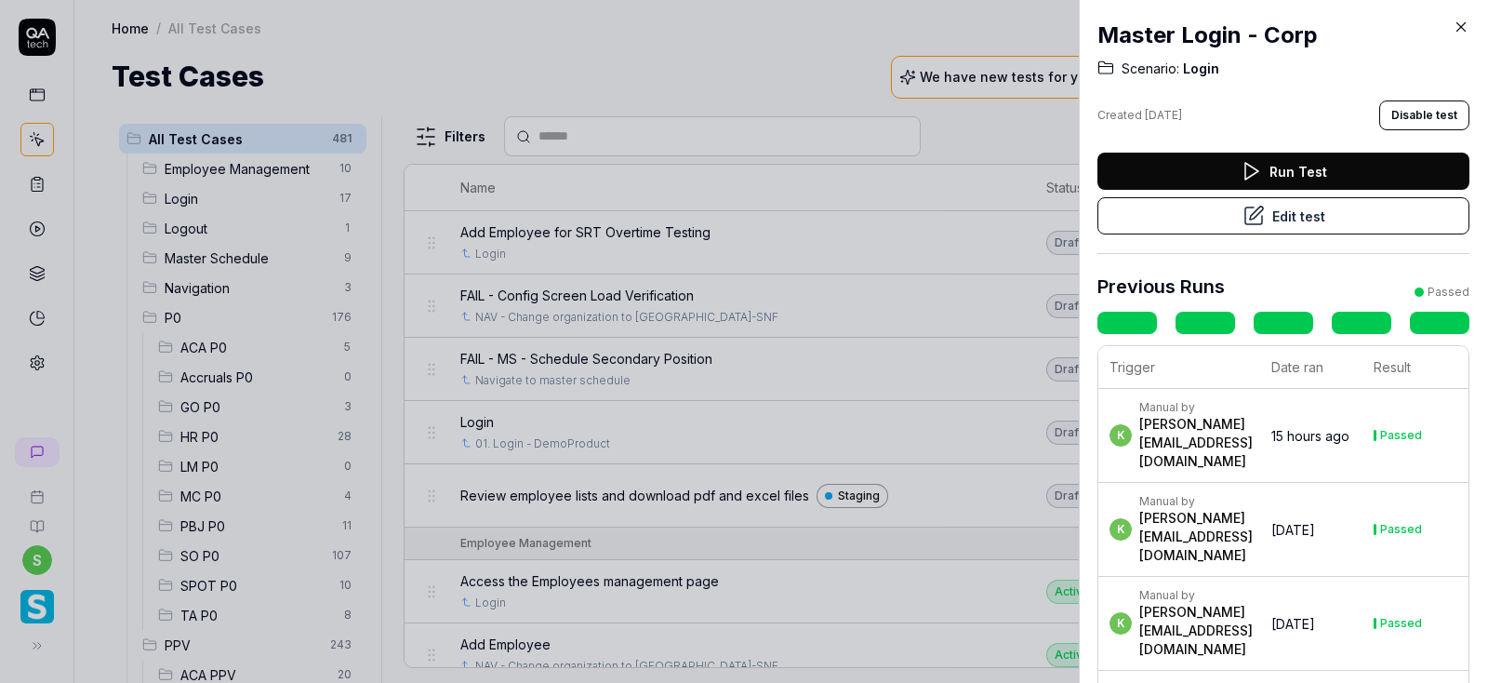
click at [1467, 23] on icon at bounding box center [1461, 27] width 17 height 17
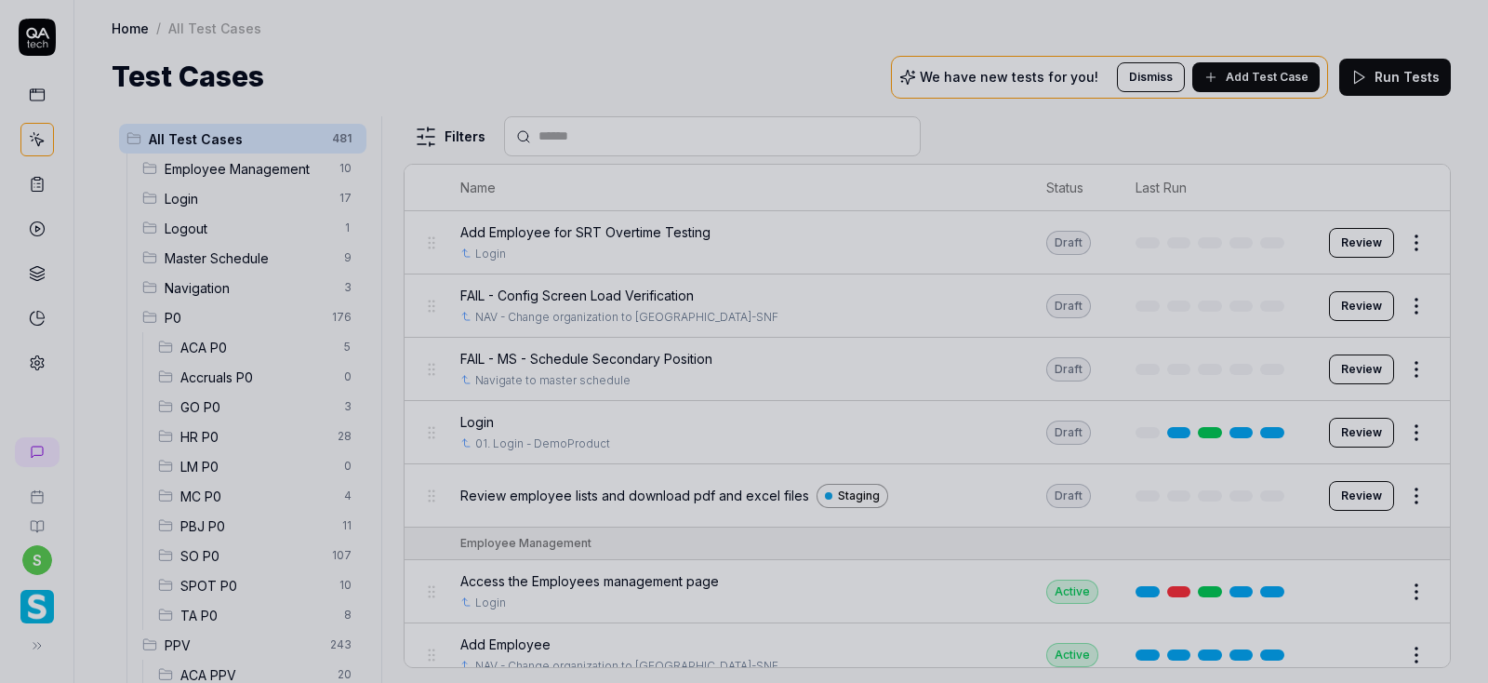
click at [35, 184] on div at bounding box center [744, 341] width 1488 height 683
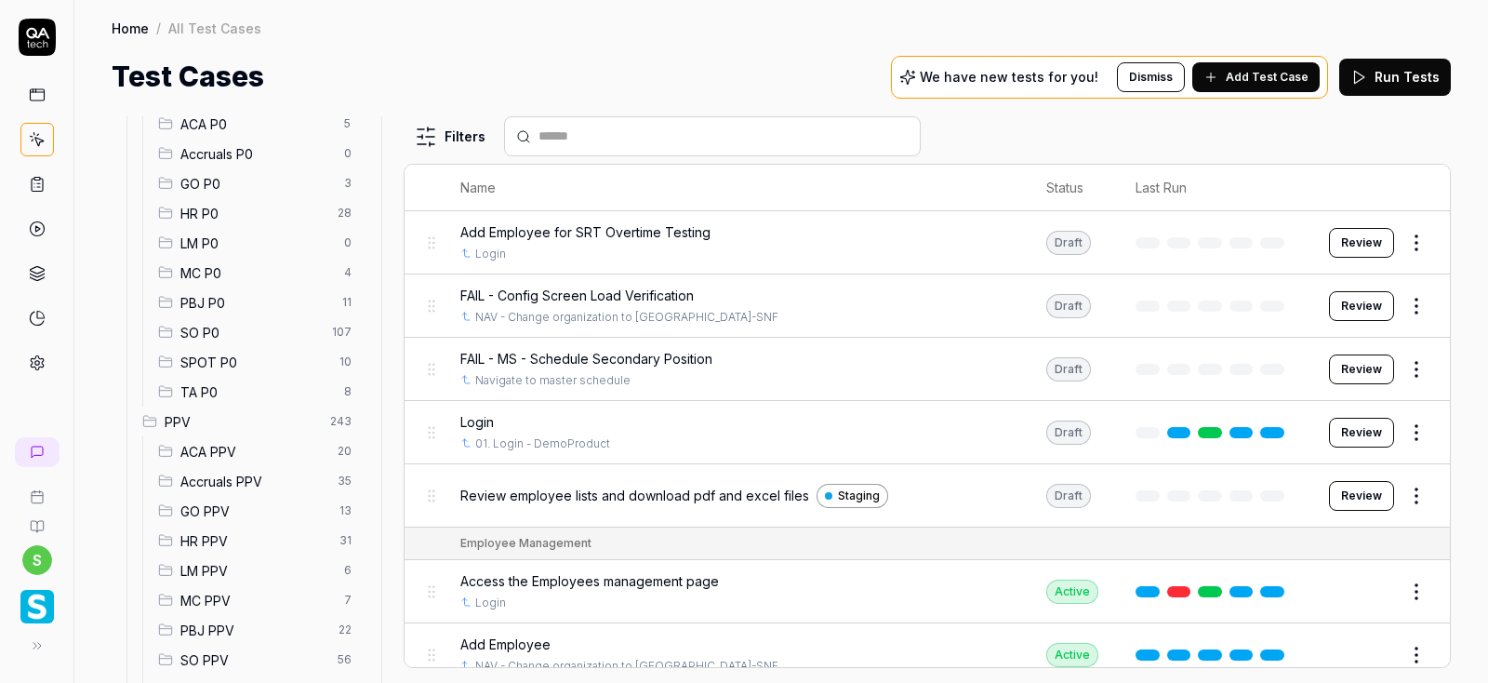
scroll to position [335, 0]
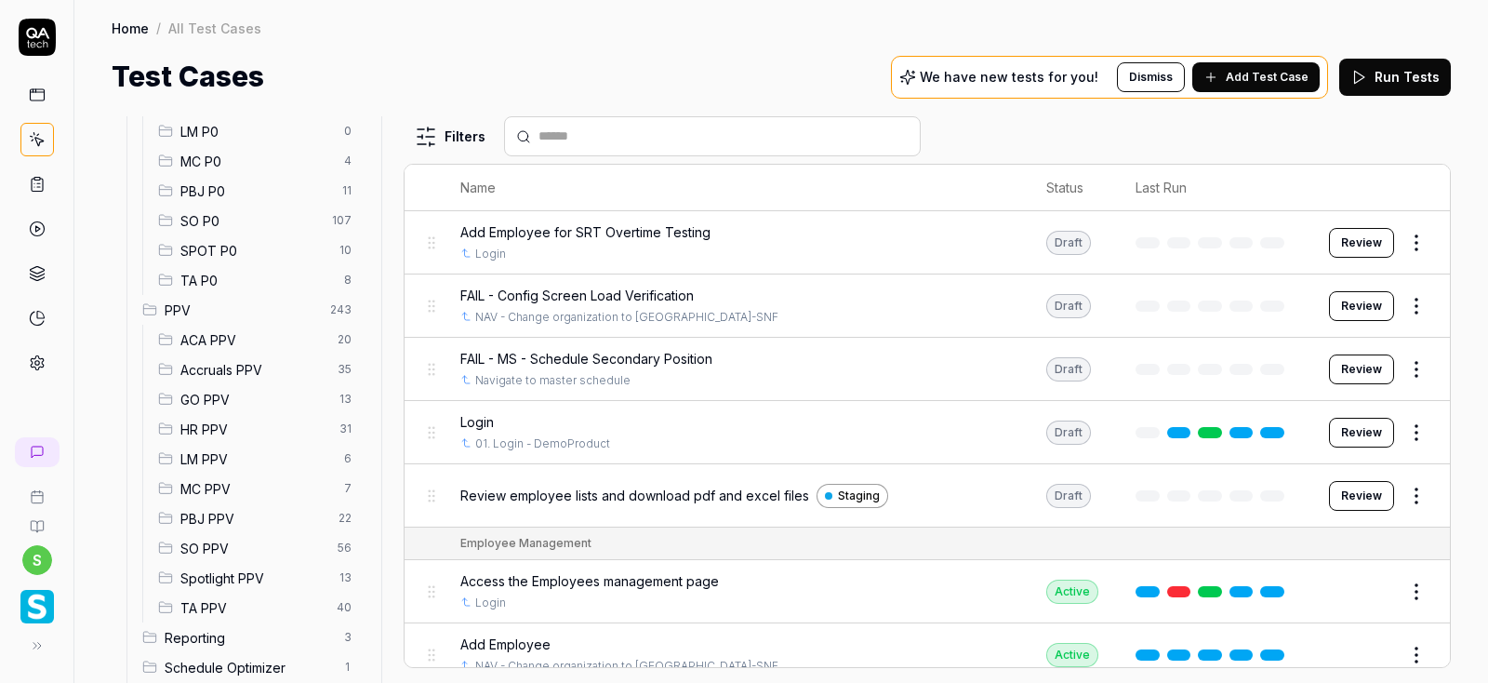
click at [209, 343] on span "ACA PPV" at bounding box center [253, 340] width 146 height 20
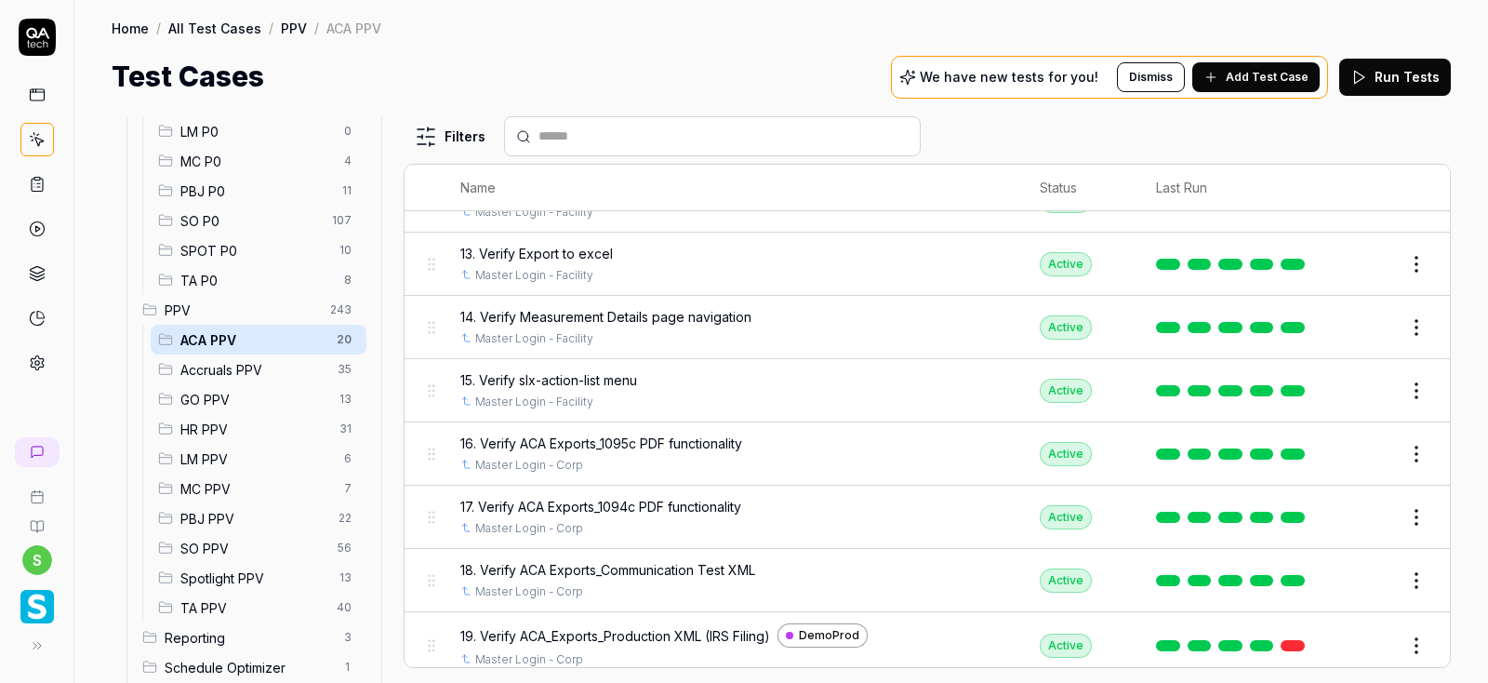
scroll to position [781, 0]
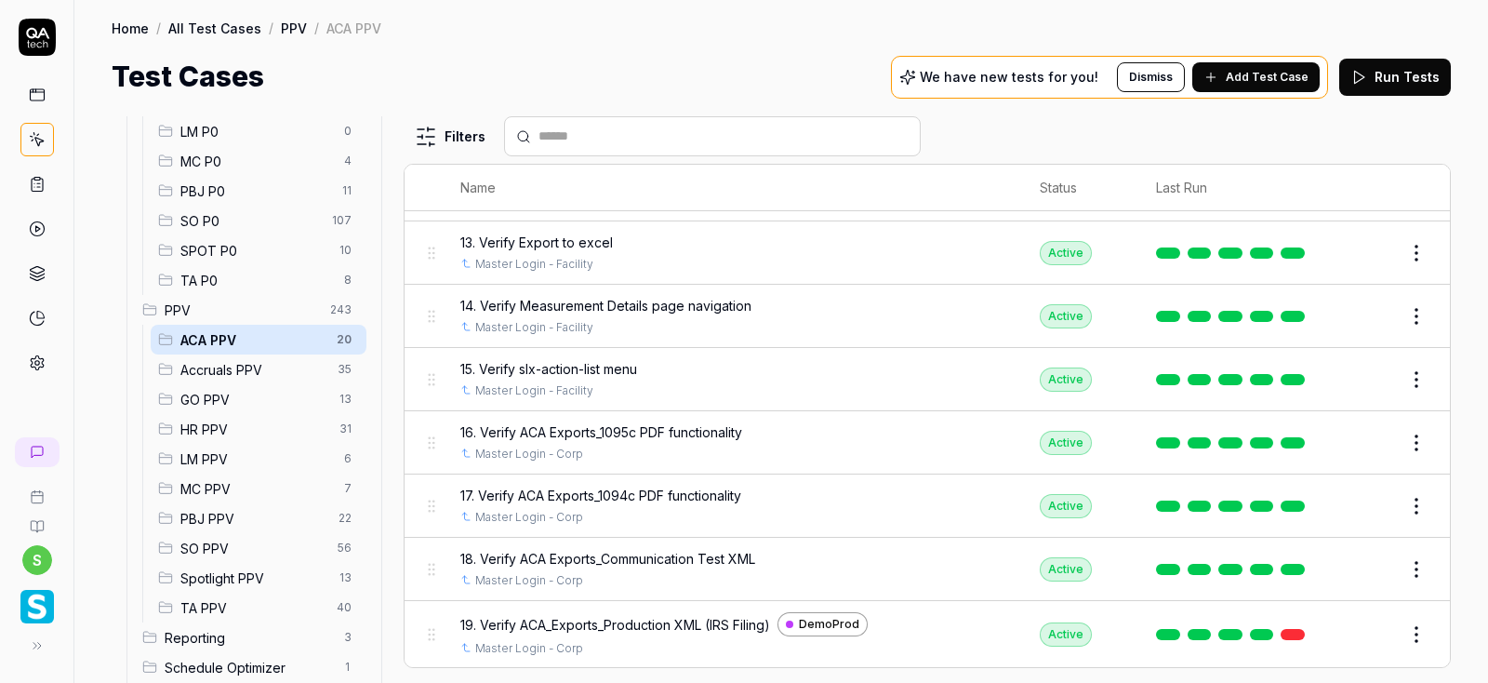
click at [198, 399] on span "GO PPV" at bounding box center [254, 400] width 148 height 20
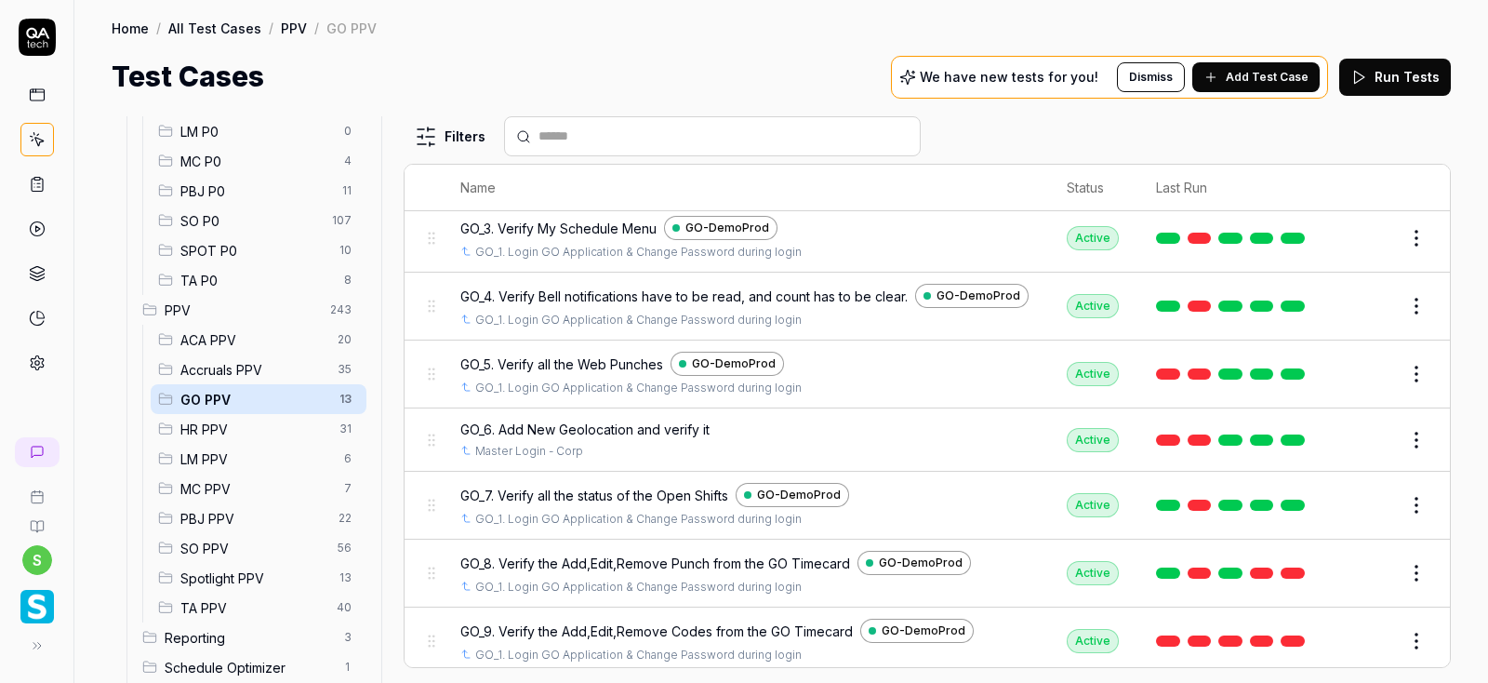
scroll to position [423, 0]
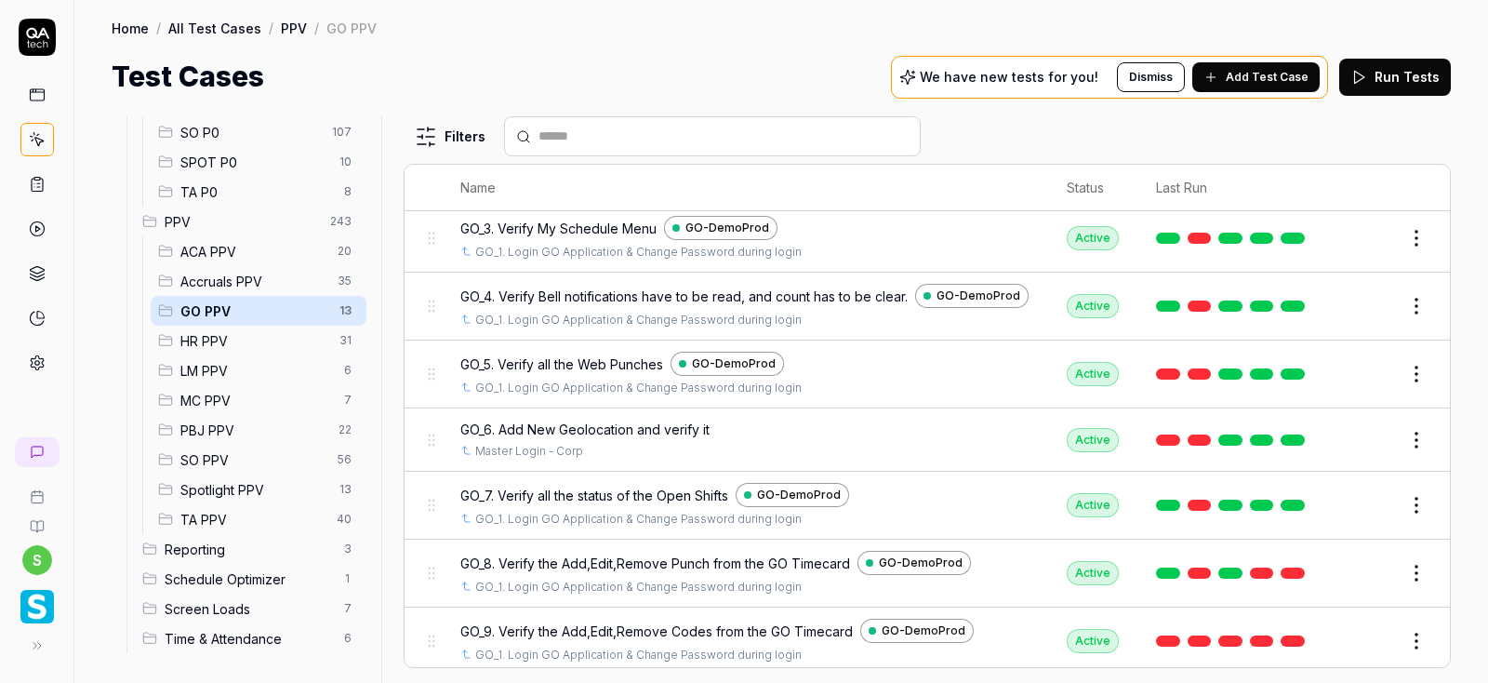
click at [215, 246] on span "ACA PPV" at bounding box center [253, 252] width 146 height 20
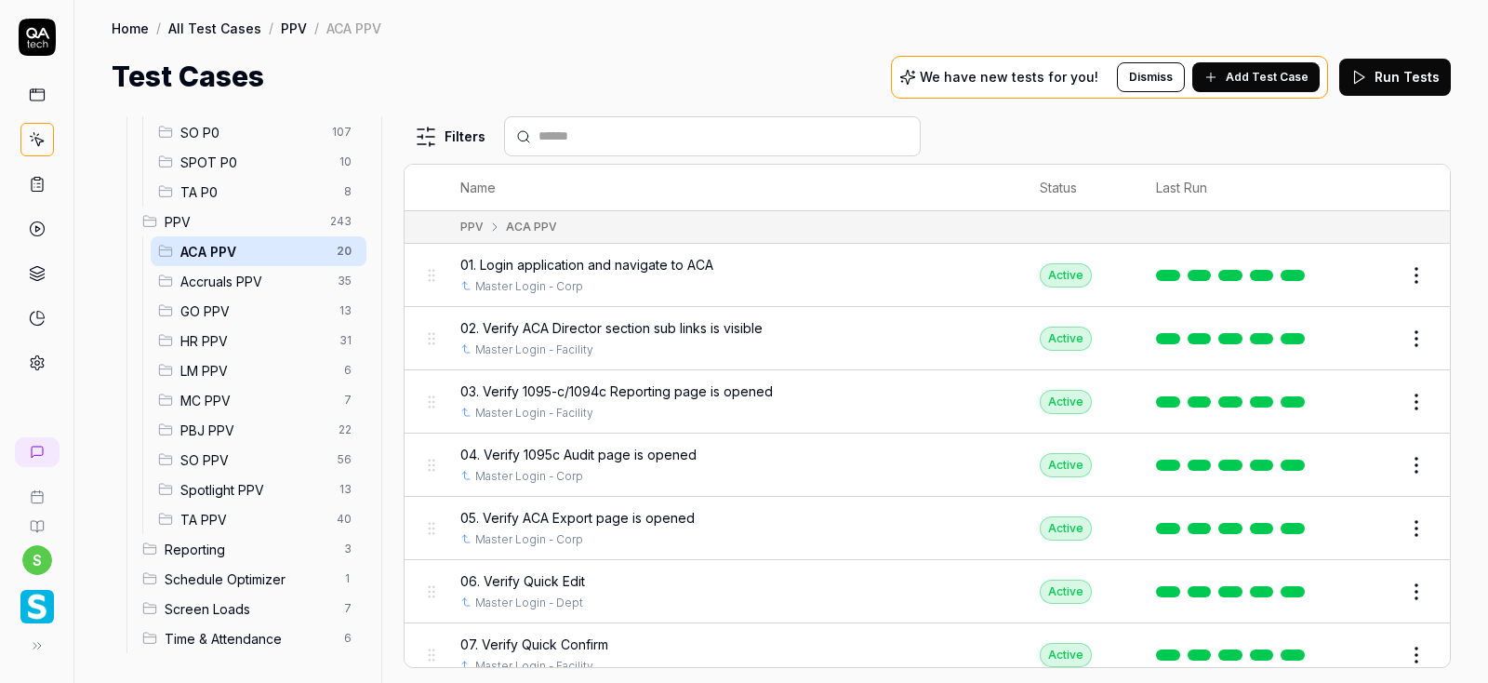
click at [1373, 277] on button "Edit" at bounding box center [1371, 275] width 45 height 30
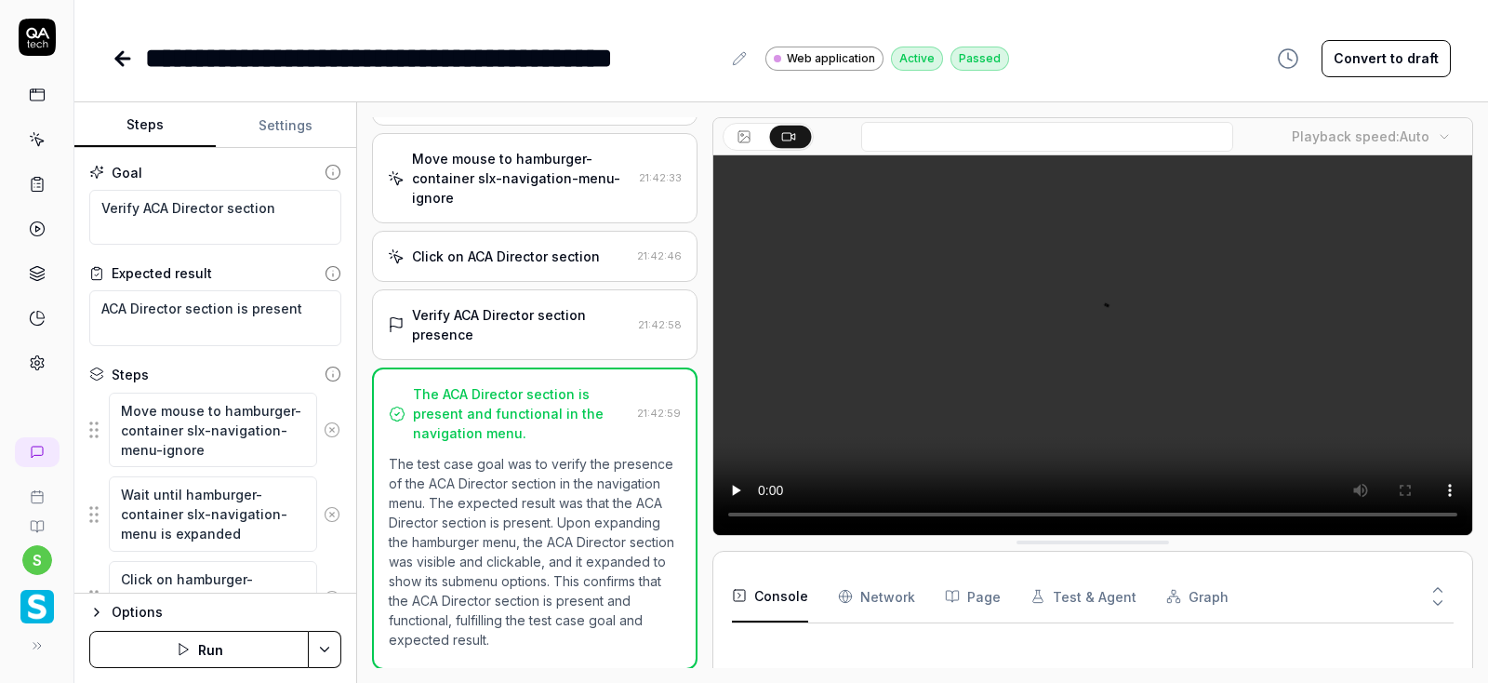
scroll to position [70, 0]
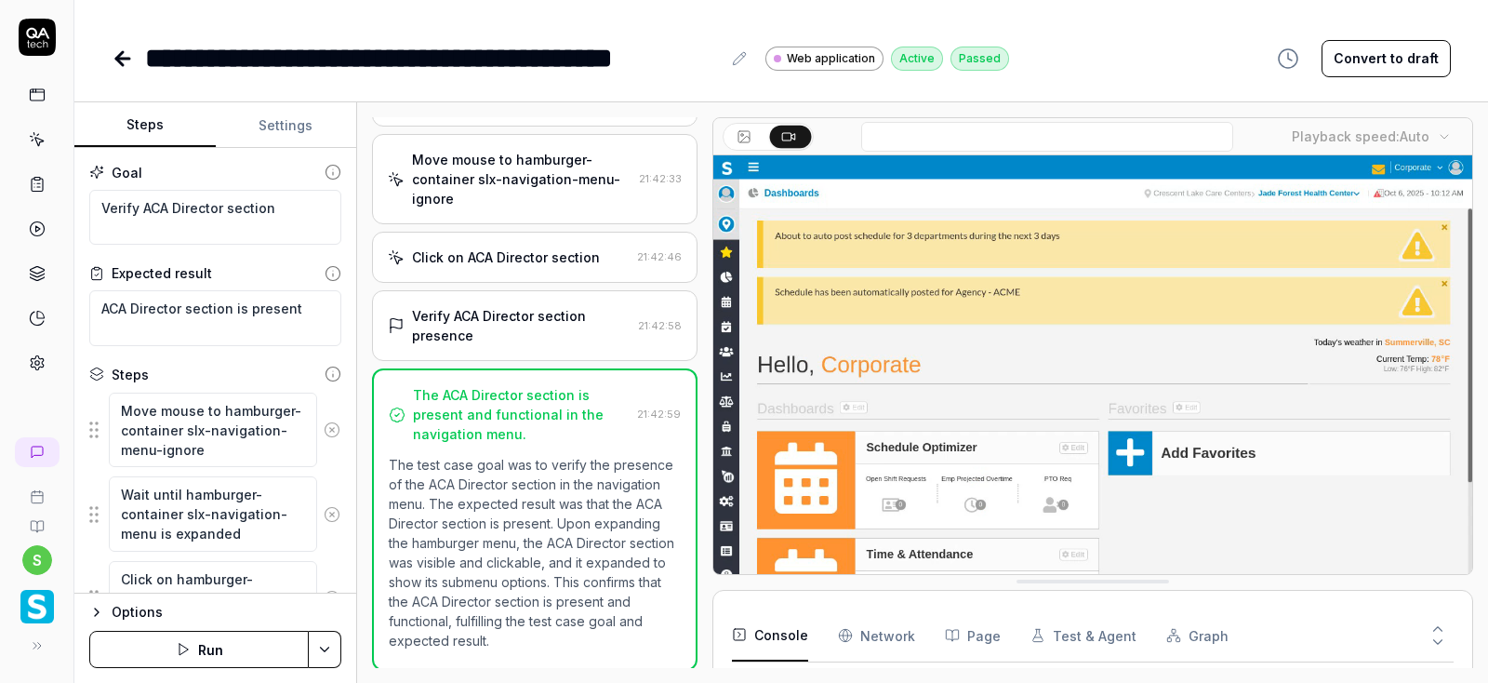
type textarea "*"
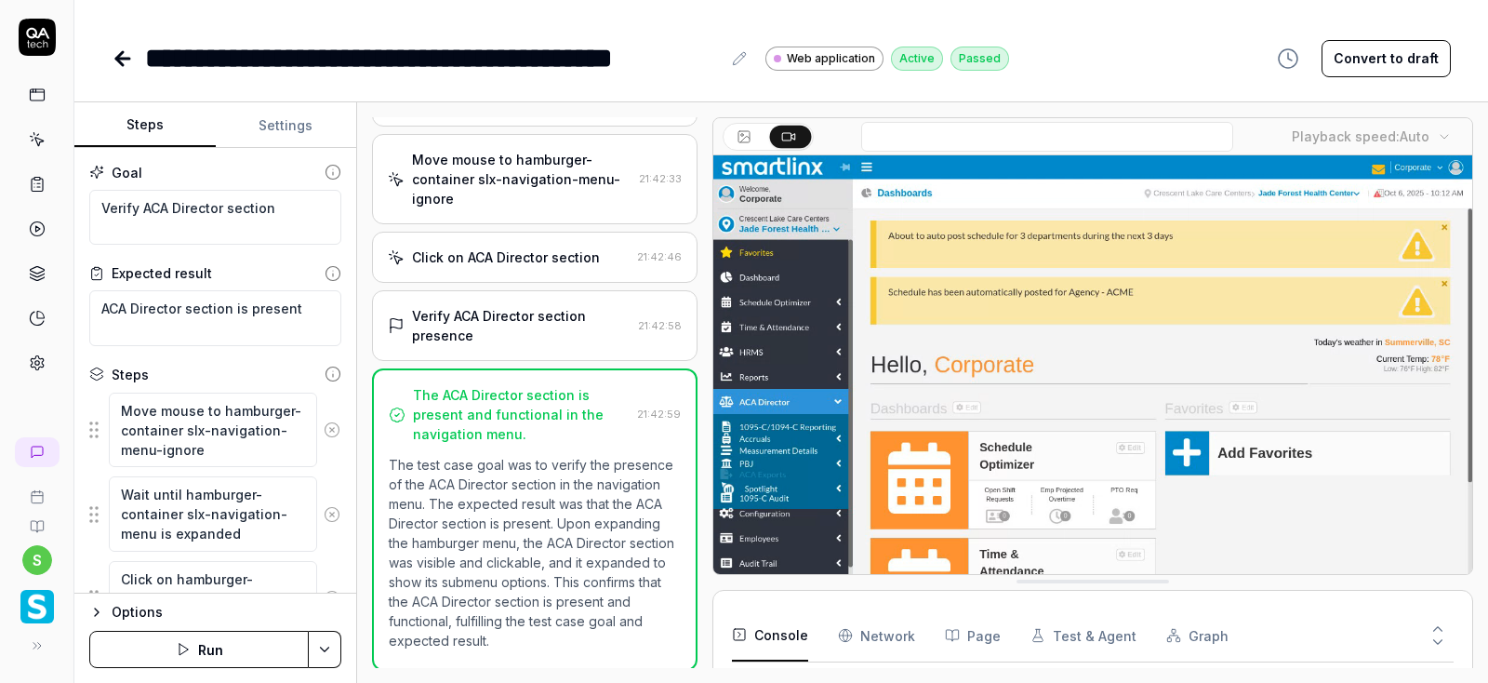
click at [284, 123] on button "Settings" at bounding box center [286, 125] width 141 height 45
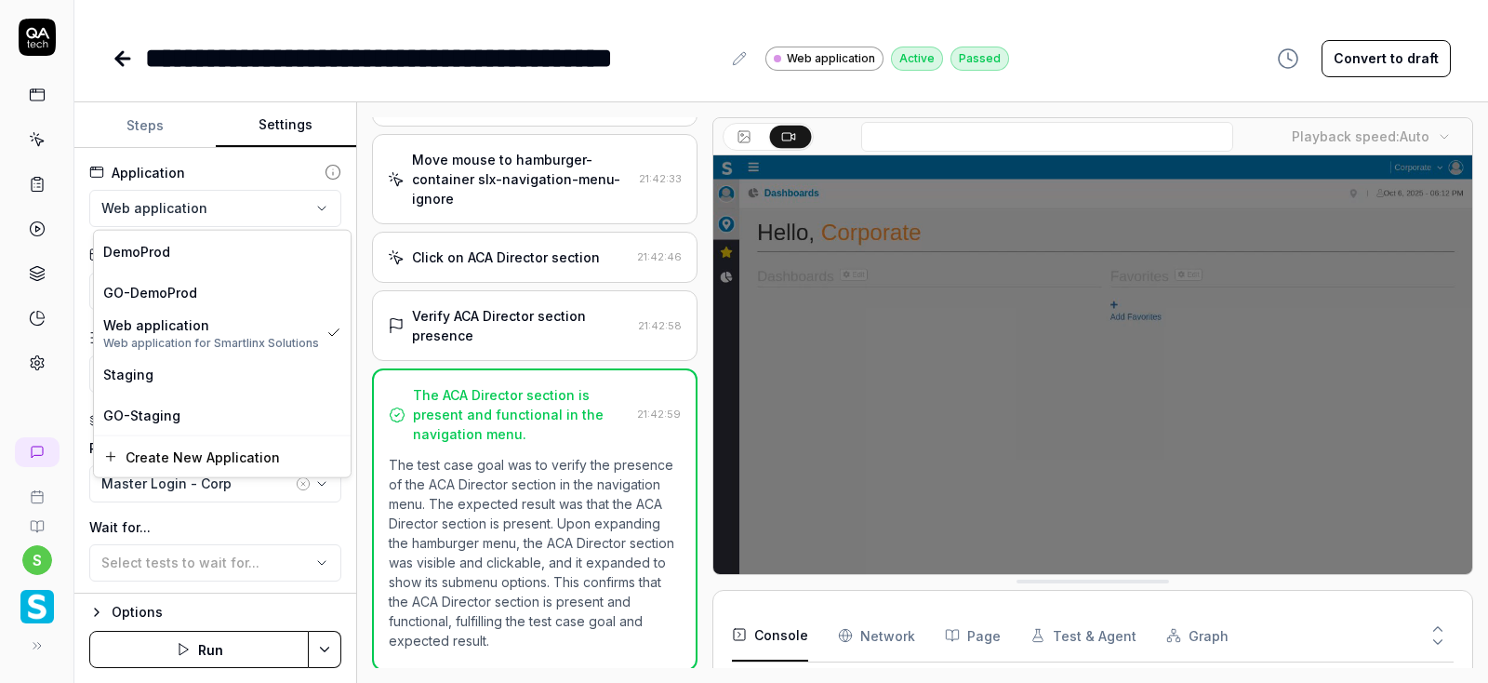
scroll to position [30, 0]
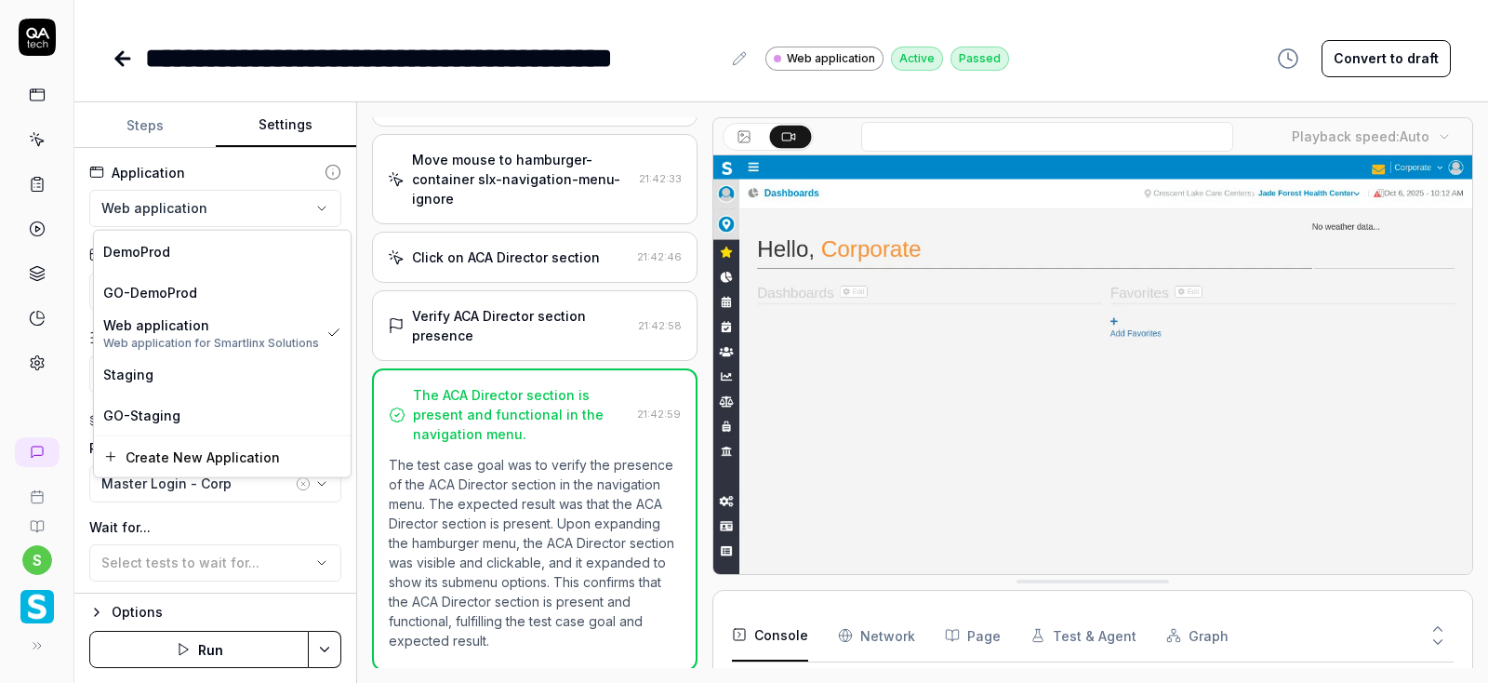
click at [315, 203] on html "**********" at bounding box center [744, 341] width 1488 height 683
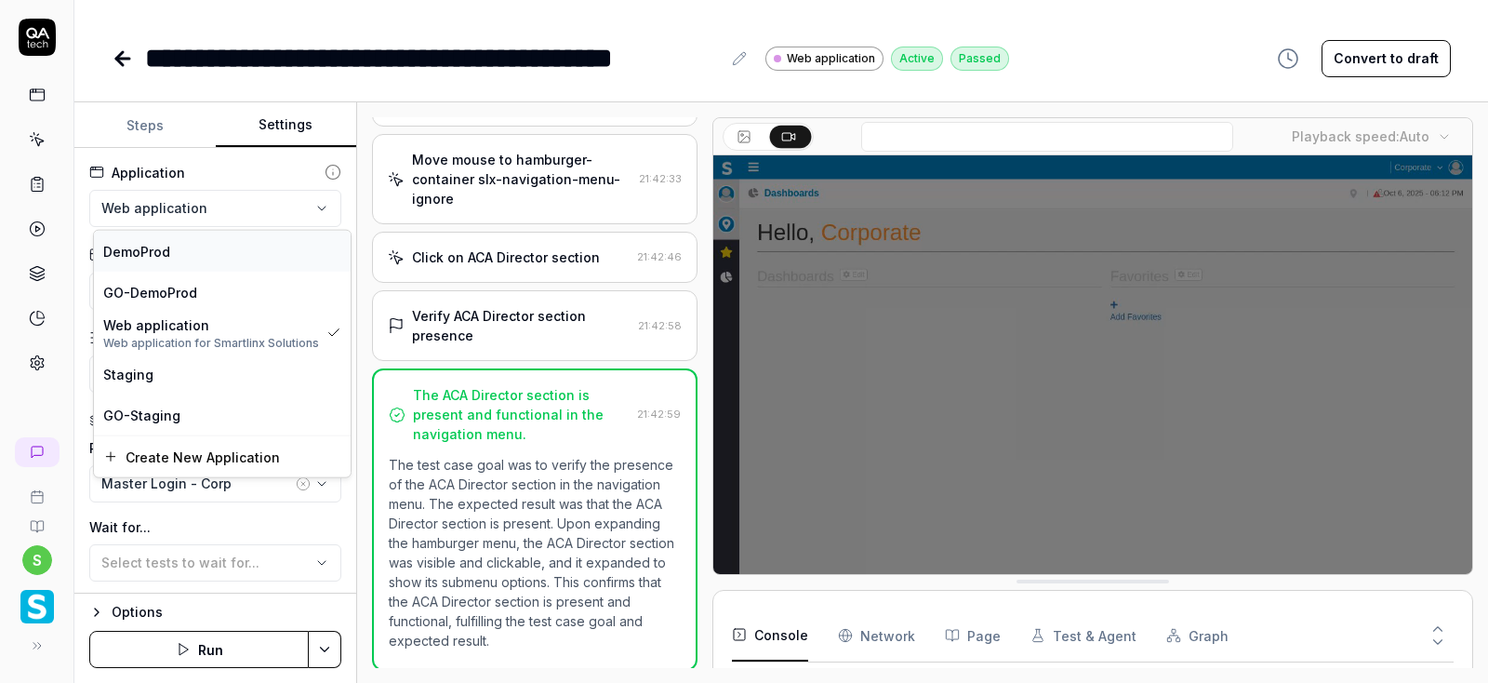
click at [149, 252] on span "DemoProd" at bounding box center [136, 251] width 67 height 20
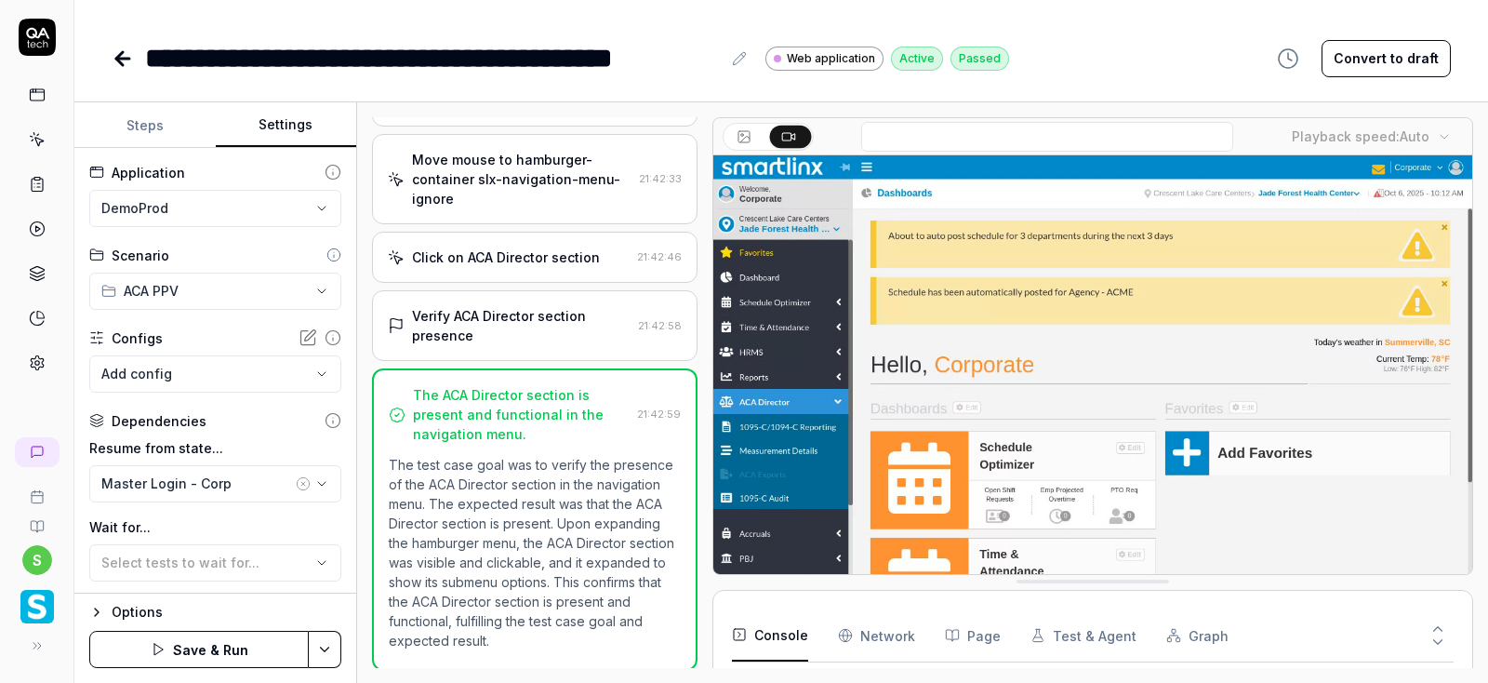
click at [330, 647] on html "**********" at bounding box center [744, 341] width 1488 height 683
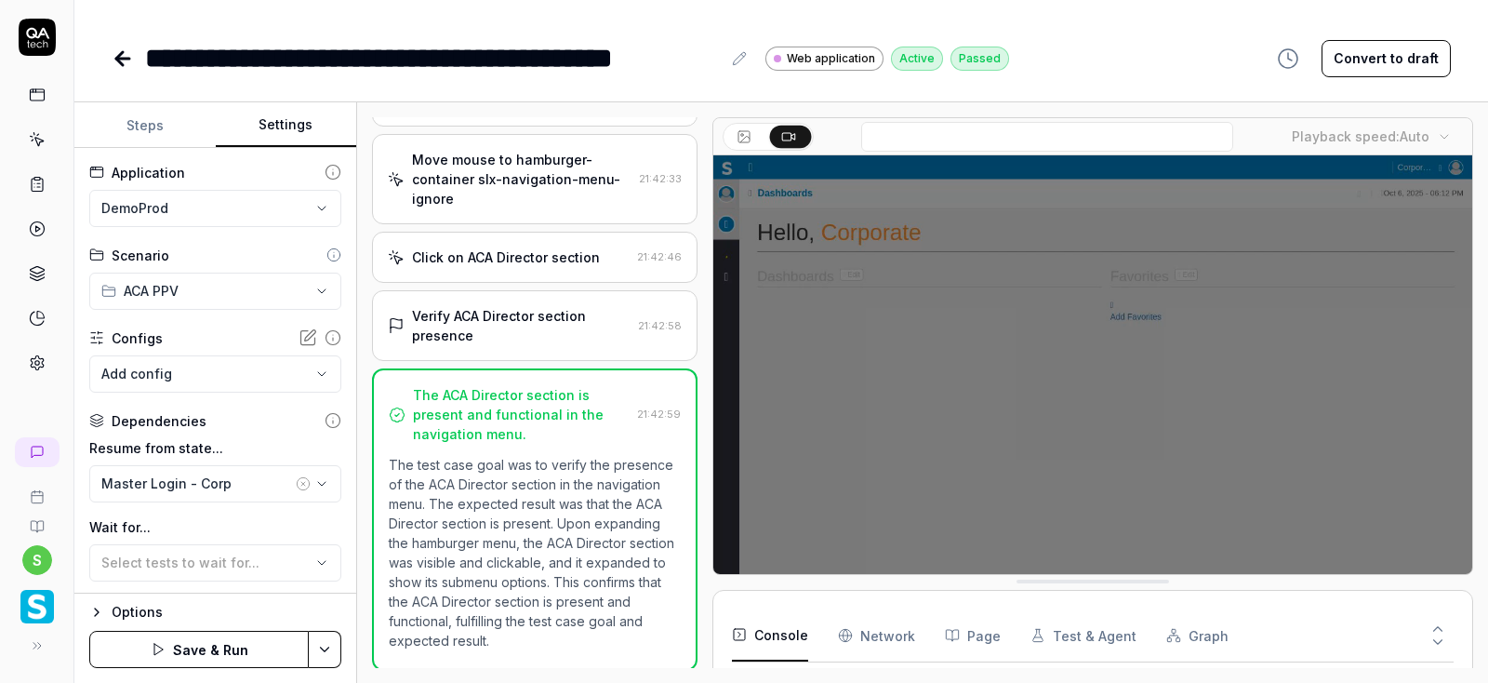
scroll to position [31, 0]
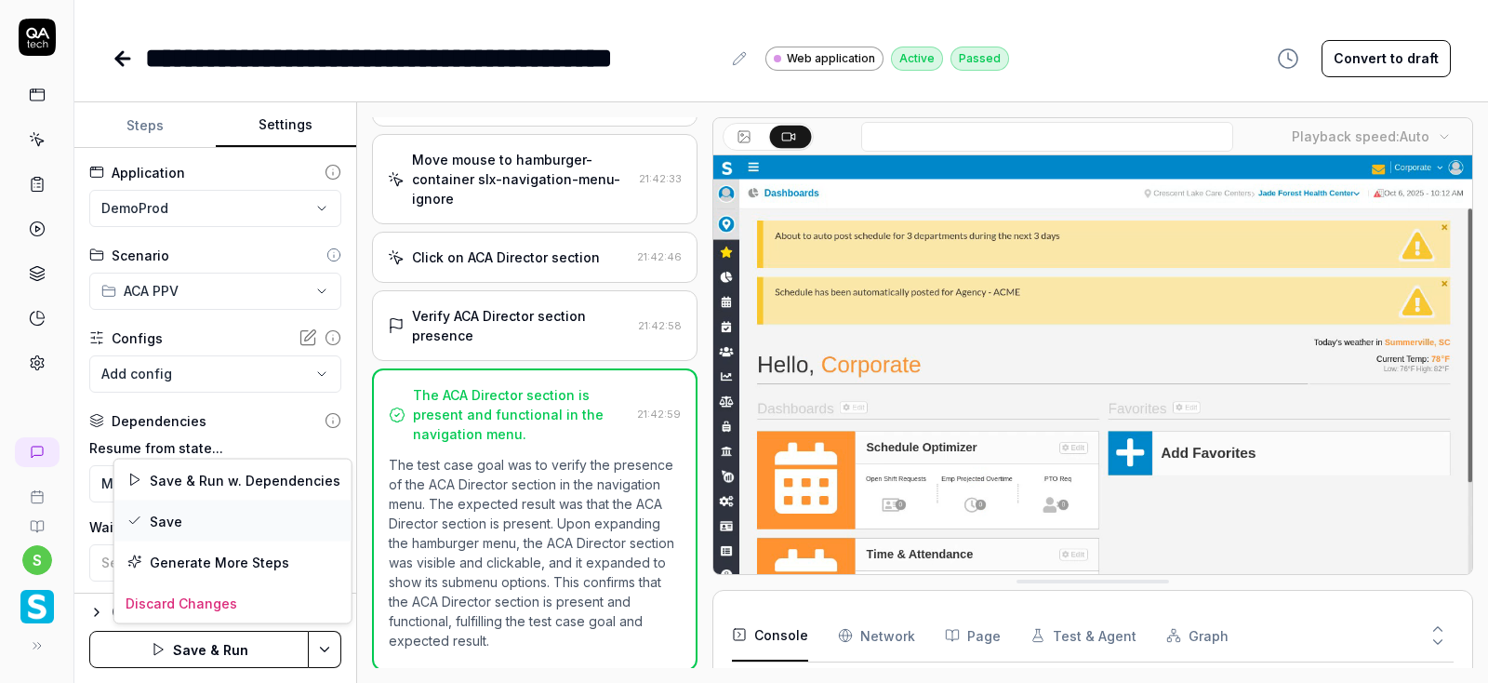
click at [167, 512] on div "Save" at bounding box center [232, 520] width 237 height 41
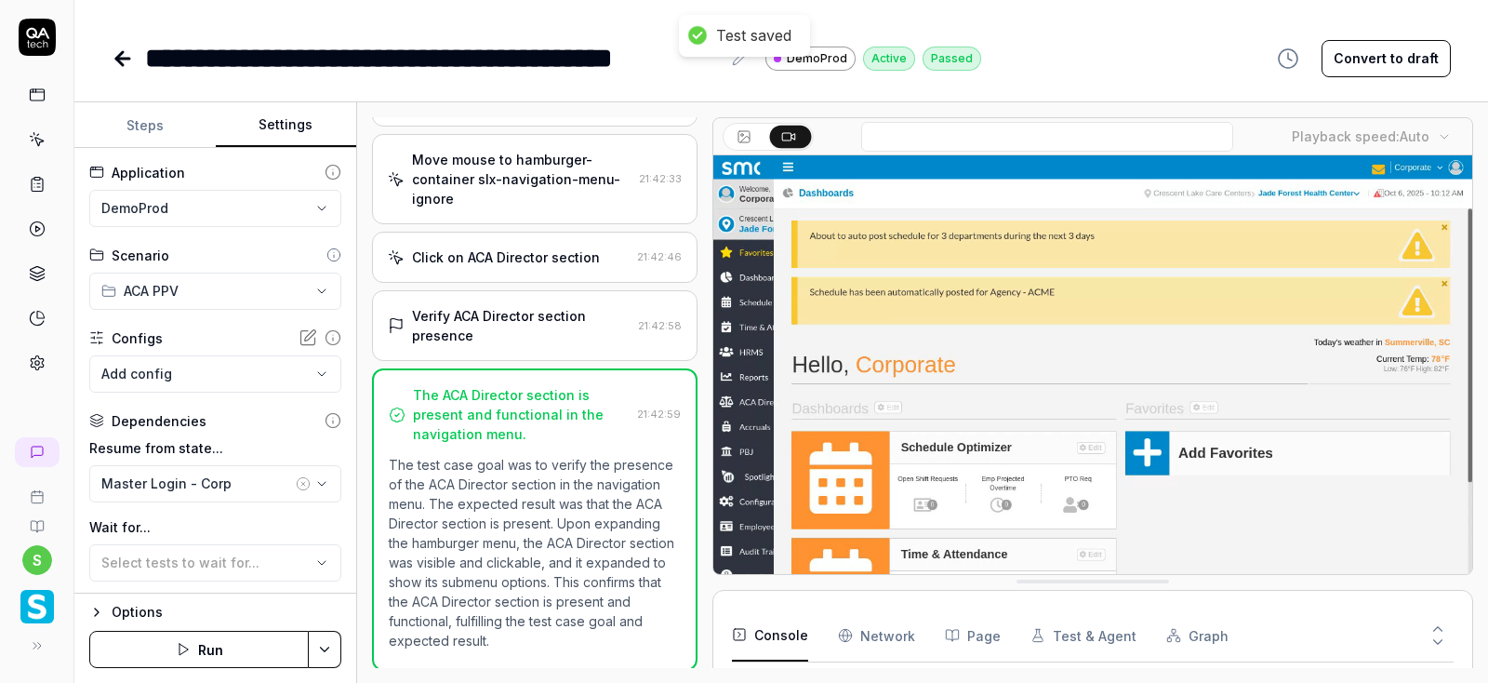
click at [214, 649] on button "Run" at bounding box center [198, 649] width 219 height 37
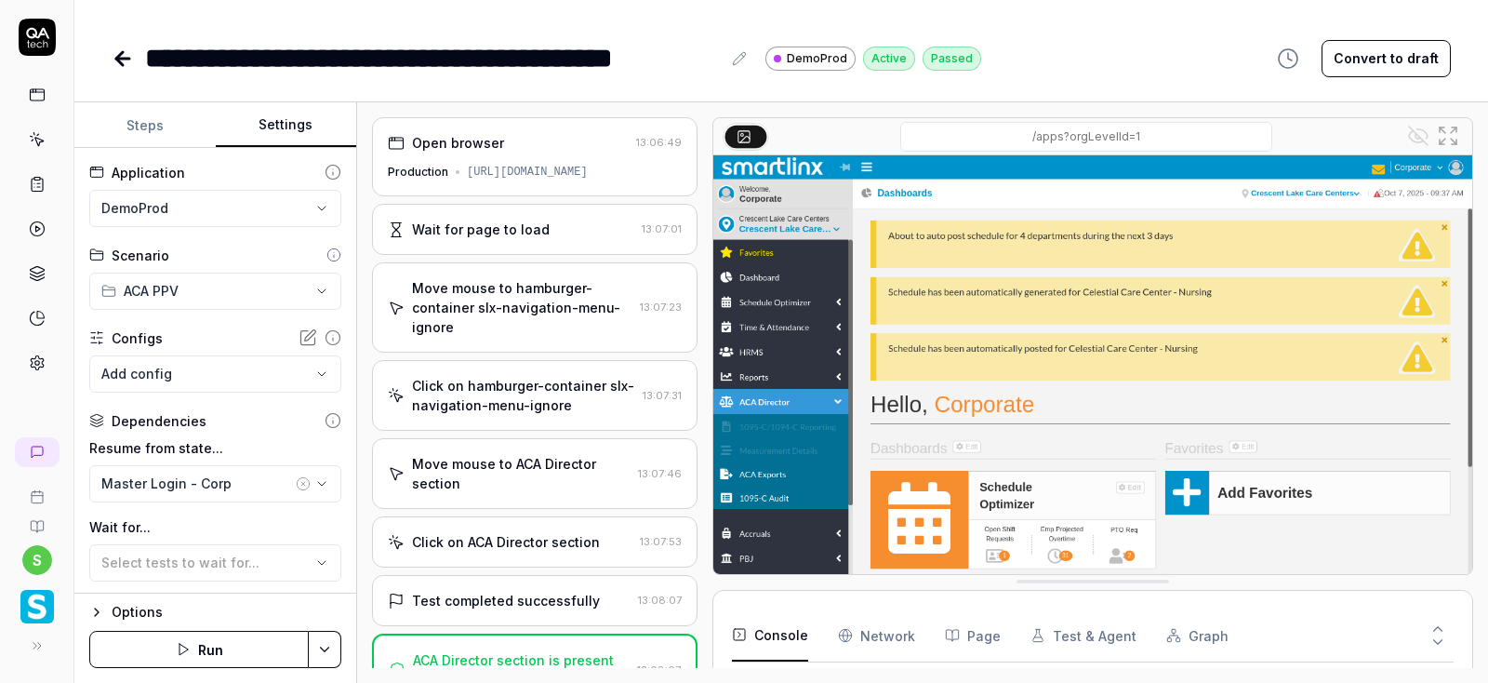
click at [116, 62] on icon at bounding box center [123, 58] width 22 height 22
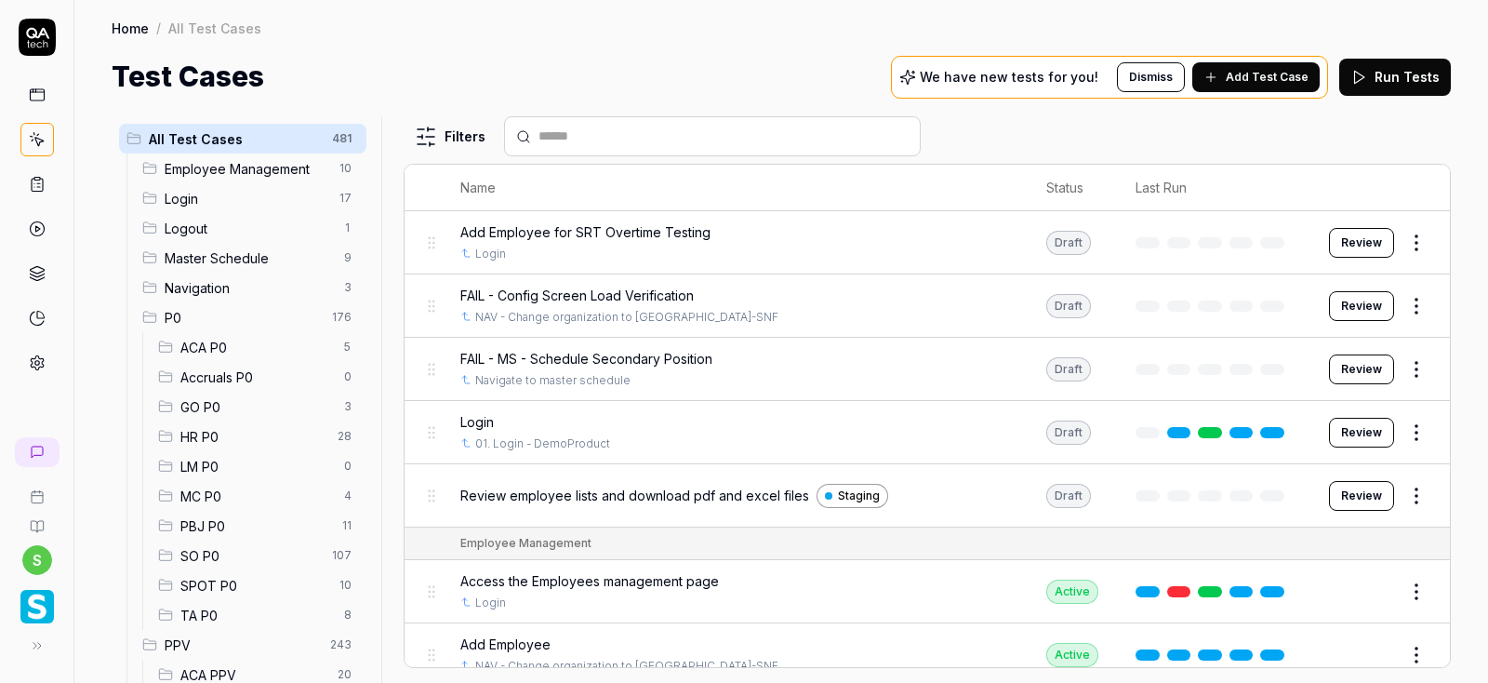
scroll to position [335, 0]
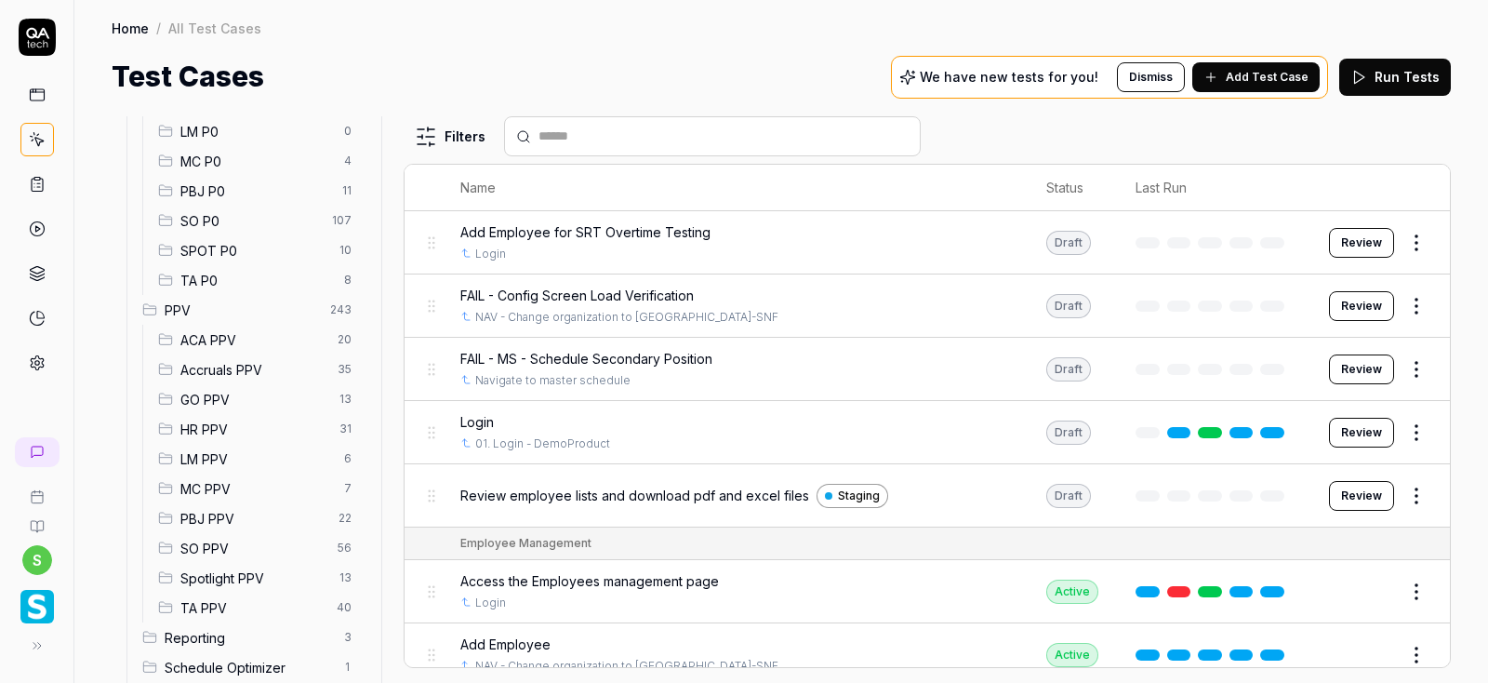
click at [217, 347] on span "ACA PPV" at bounding box center [253, 340] width 146 height 20
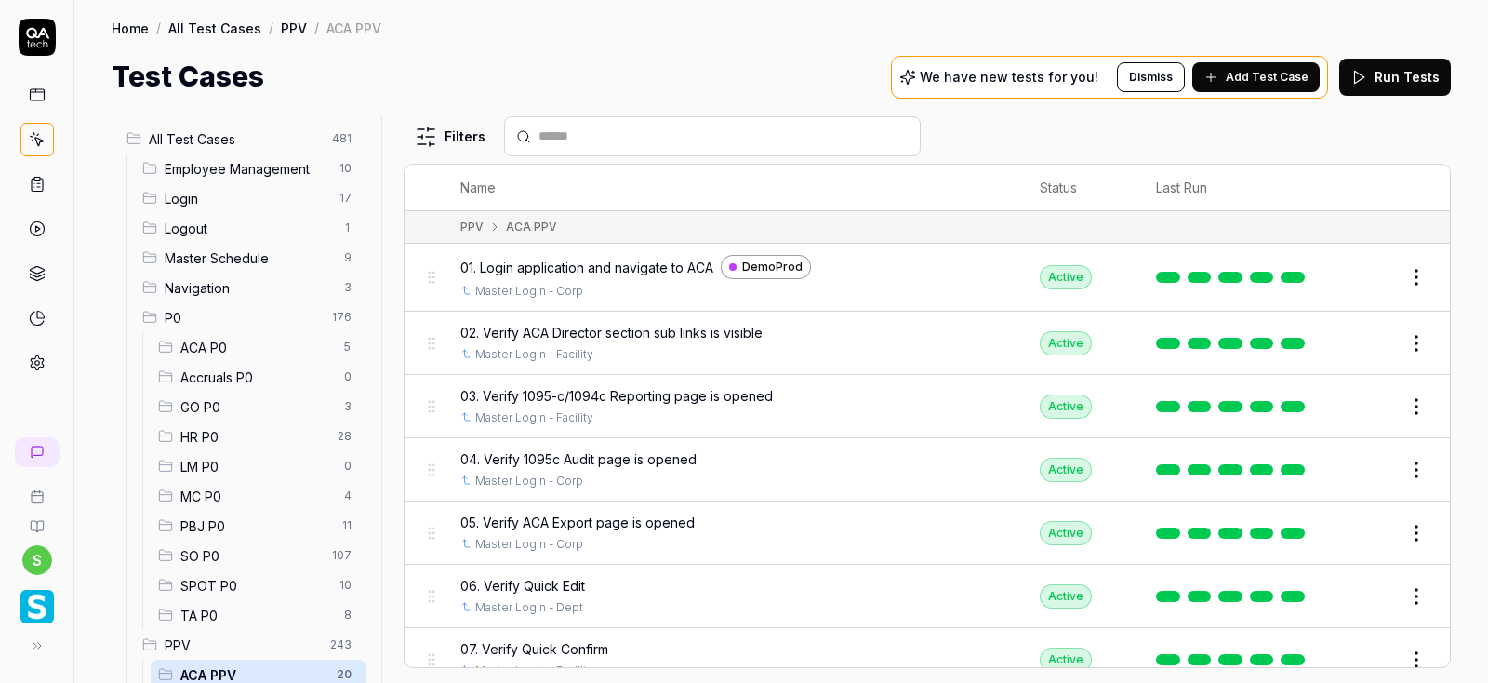
scroll to position [335, 0]
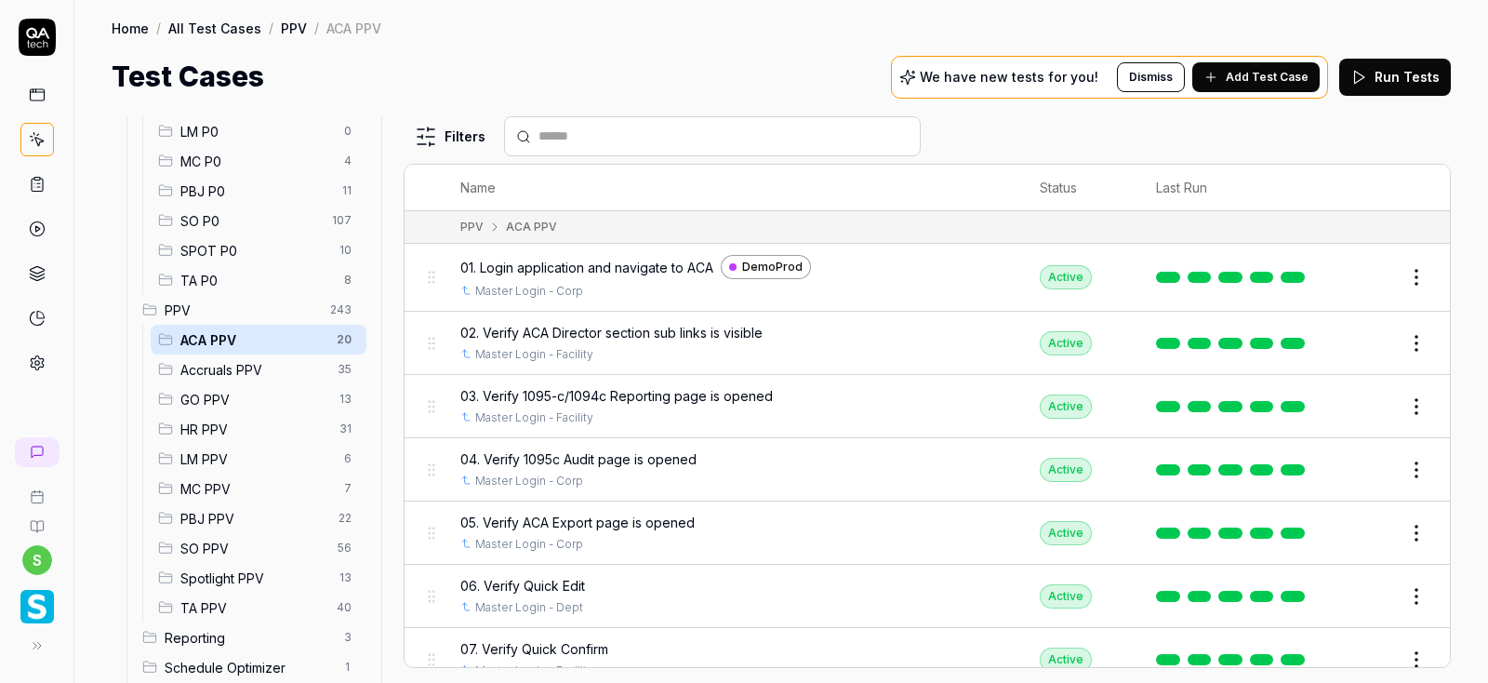
click at [217, 347] on span "ACA PPV" at bounding box center [252, 340] width 145 height 20
click at [1376, 342] on button "Edit" at bounding box center [1371, 343] width 45 height 30
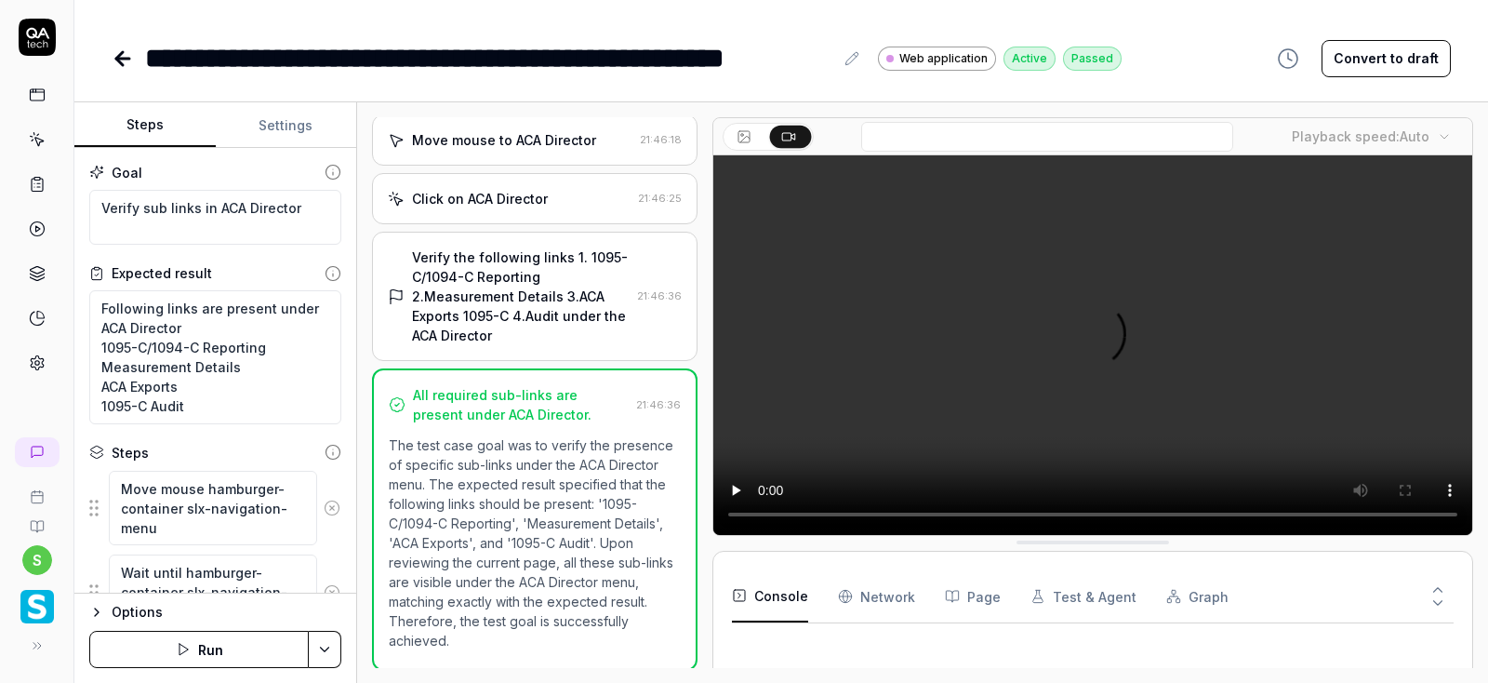
scroll to position [246, 0]
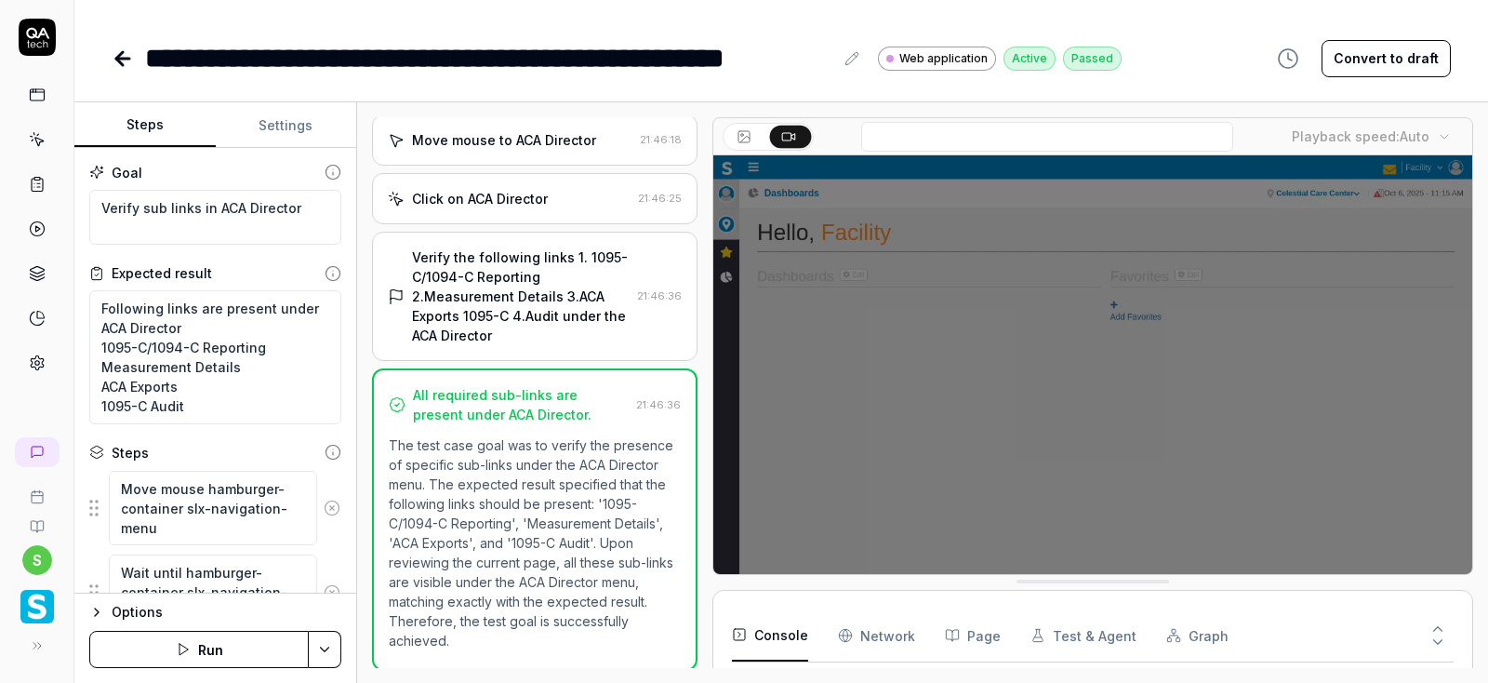
click at [294, 124] on button "Settings" at bounding box center [286, 125] width 141 height 45
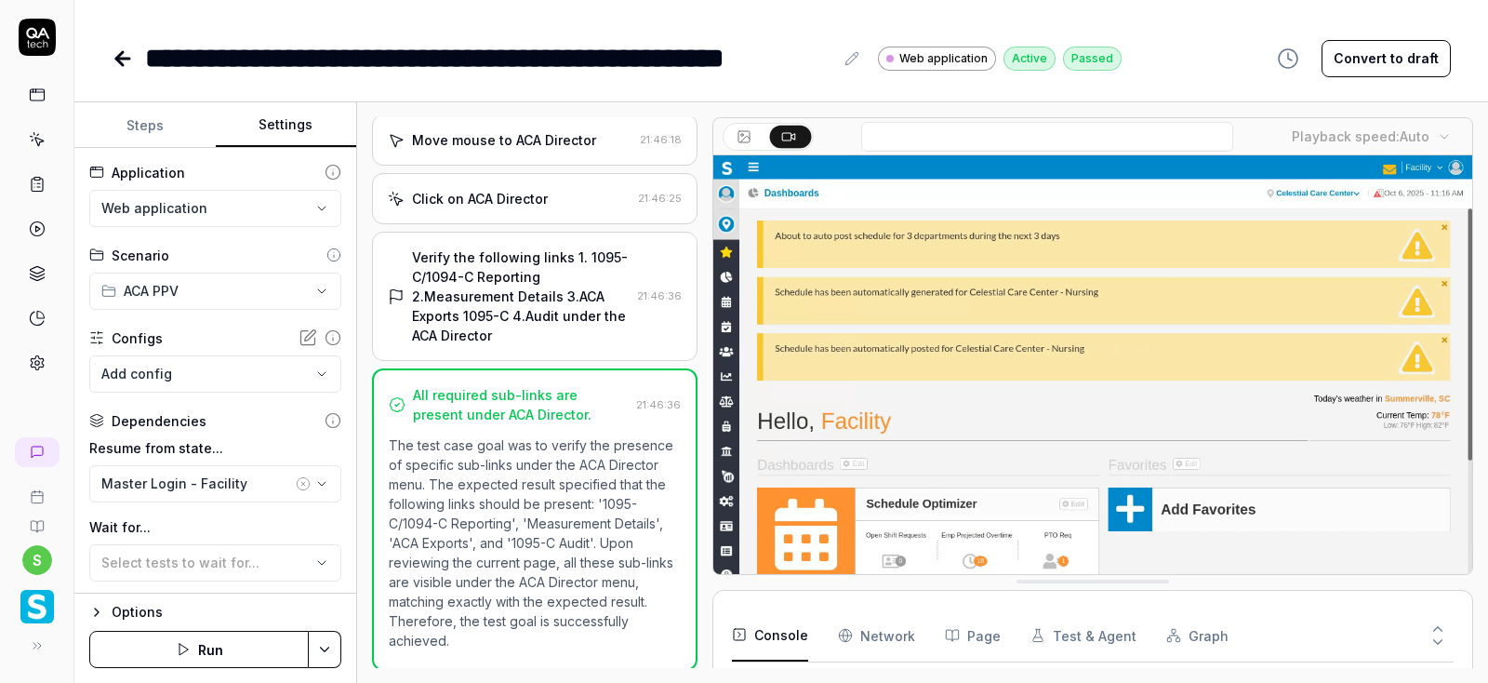
click at [194, 207] on html "**********" at bounding box center [744, 341] width 1488 height 683
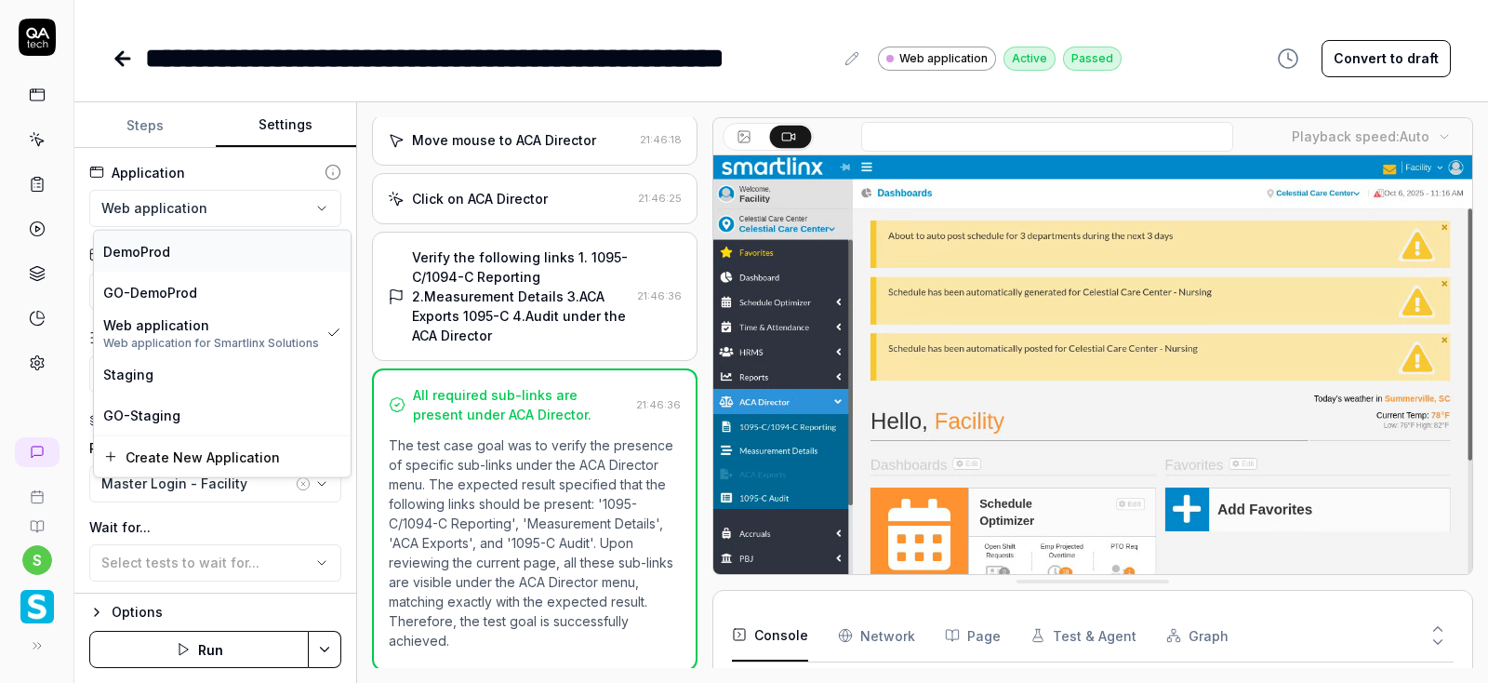
click at [162, 255] on span "DemoProd" at bounding box center [136, 251] width 67 height 20
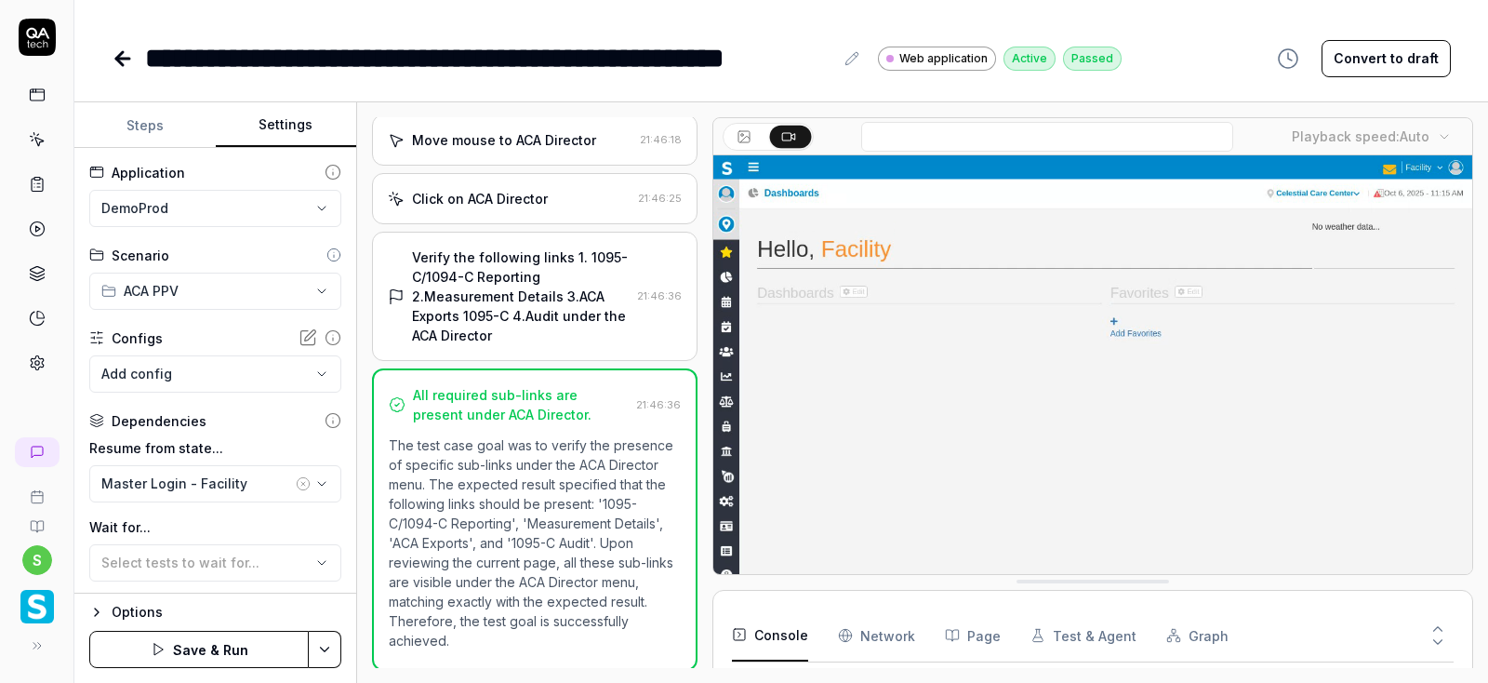
click at [328, 648] on html "**********" at bounding box center [744, 341] width 1488 height 683
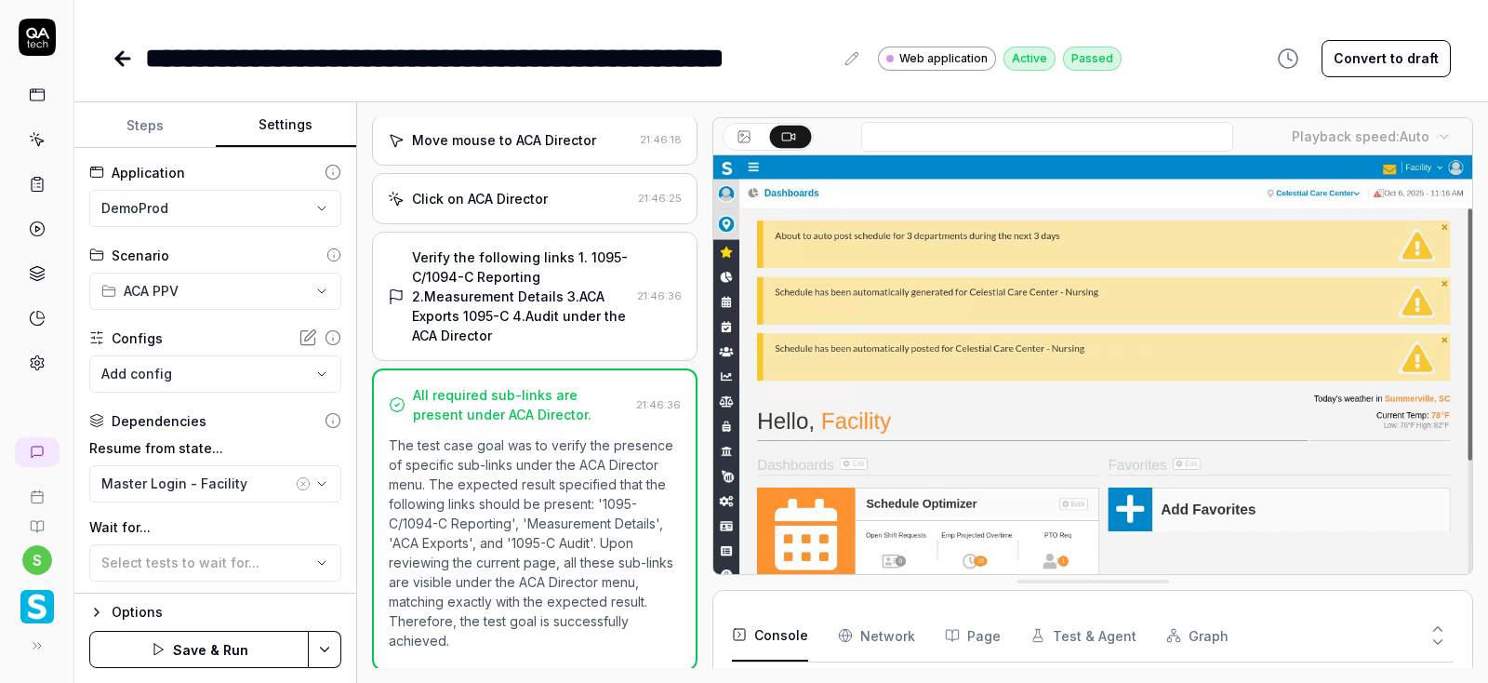
scroll to position [31, 0]
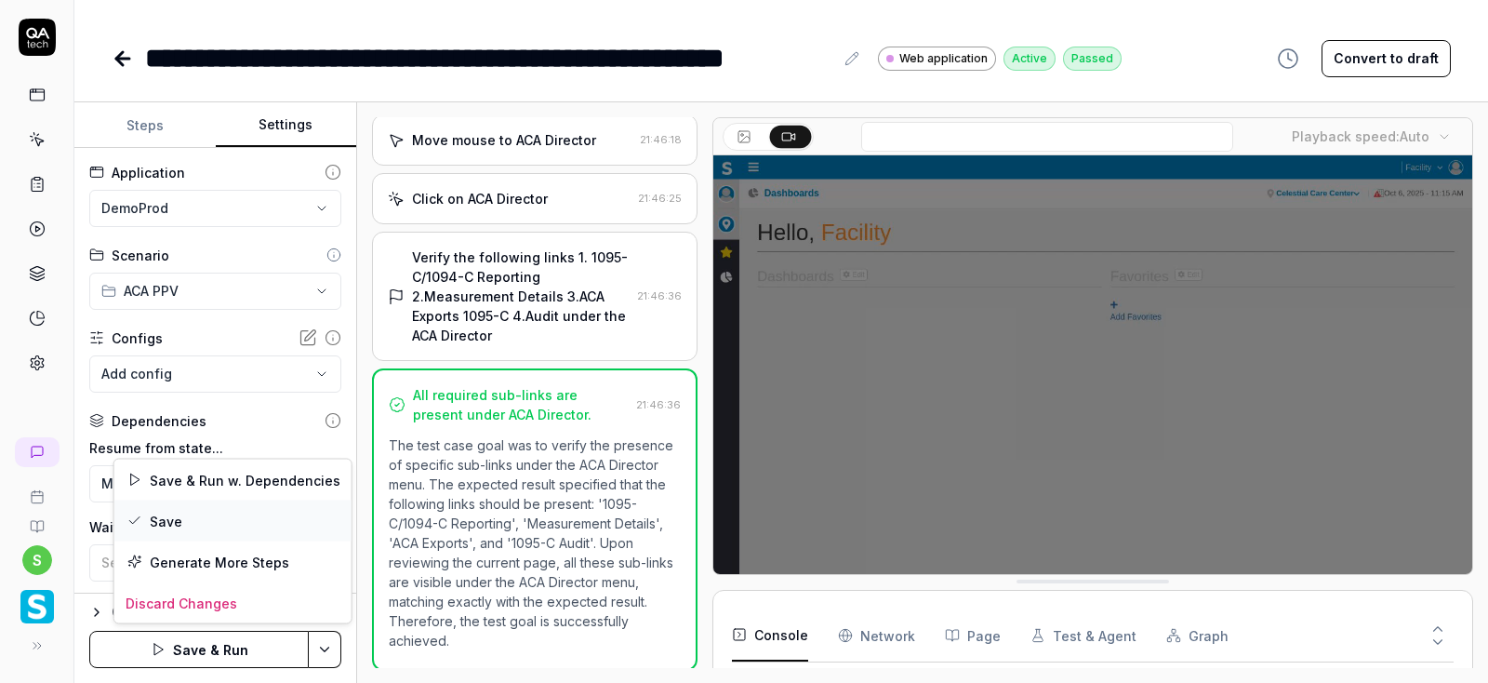
click at [164, 519] on div "Save" at bounding box center [232, 520] width 237 height 41
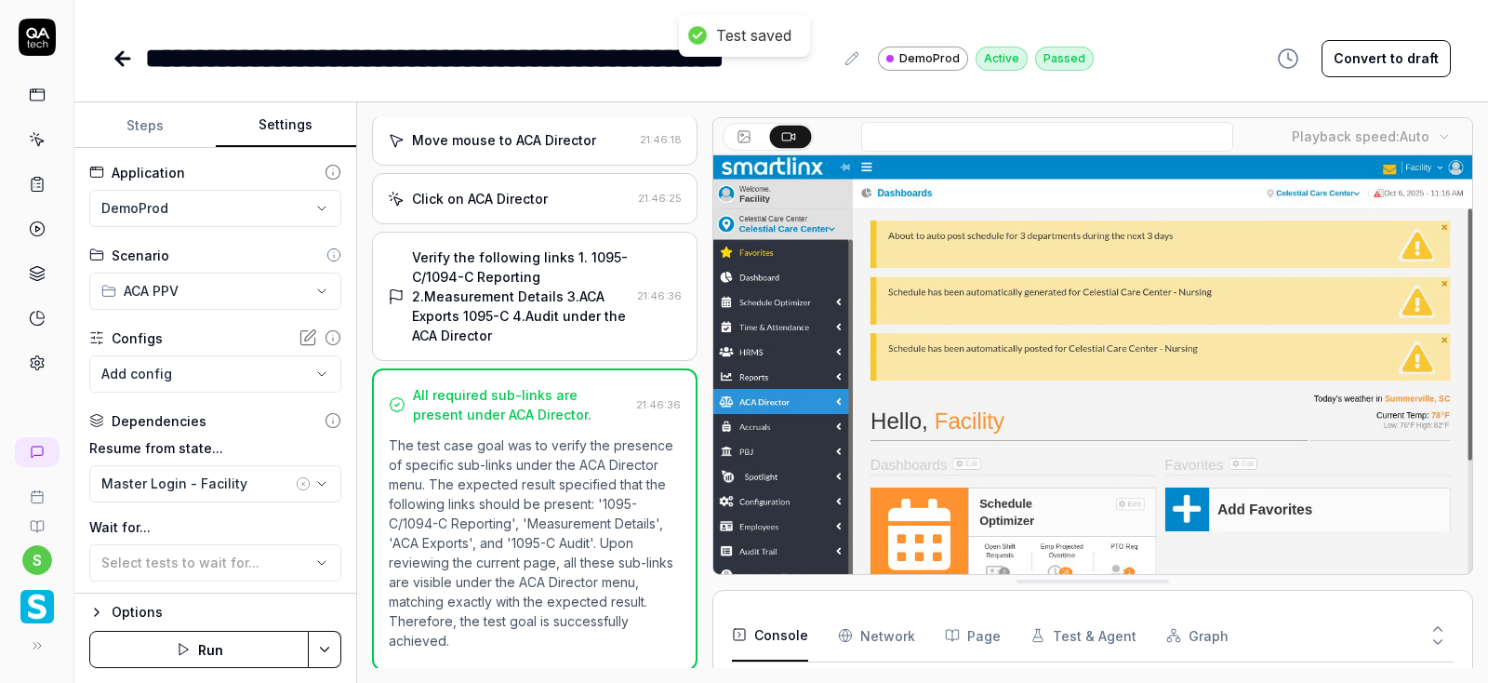
click at [205, 652] on button "Run" at bounding box center [198, 649] width 219 height 37
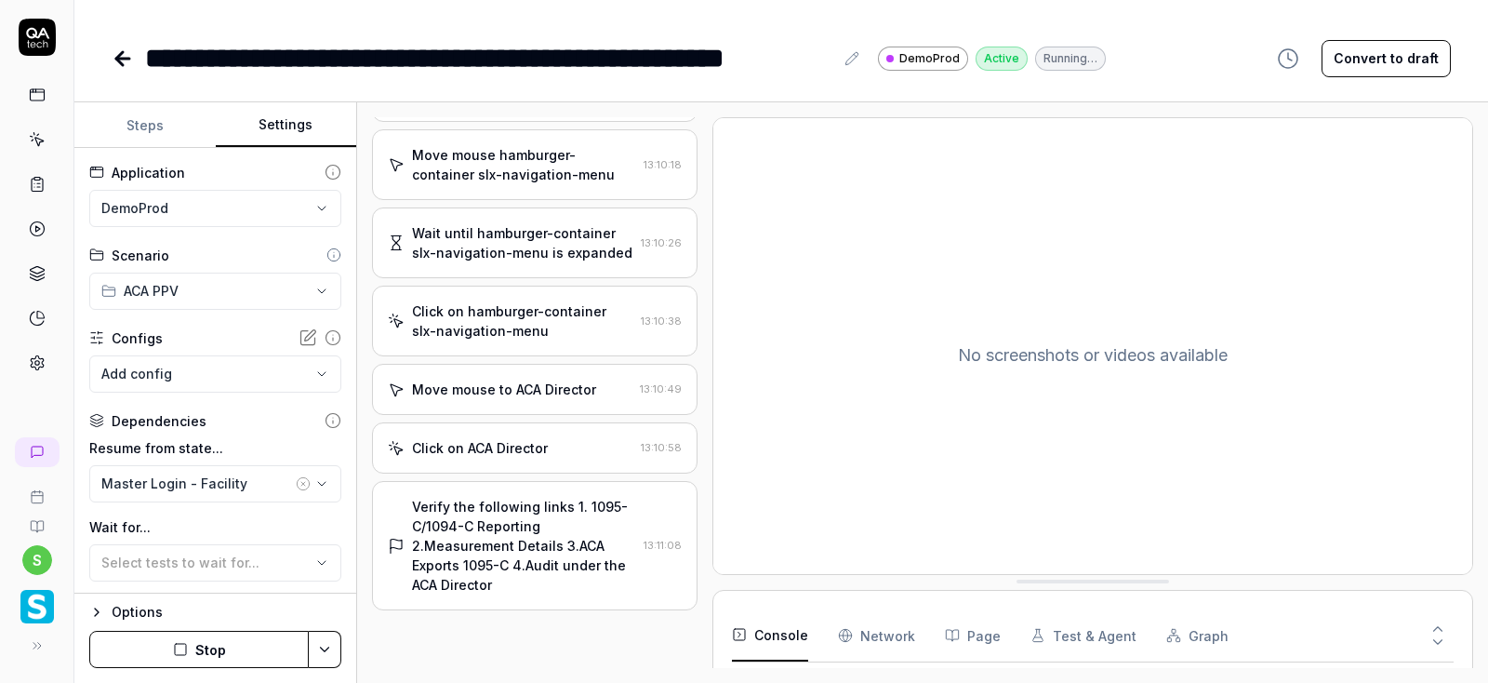
scroll to position [73, 0]
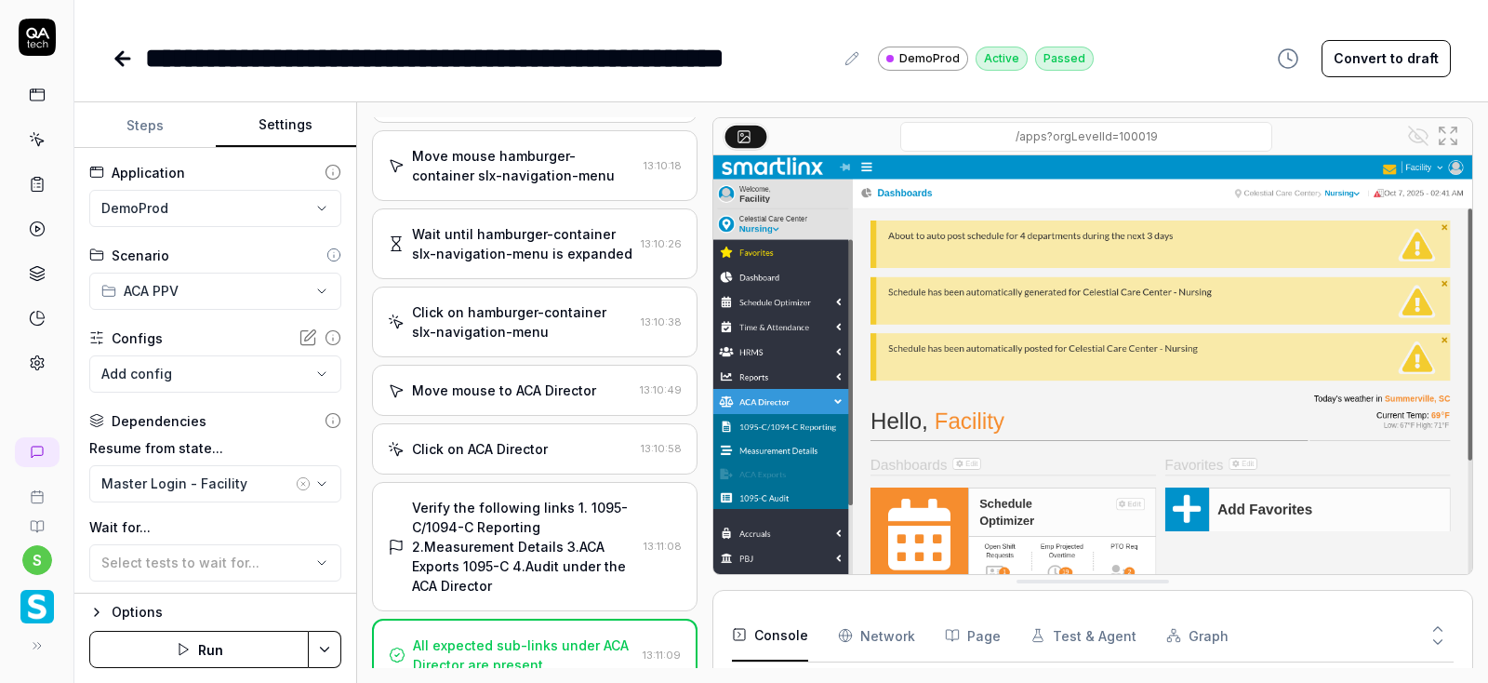
click at [125, 59] on icon at bounding box center [122, 59] width 13 height 0
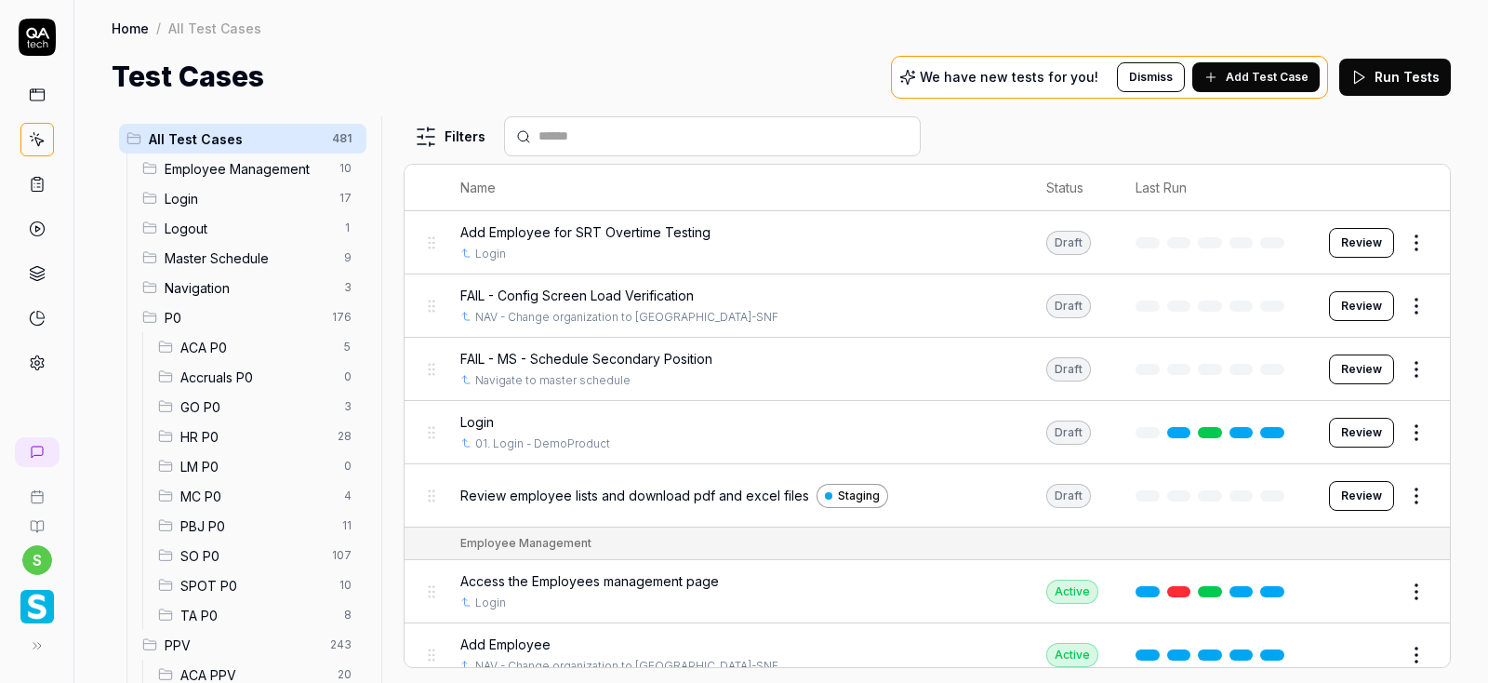
click at [200, 457] on span "LM P0" at bounding box center [256, 467] width 153 height 20
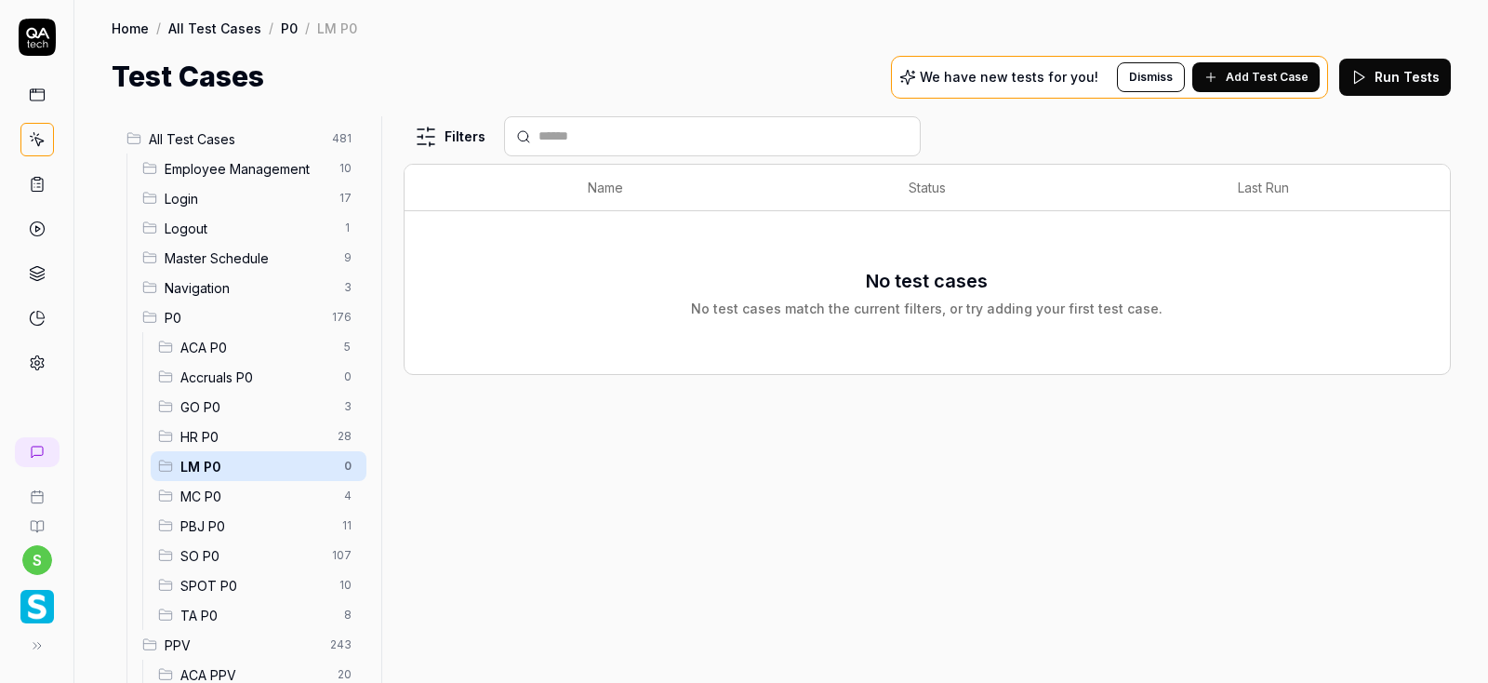
scroll to position [223, 0]
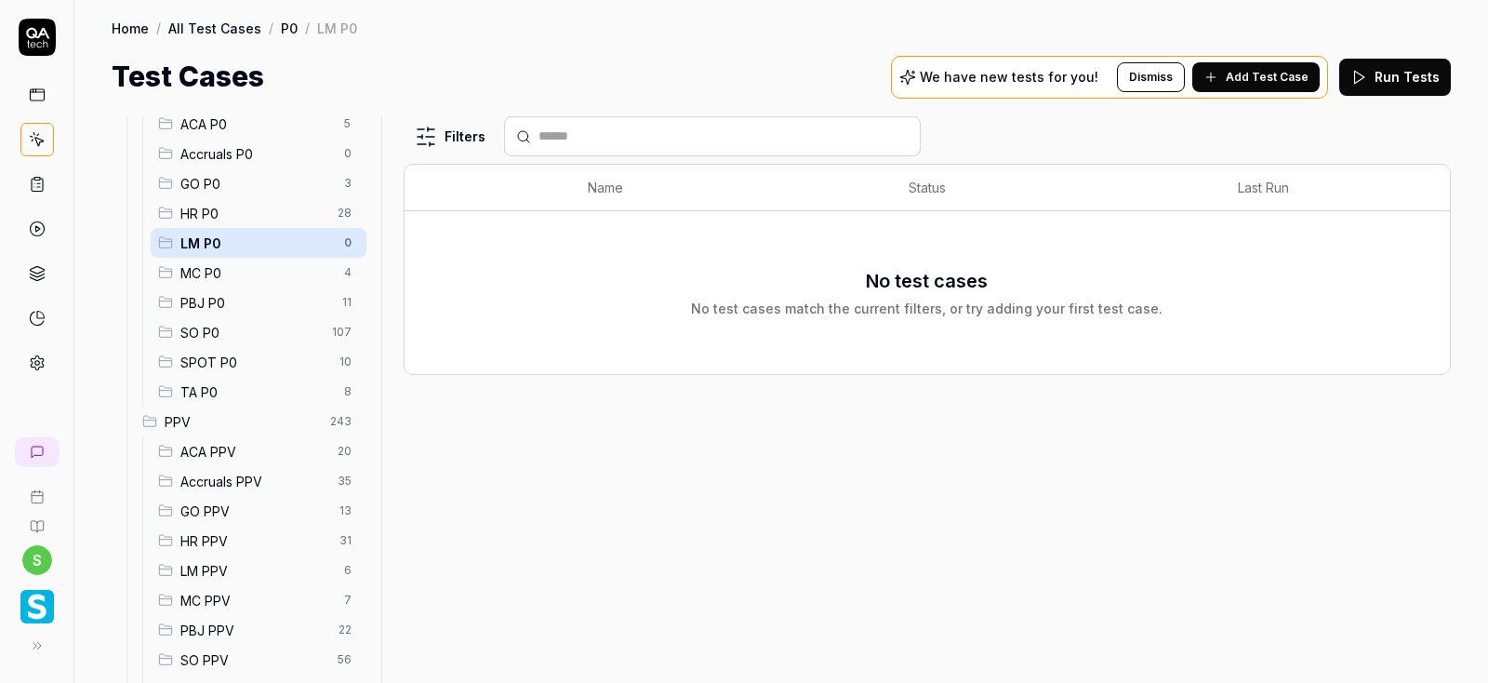
click at [200, 451] on span "ACA PPV" at bounding box center [253, 452] width 146 height 20
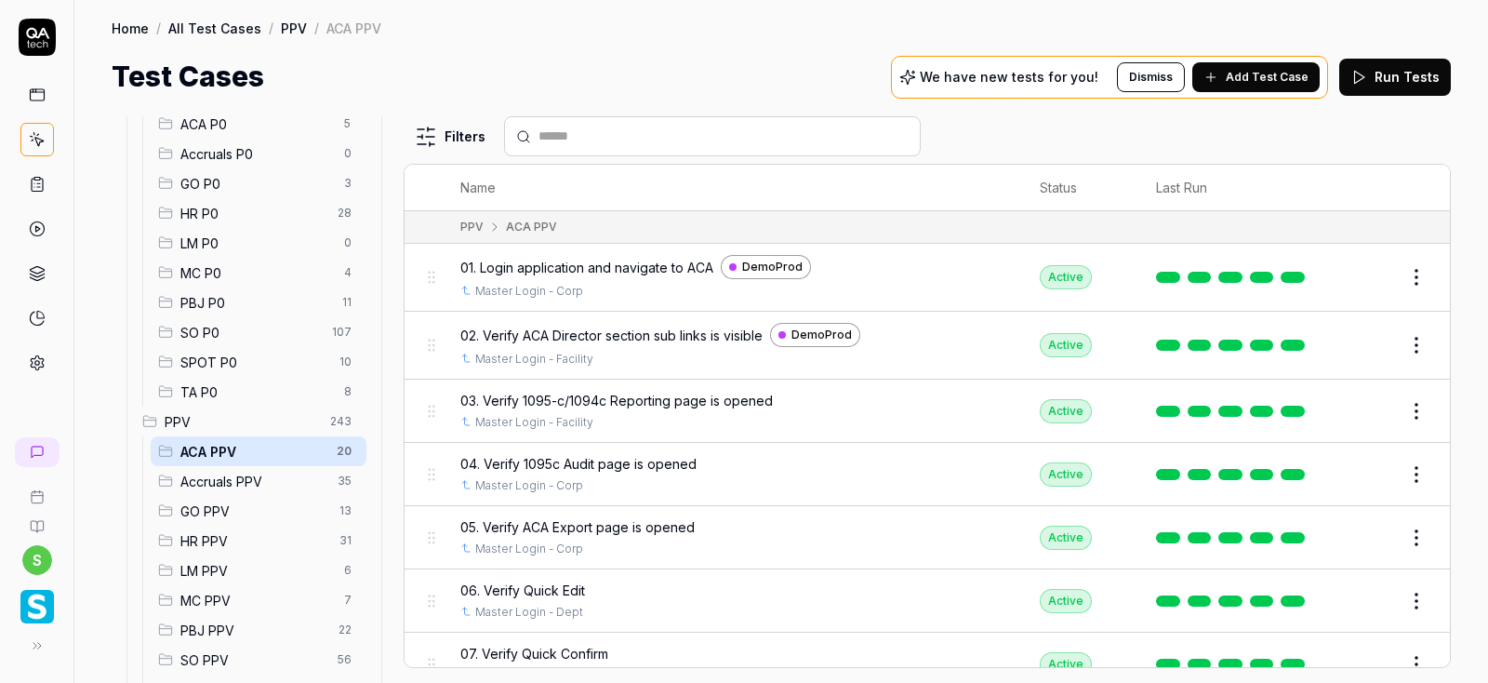
click at [1370, 414] on button "Edit" at bounding box center [1371, 411] width 45 height 30
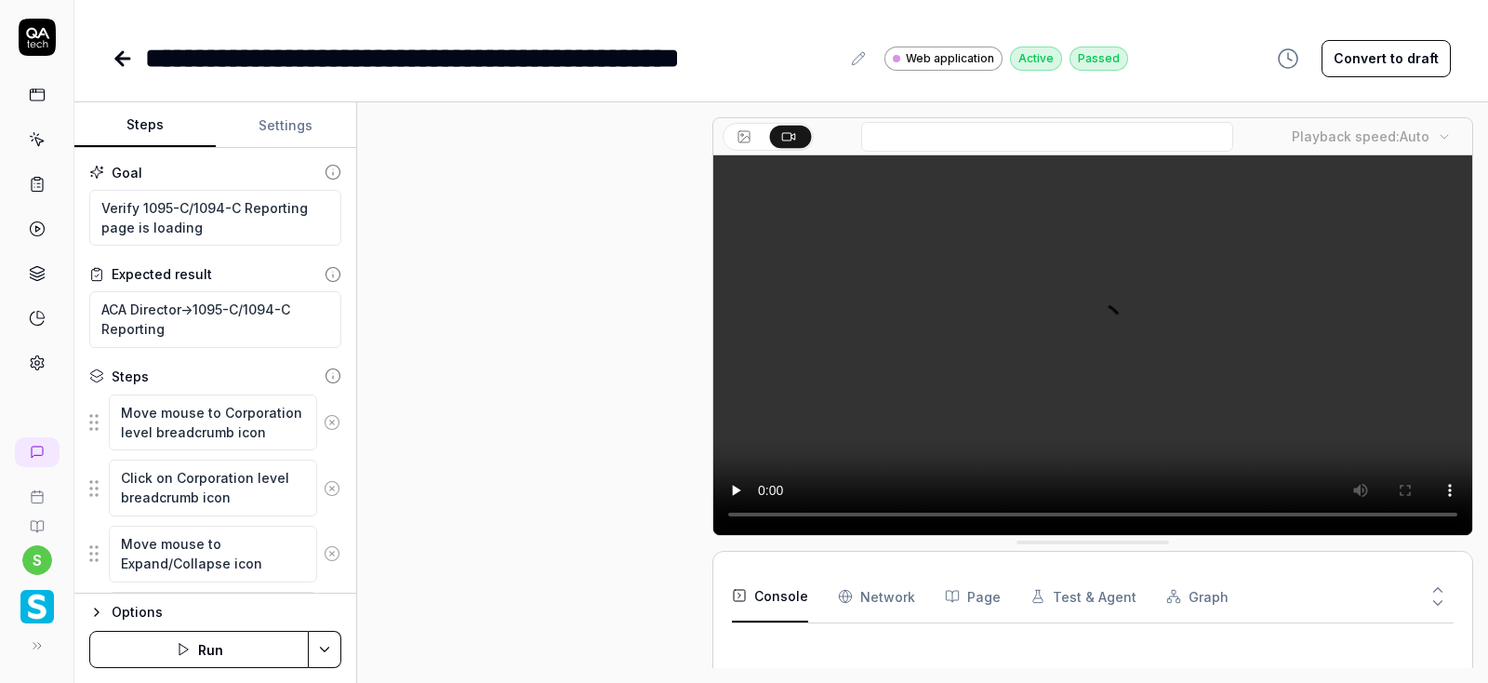
scroll to position [809, 0]
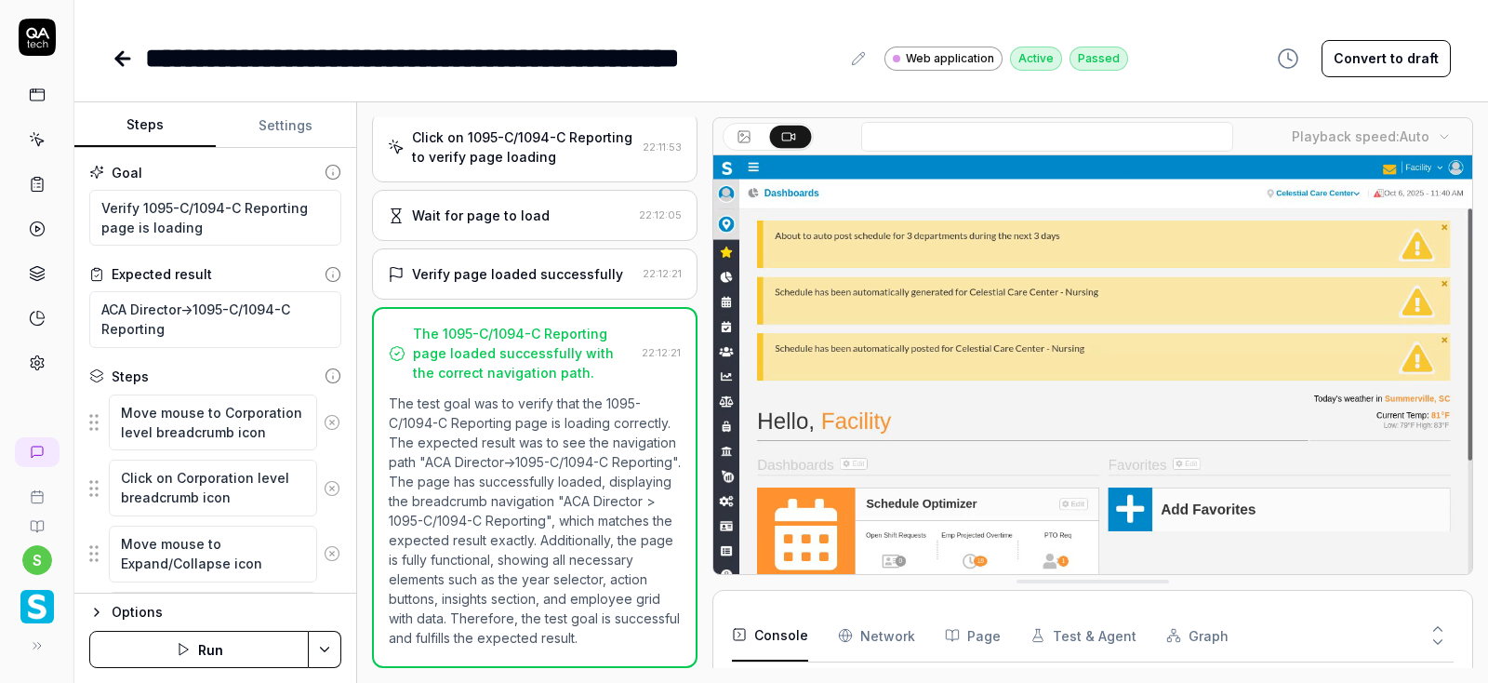
click at [290, 124] on button "Settings" at bounding box center [286, 125] width 141 height 45
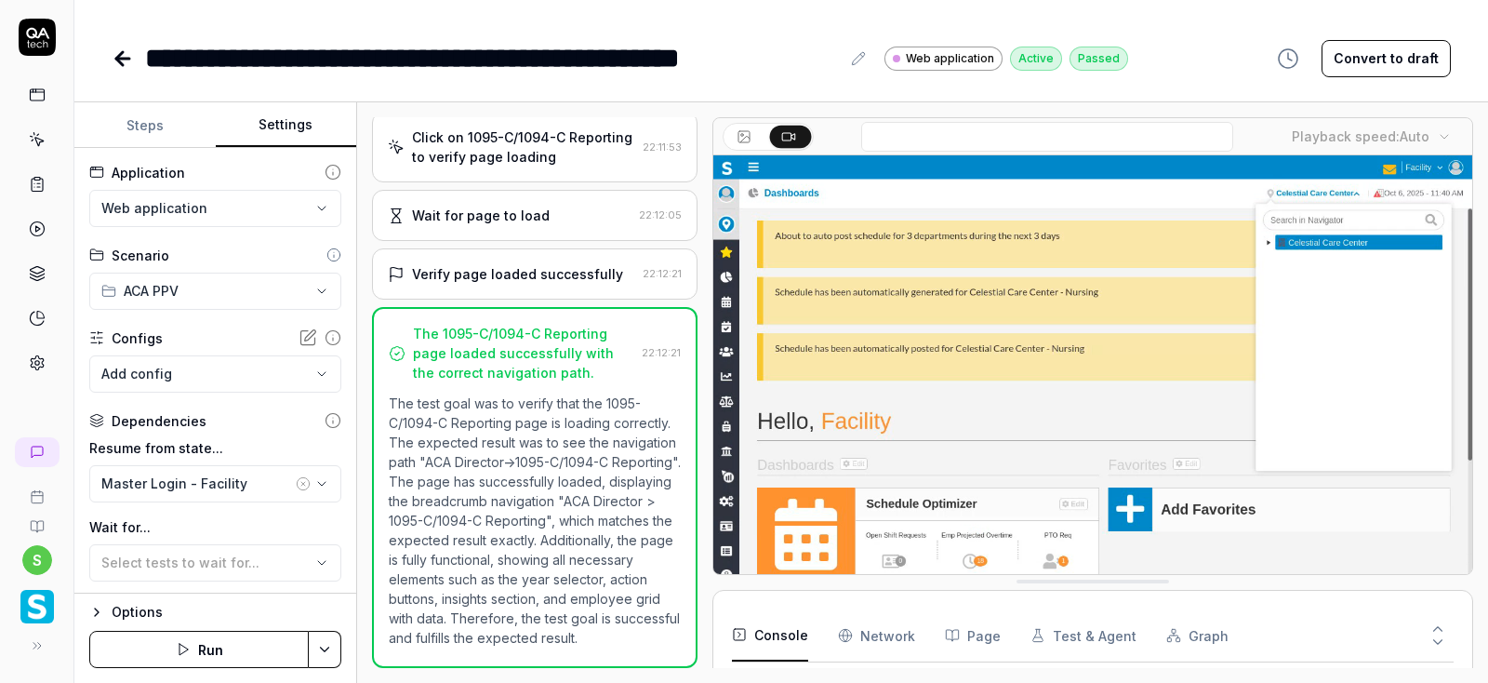
click at [230, 193] on html "**********" at bounding box center [744, 341] width 1488 height 683
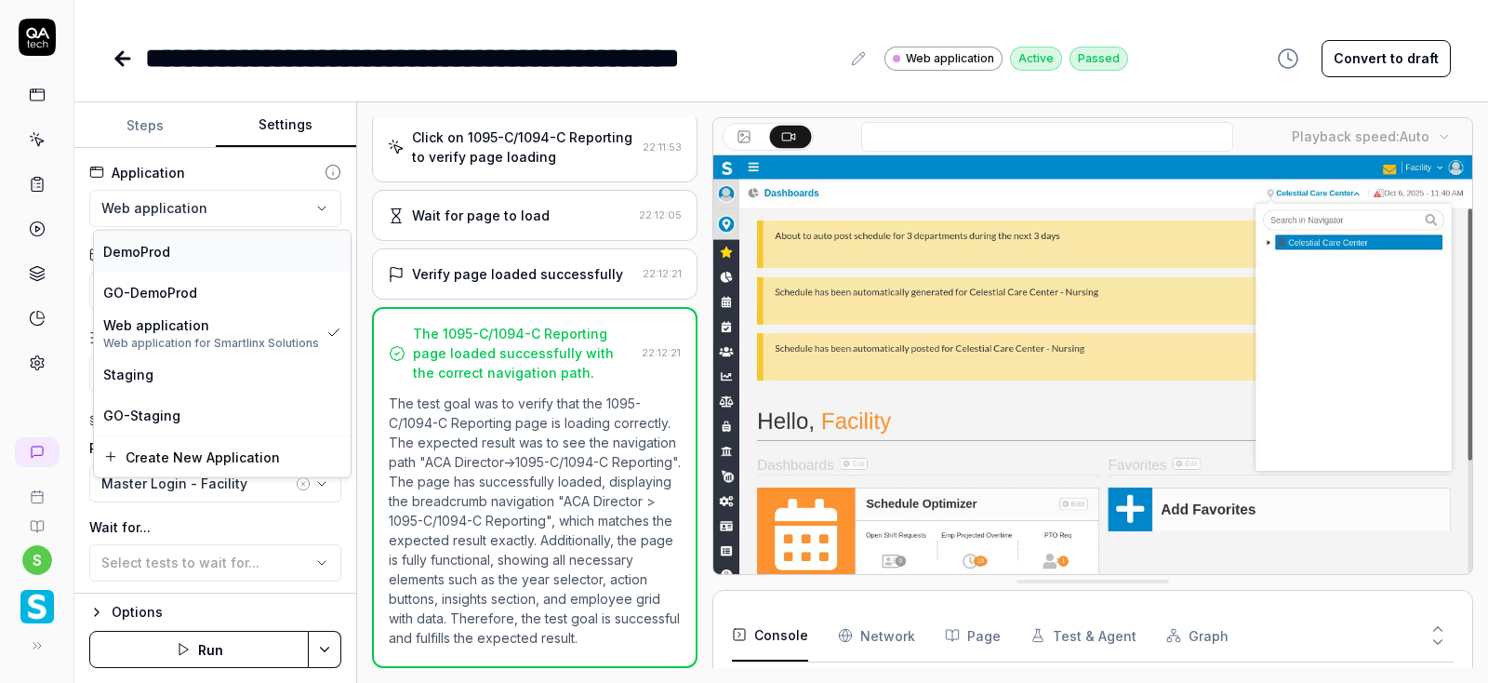
click at [142, 252] on span "DemoProd" at bounding box center [136, 251] width 67 height 20
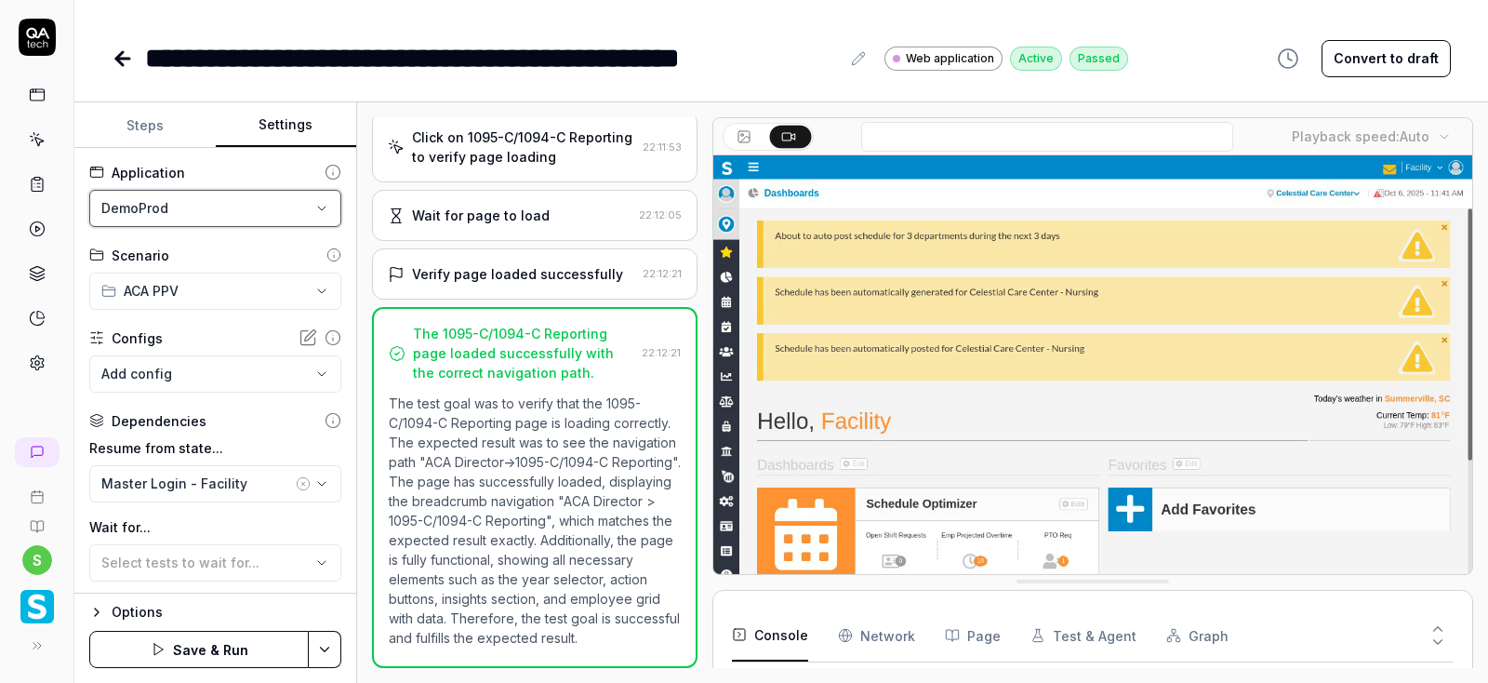
scroll to position [112, 0]
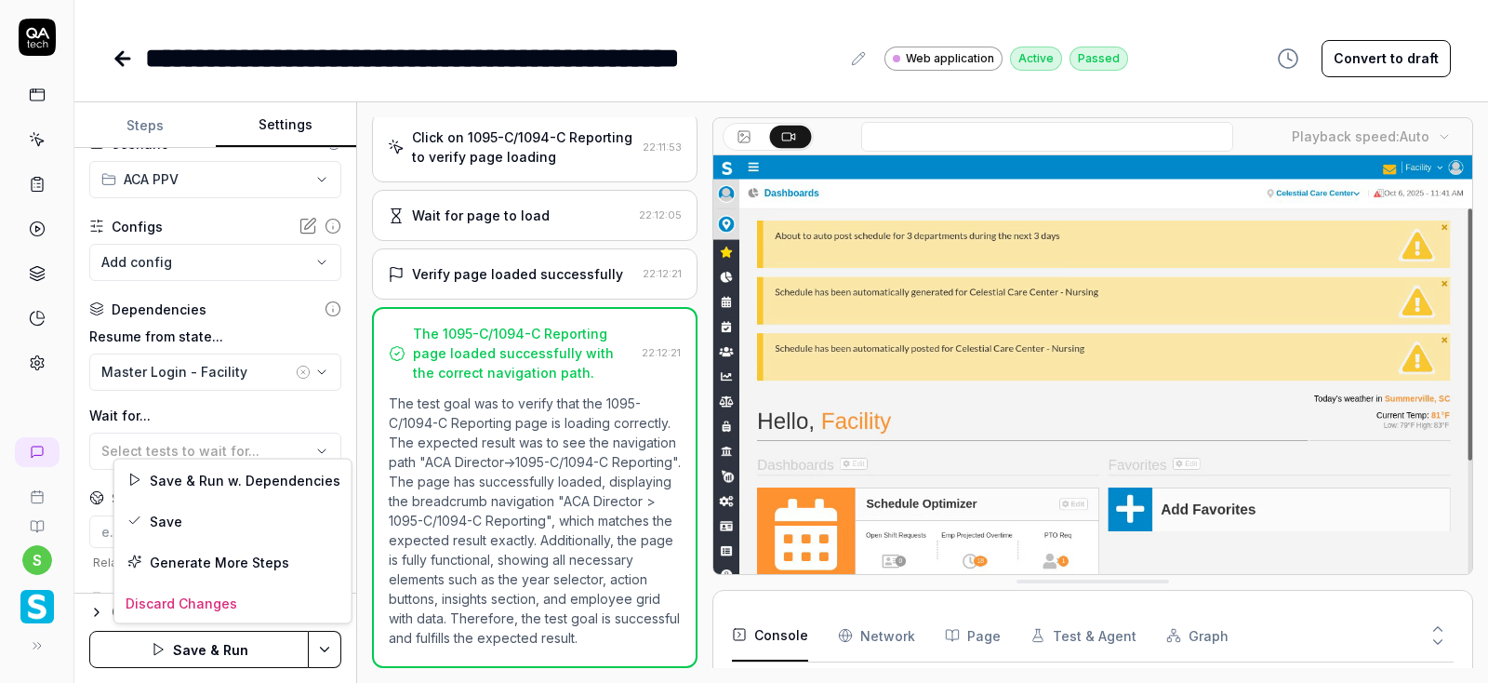
click at [335, 650] on html "**********" at bounding box center [744, 341] width 1488 height 683
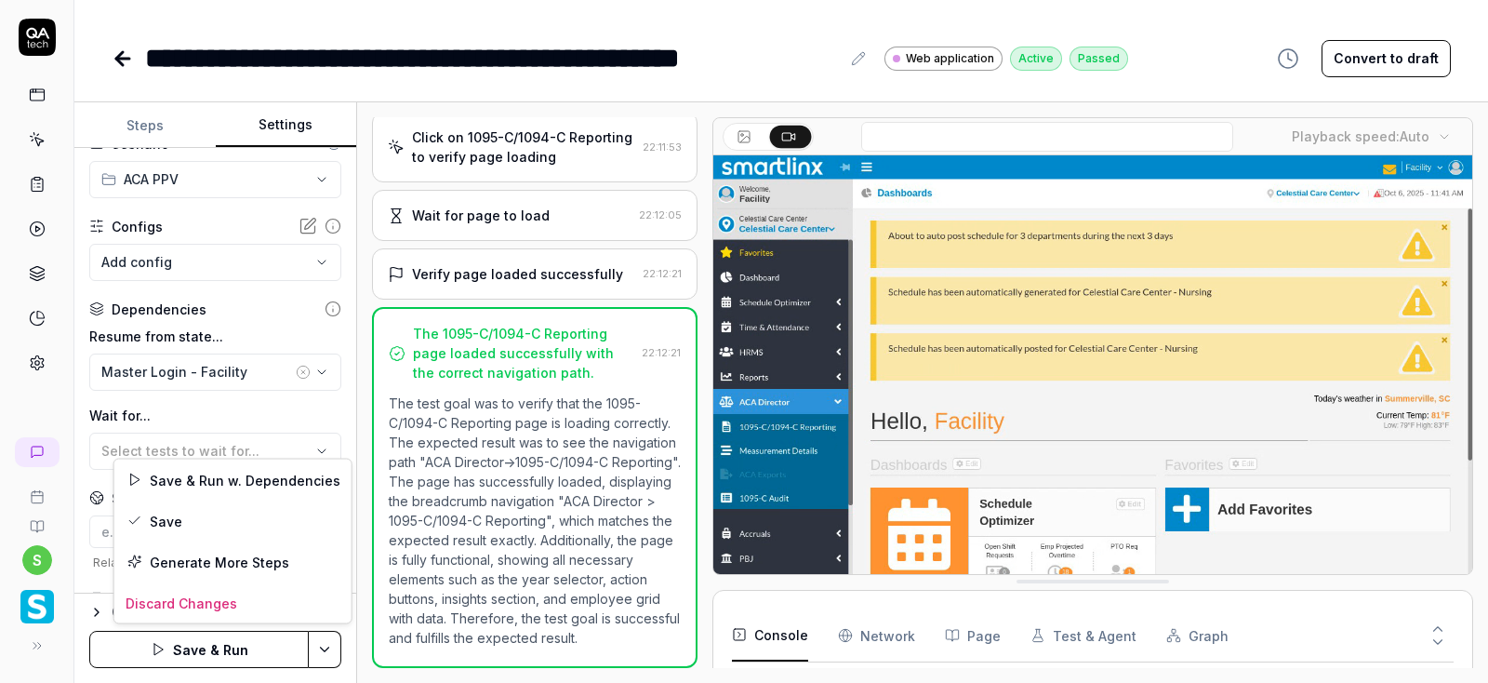
scroll to position [84, 0]
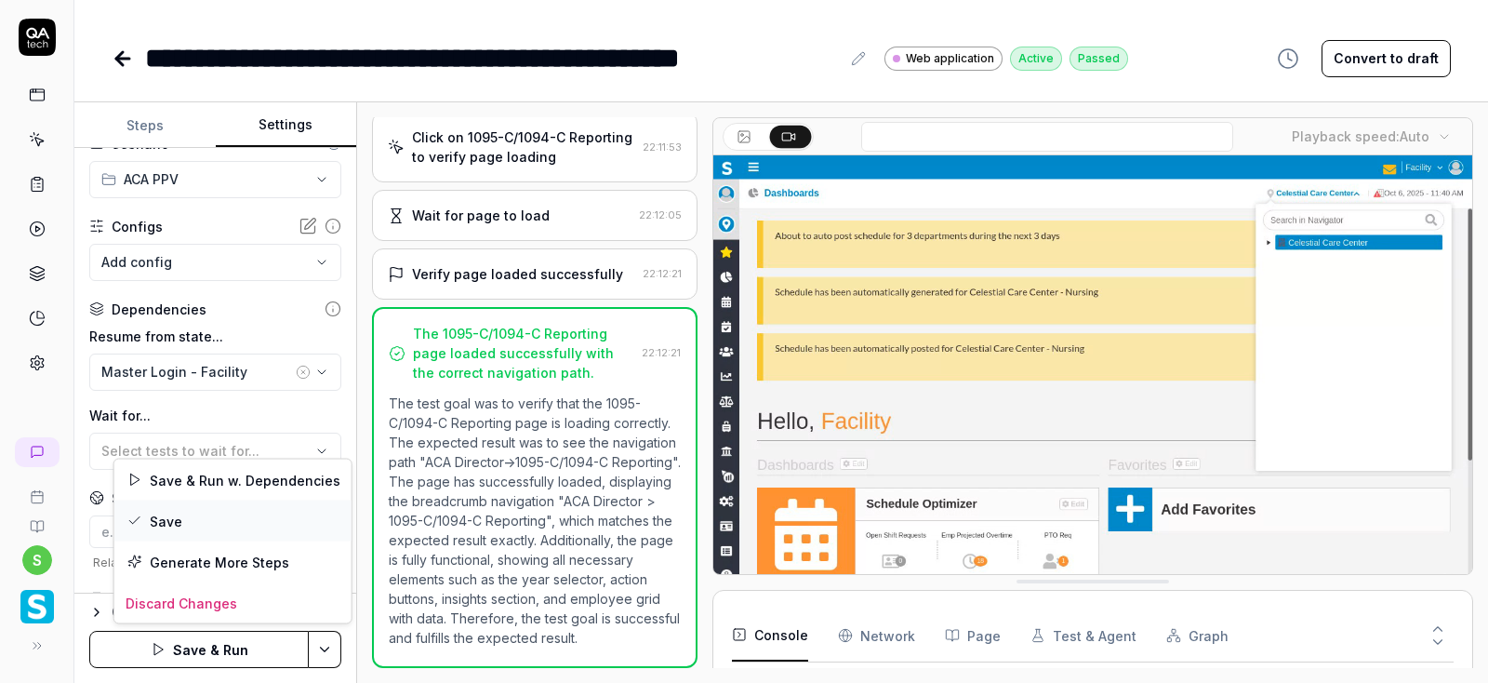
click at [181, 517] on div "Save" at bounding box center [232, 520] width 237 height 41
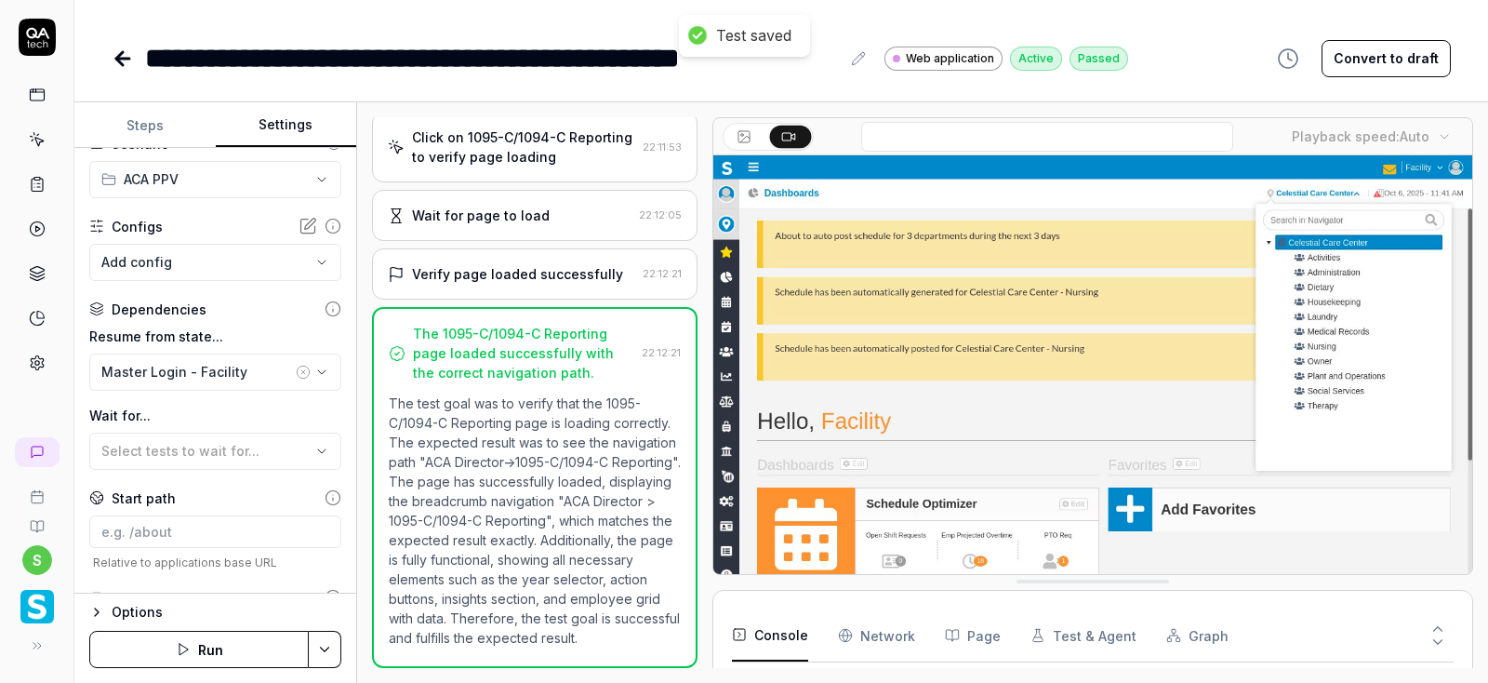
click at [198, 646] on button "Run" at bounding box center [198, 649] width 219 height 37
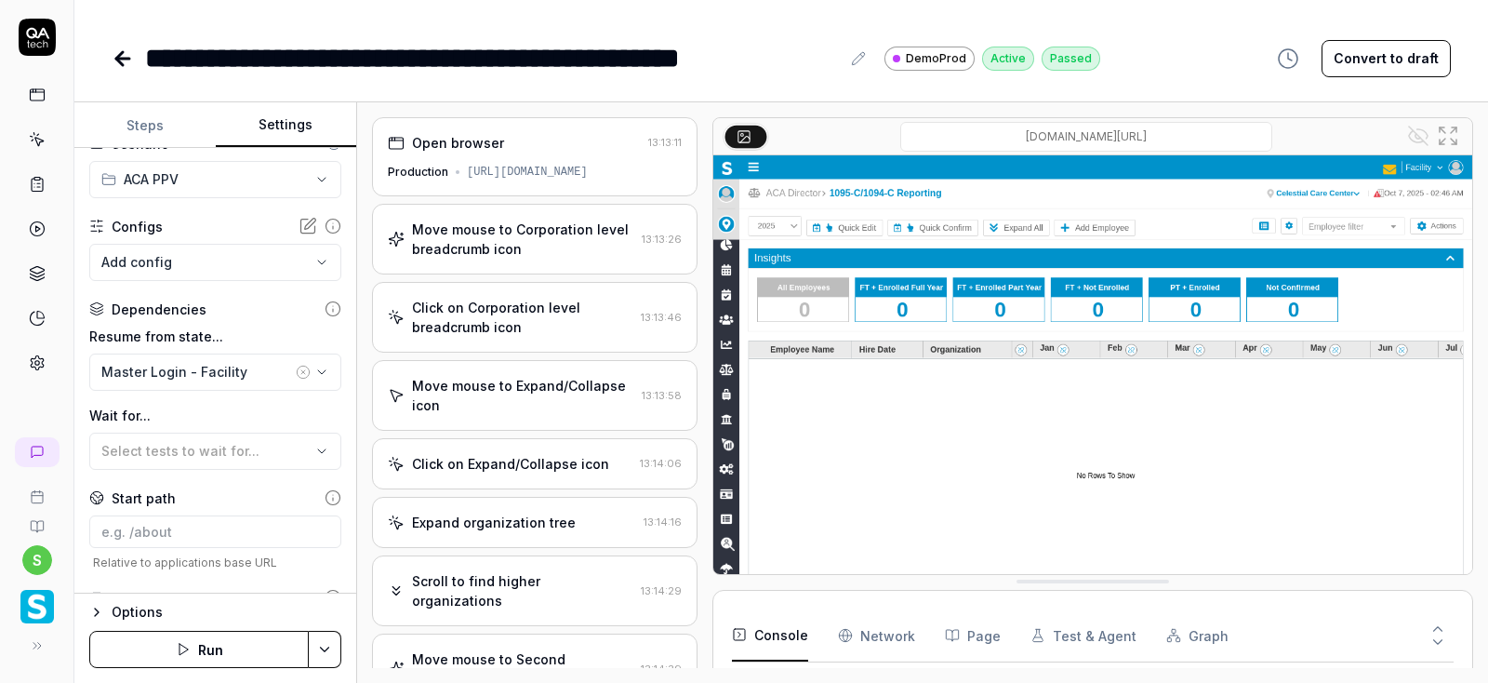
scroll to position [539, 0]
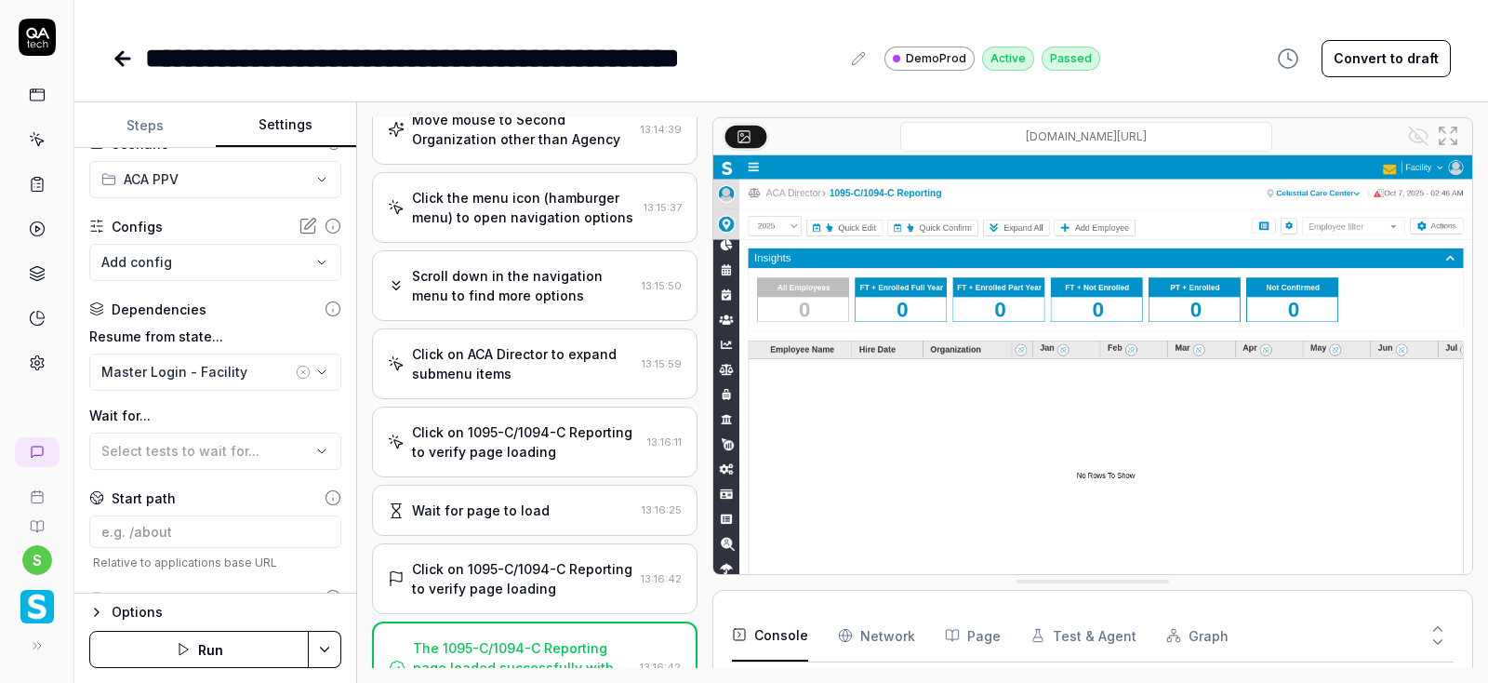
click at [119, 63] on icon at bounding box center [123, 58] width 22 height 22
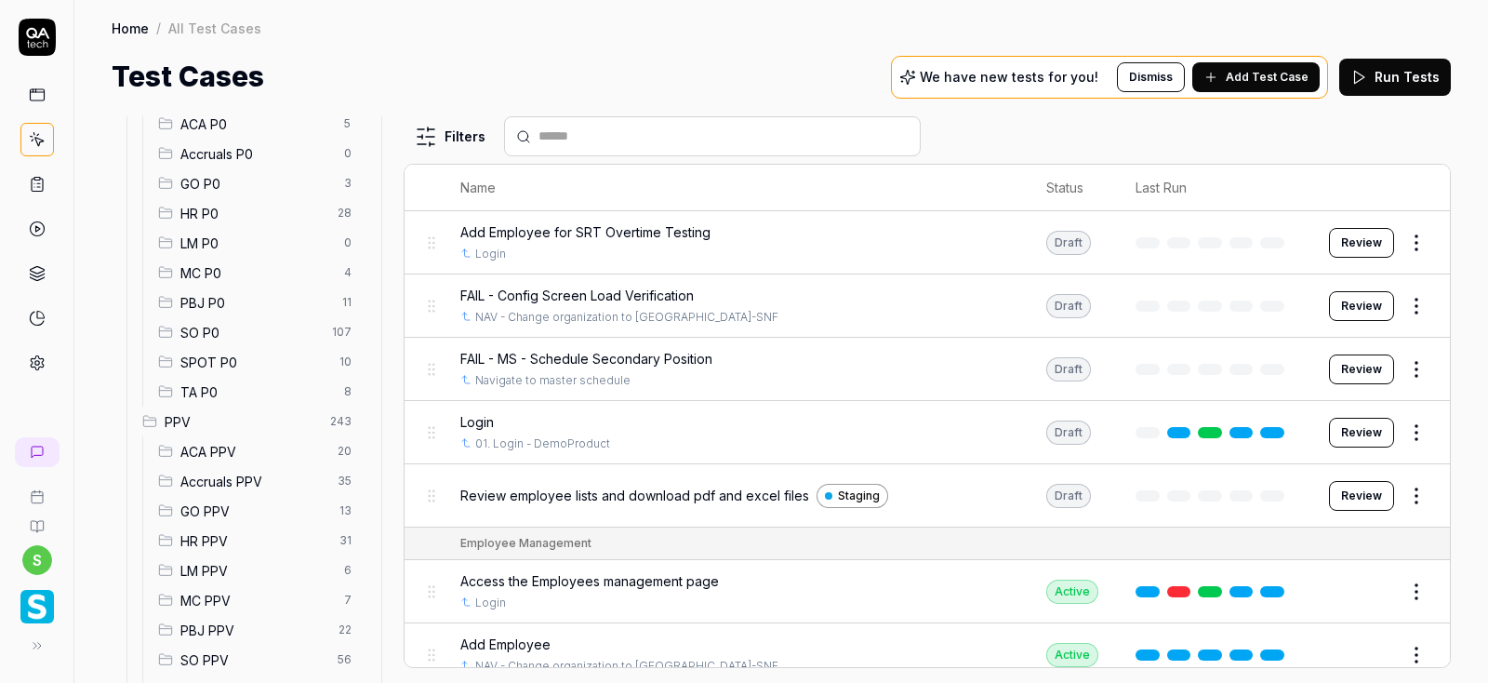
scroll to position [335, 0]
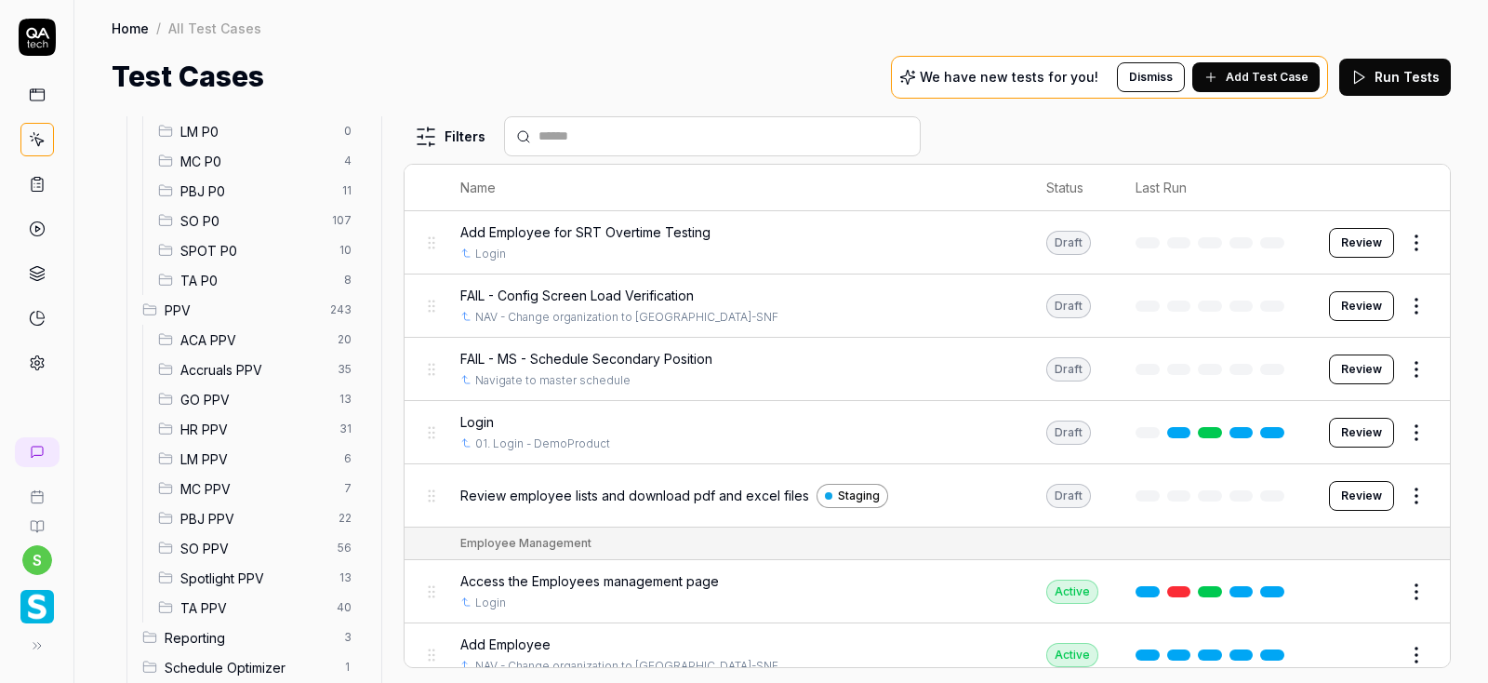
click at [210, 338] on span "ACA PPV" at bounding box center [253, 340] width 146 height 20
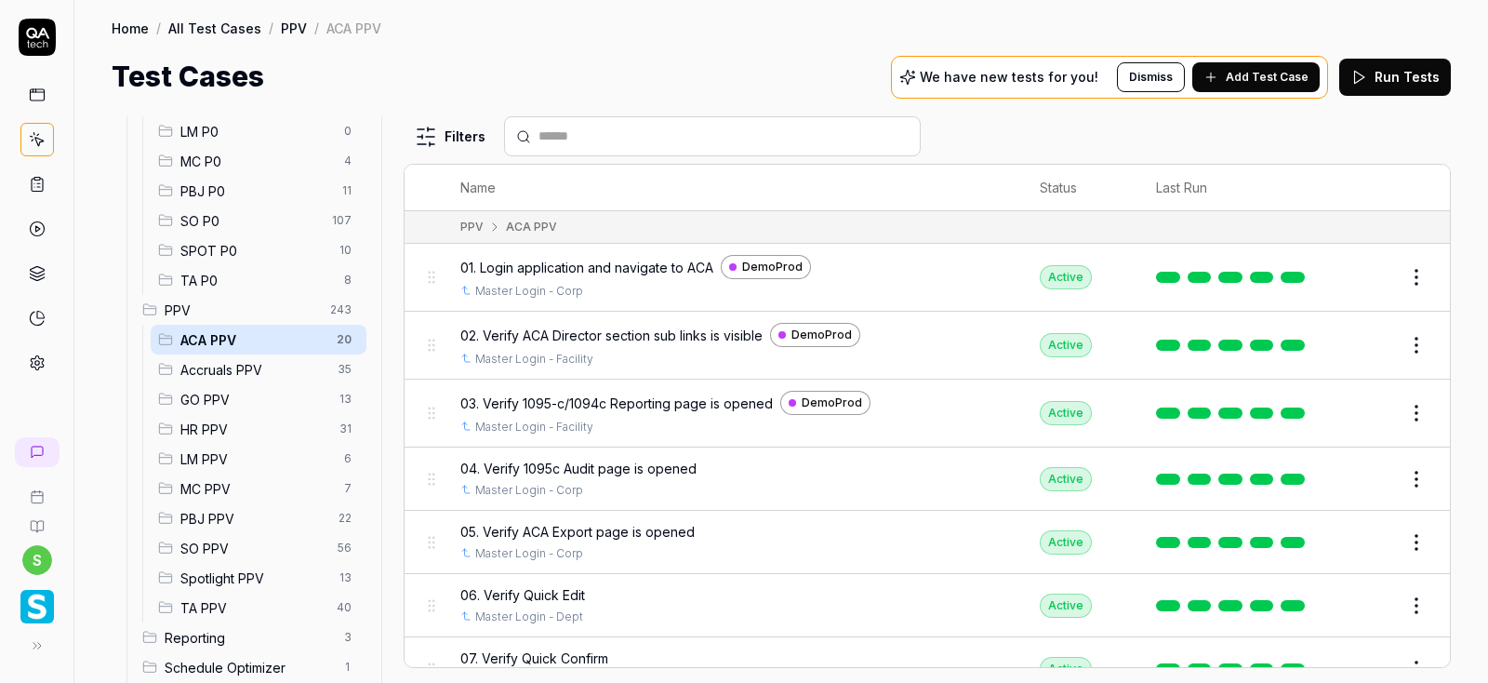
click at [569, 460] on span "04. Verify 1095c Audit page is opened" at bounding box center [578, 469] width 236 height 20
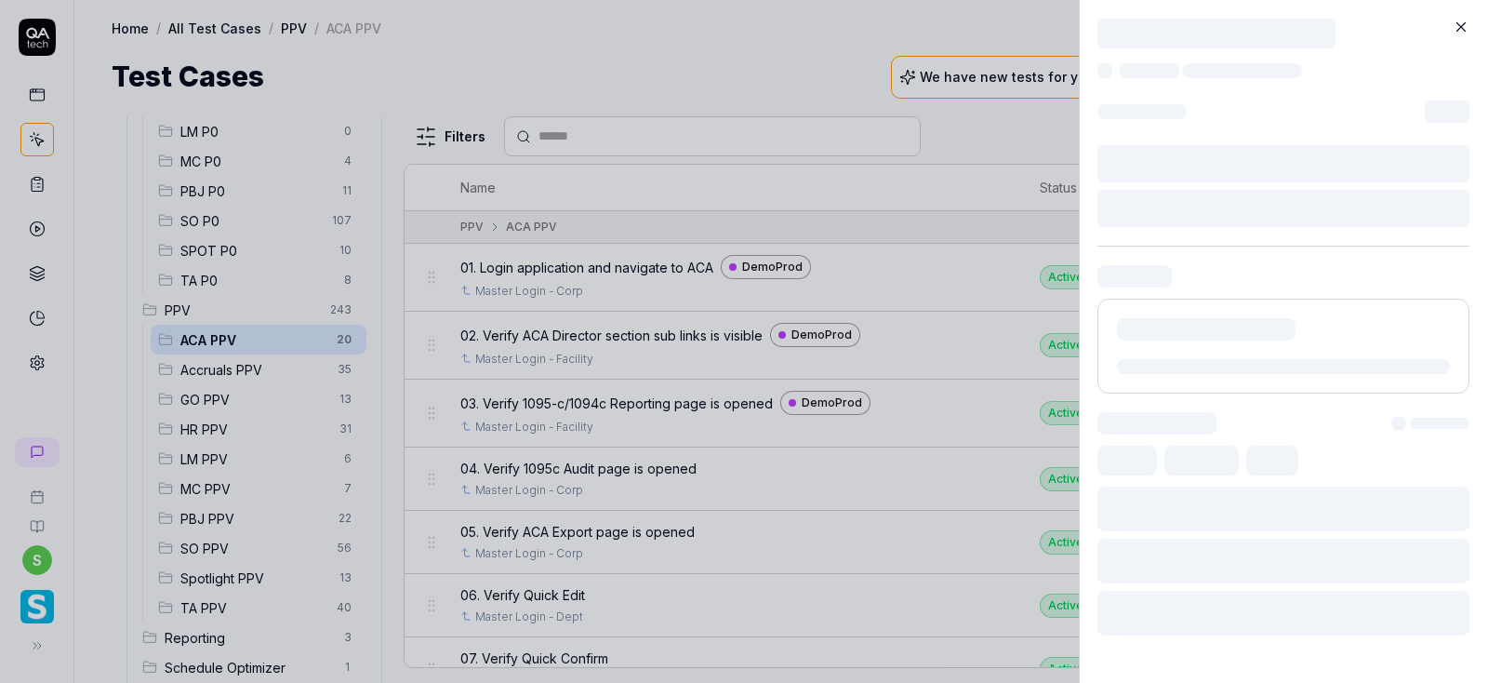
scroll to position [335, 0]
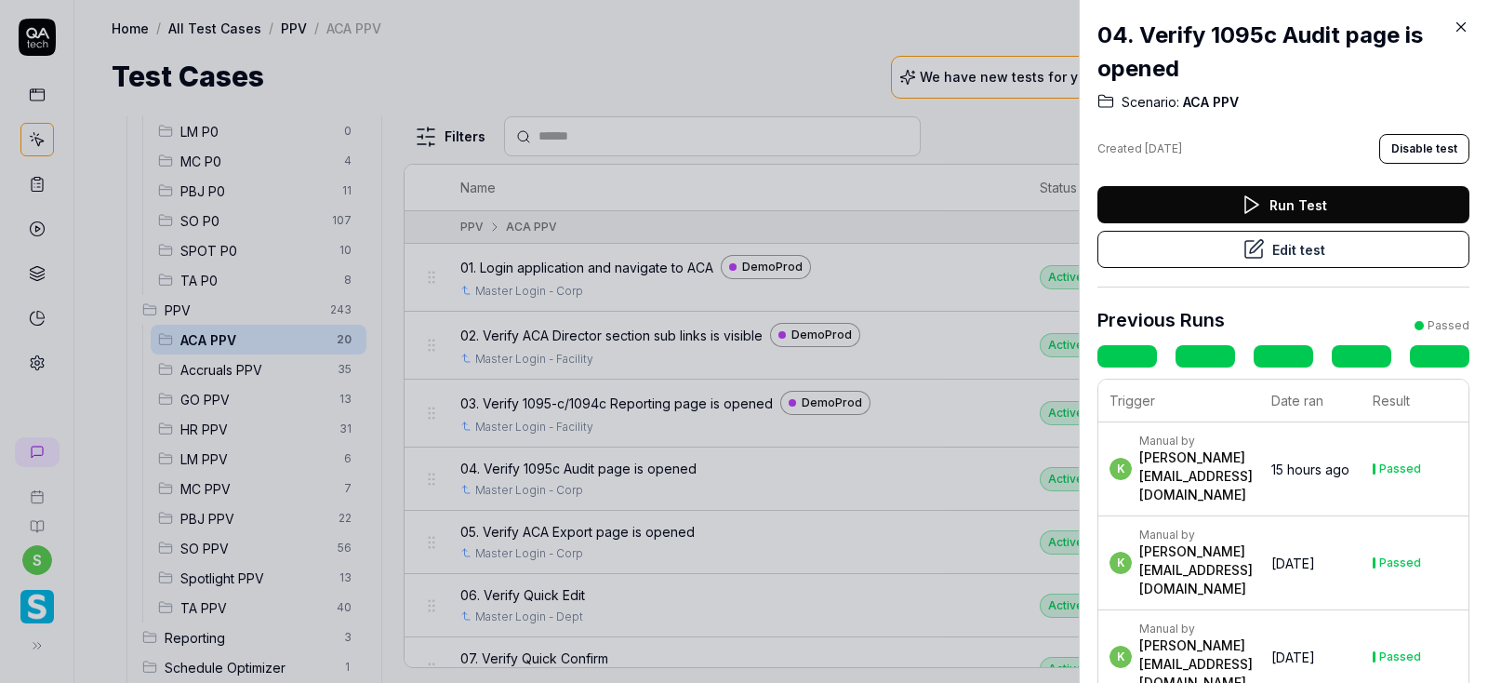
click at [1319, 254] on button "Edit test" at bounding box center [1283, 249] width 372 height 37
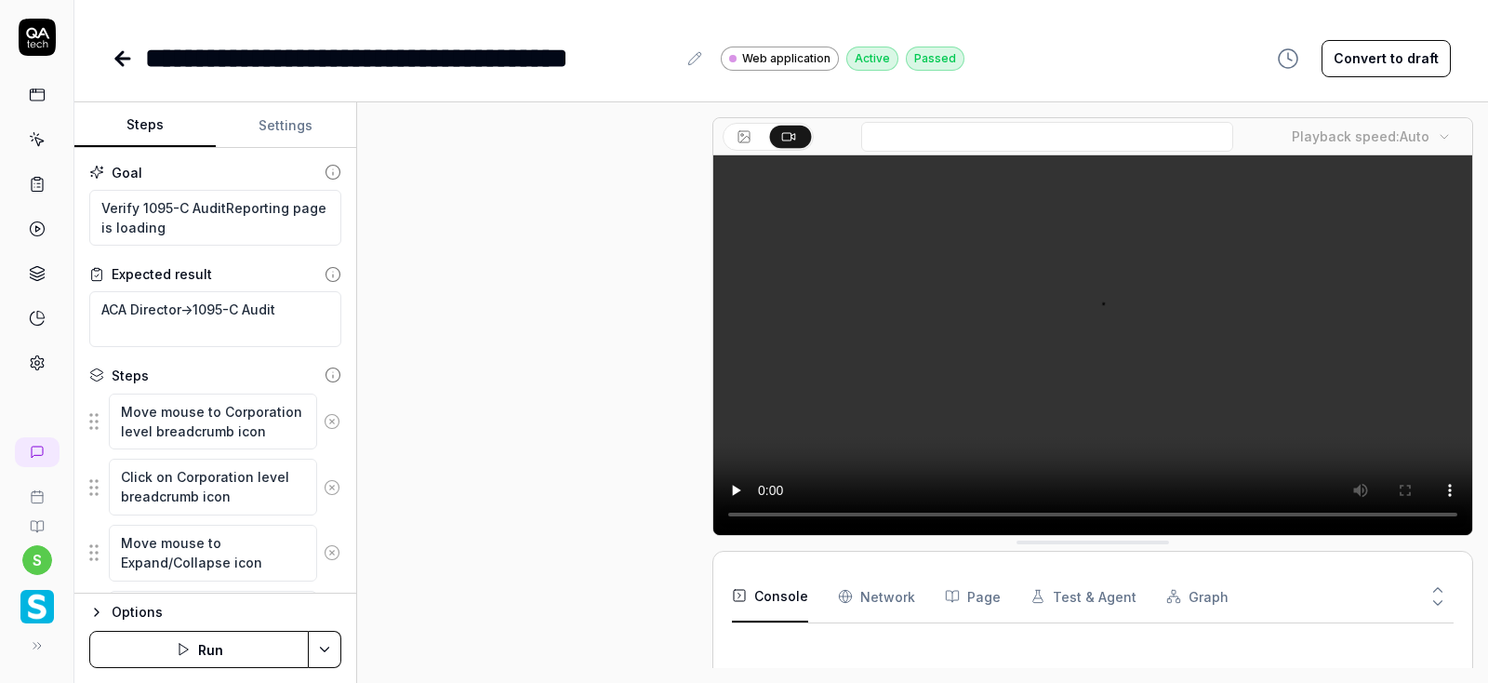
scroll to position [1108, 0]
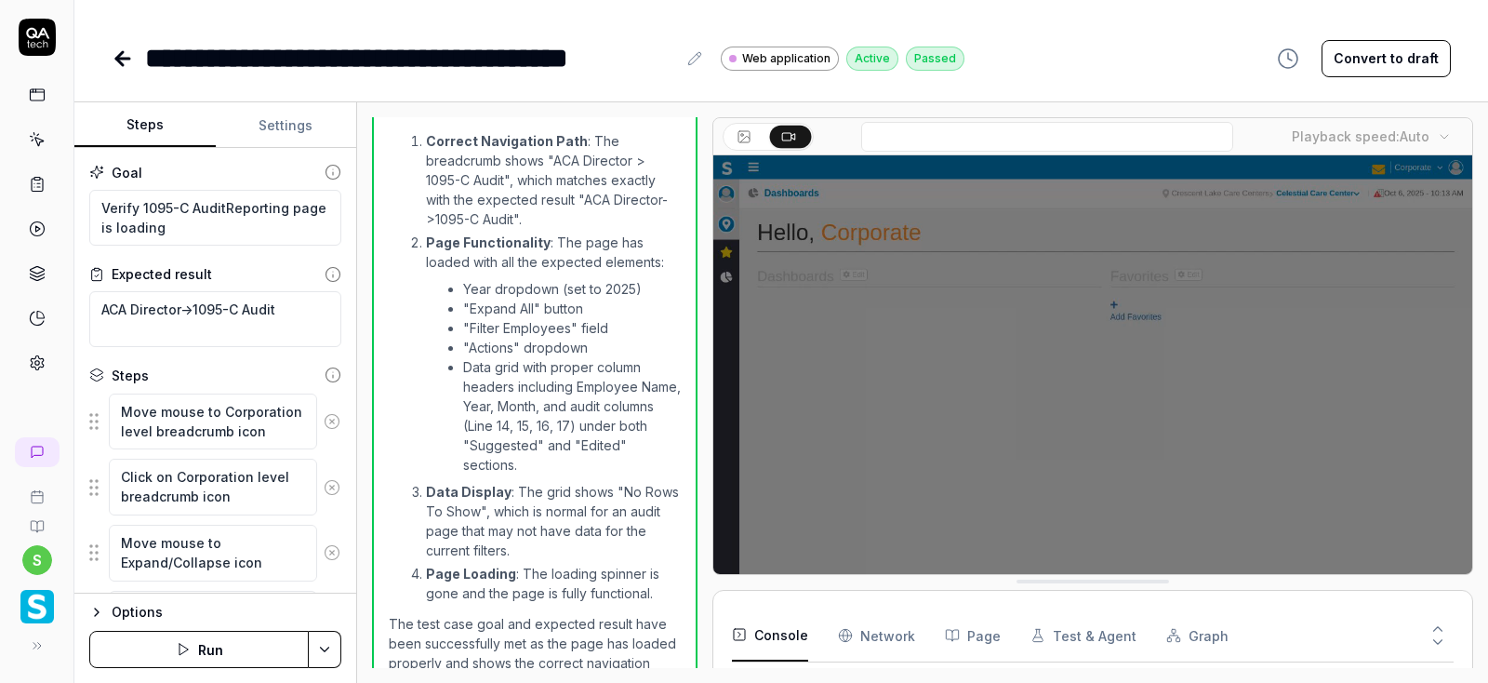
type textarea "*"
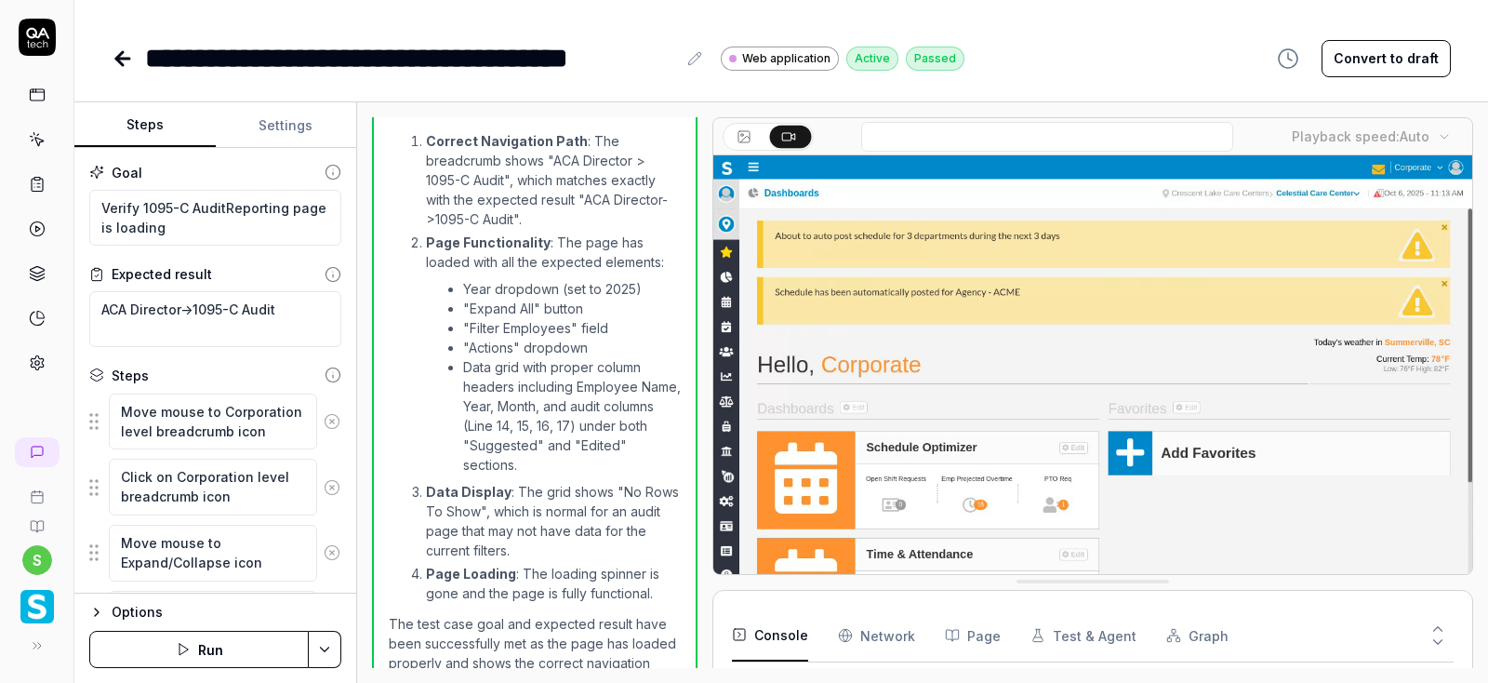
click at [291, 130] on button "Settings" at bounding box center [286, 125] width 141 height 45
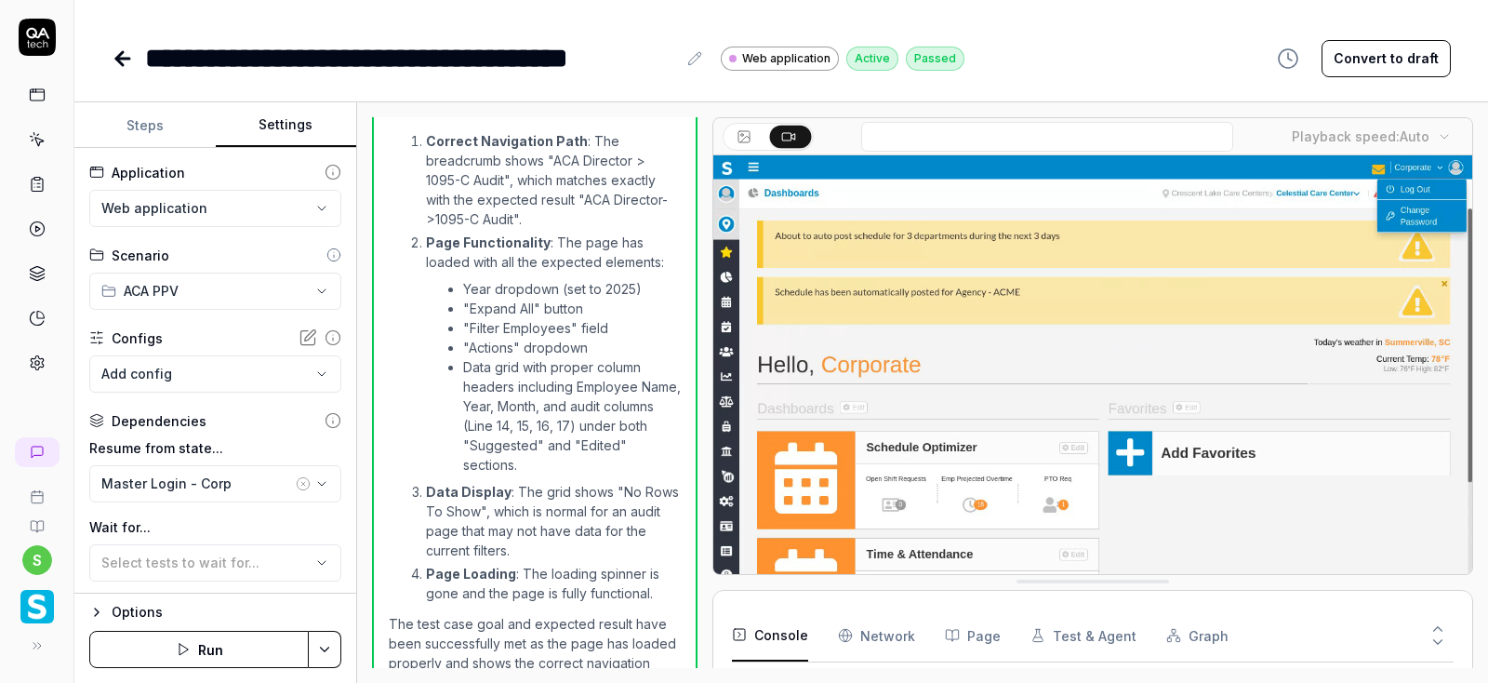
click at [258, 206] on html "**********" at bounding box center [744, 341] width 1488 height 683
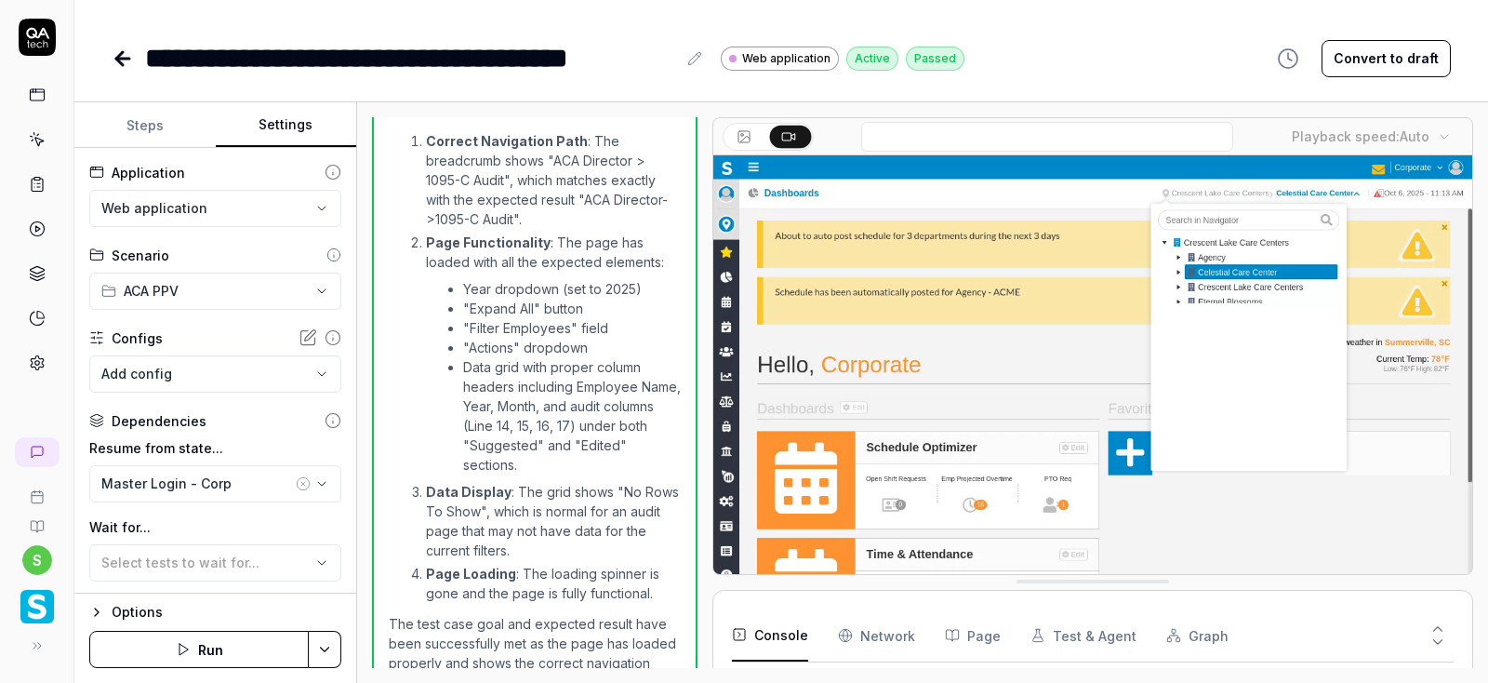
scroll to position [174, 0]
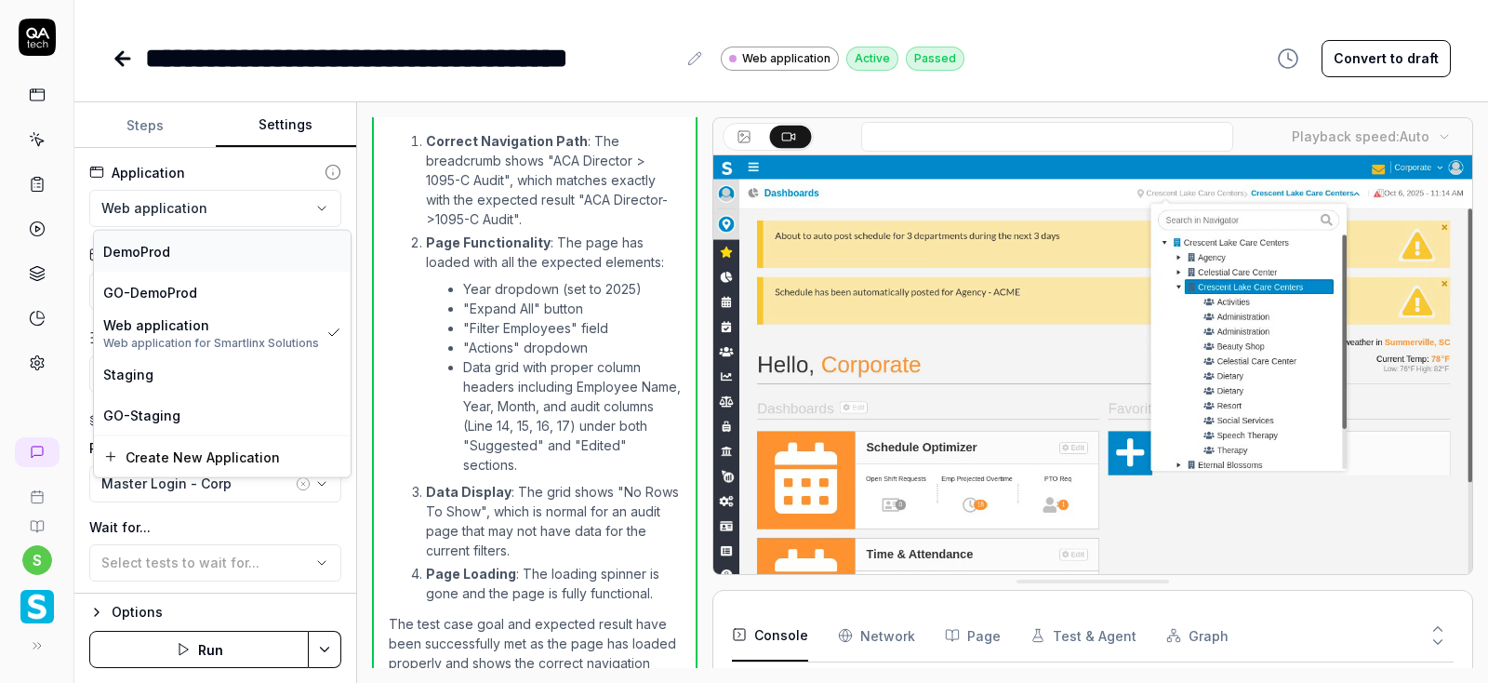
click at [139, 249] on span "DemoProd" at bounding box center [136, 251] width 67 height 20
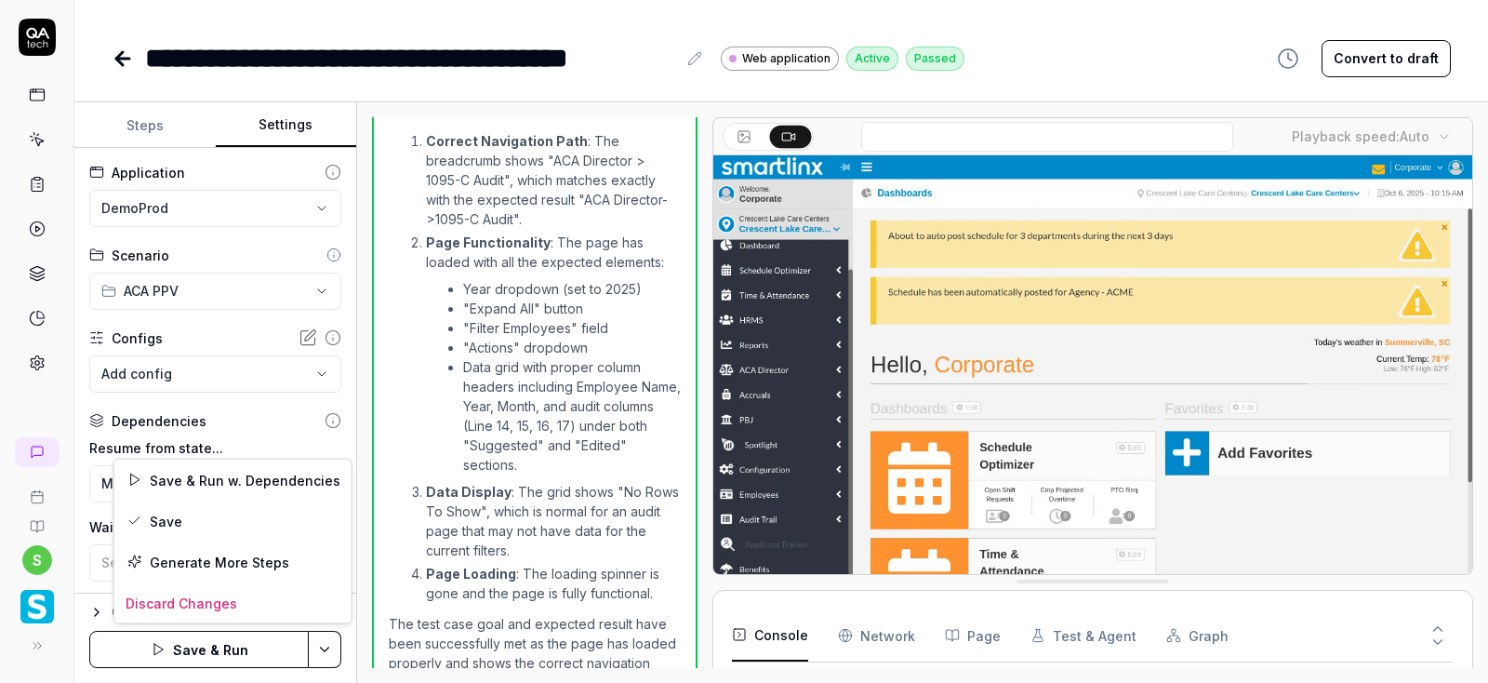
click at [328, 654] on html "**********" at bounding box center [744, 341] width 1488 height 683
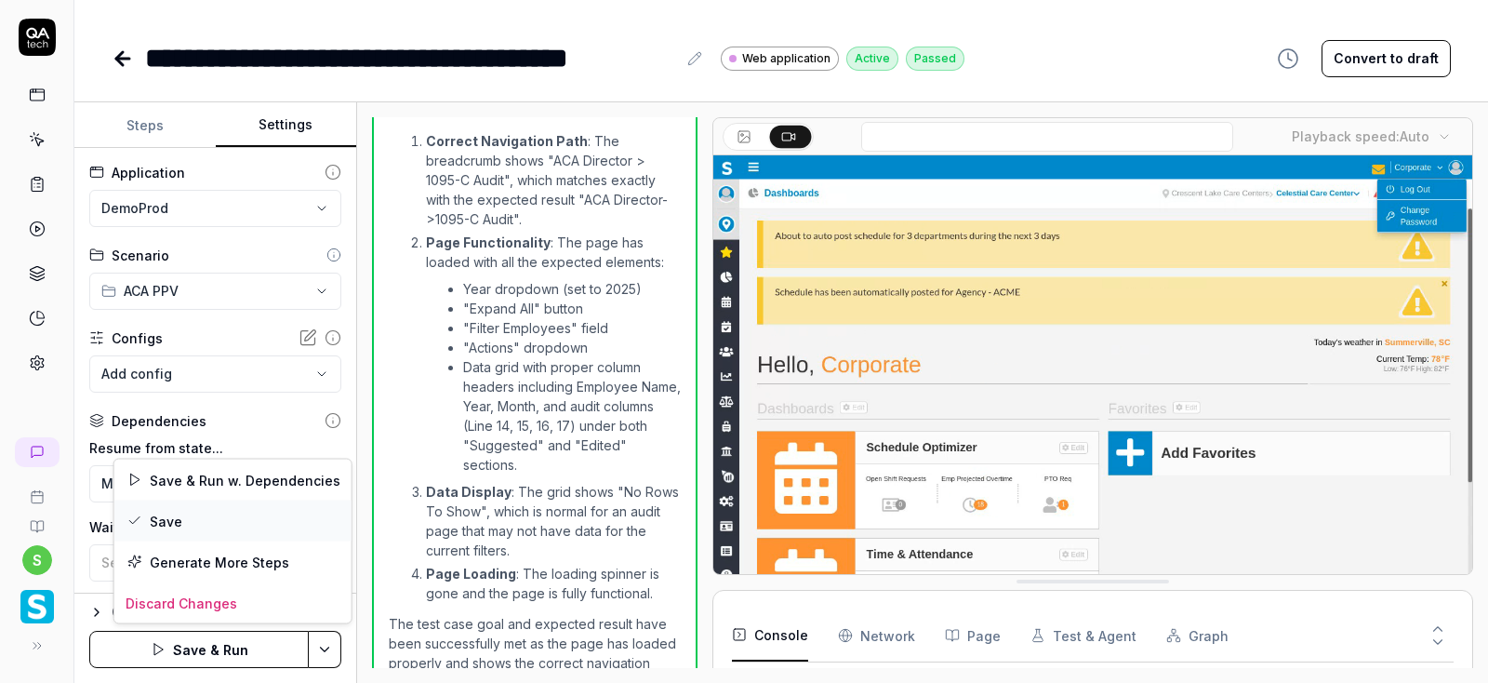
click at [166, 521] on div "Save" at bounding box center [232, 520] width 237 height 41
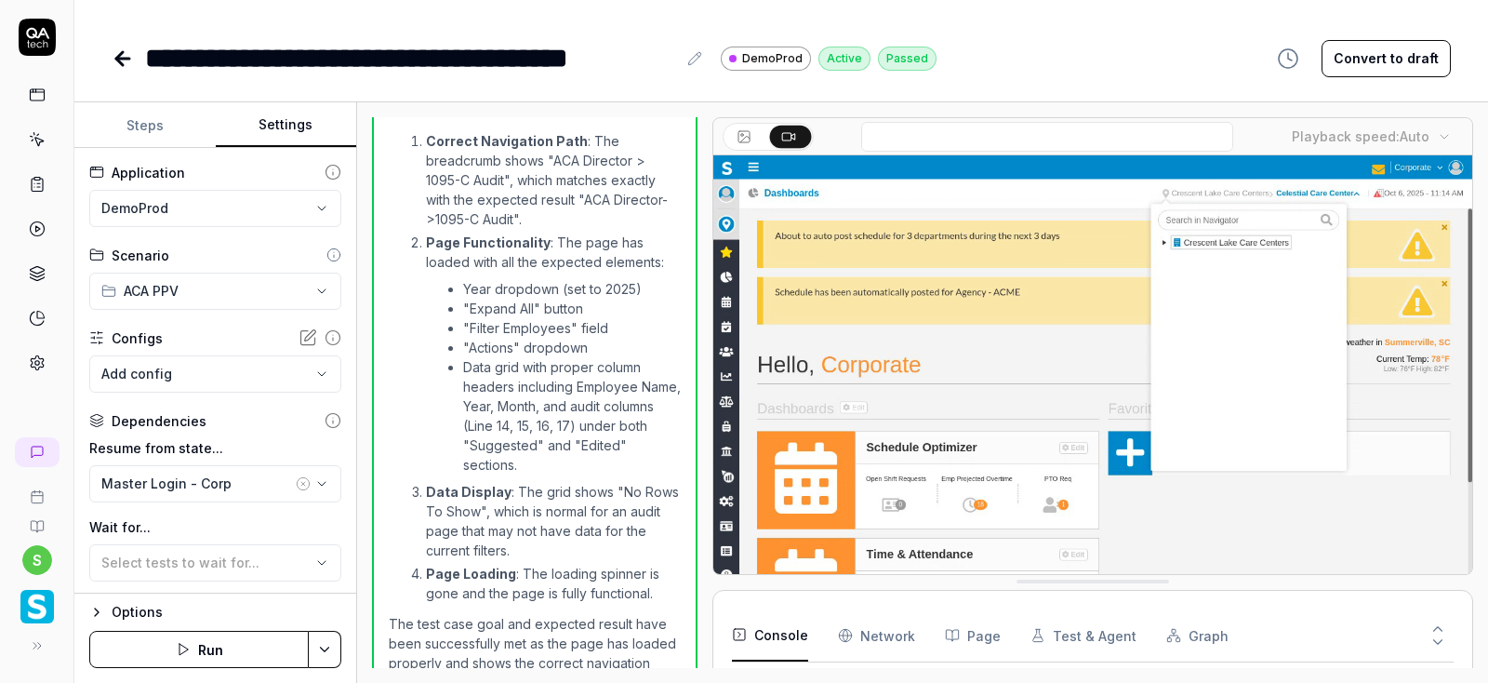
click at [223, 658] on button "Run" at bounding box center [198, 649] width 219 height 37
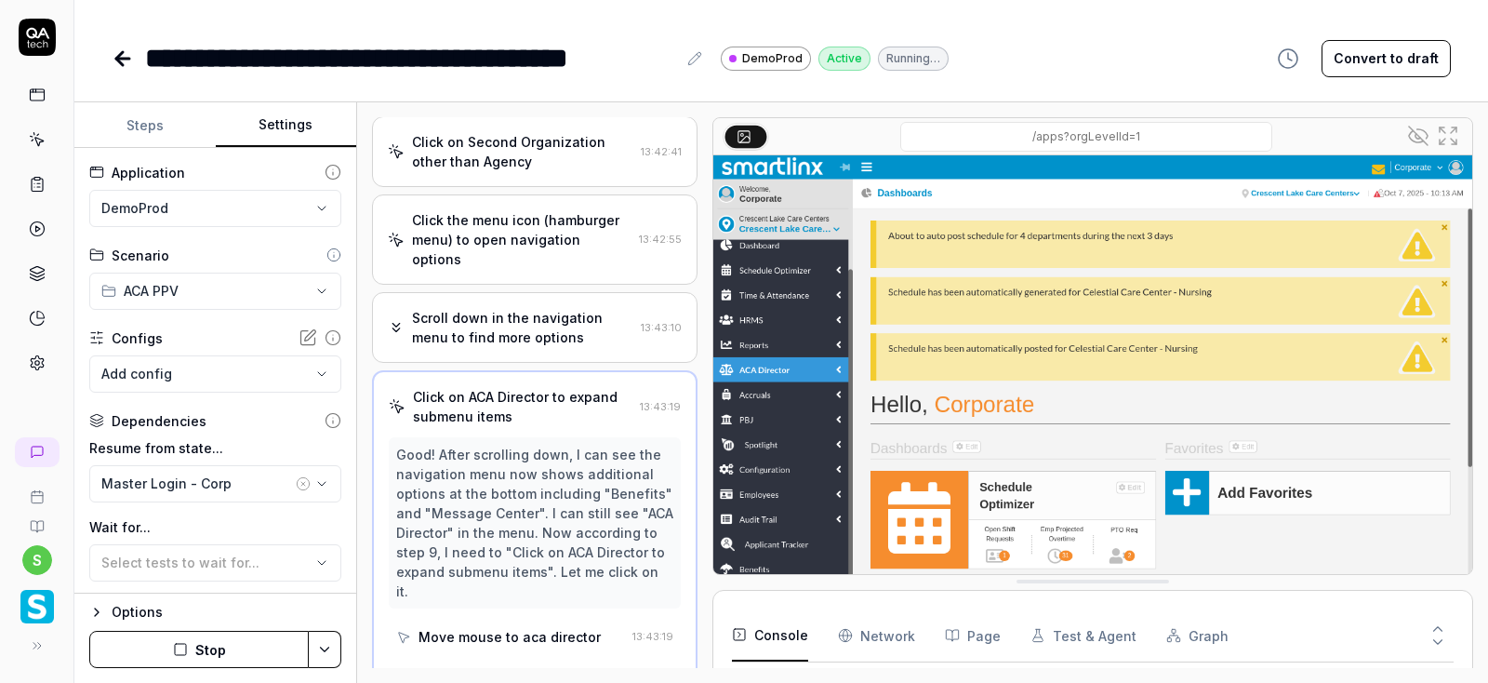
scroll to position [300, 0]
